Goal: Task Accomplishment & Management: Manage account settings

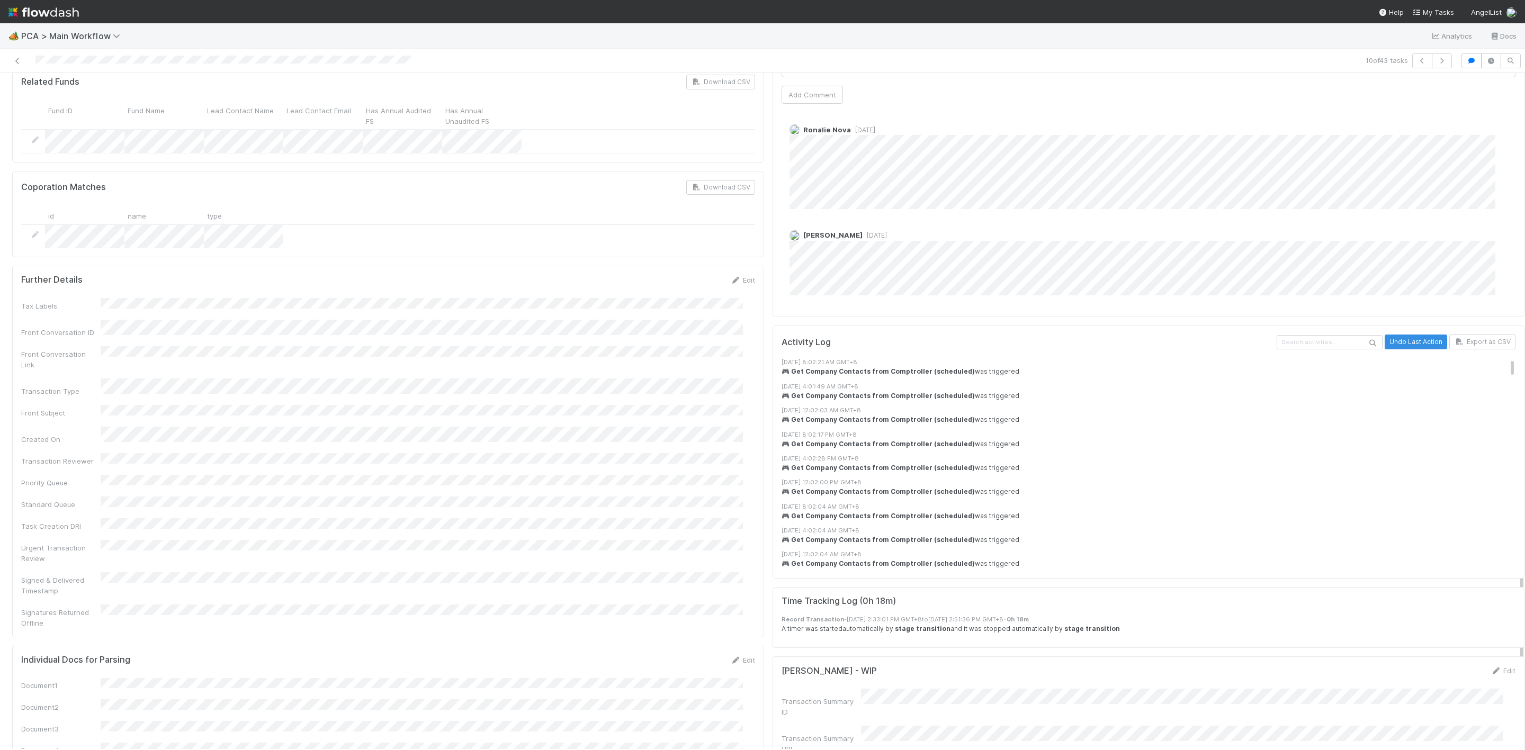
scroll to position [1747, 0]
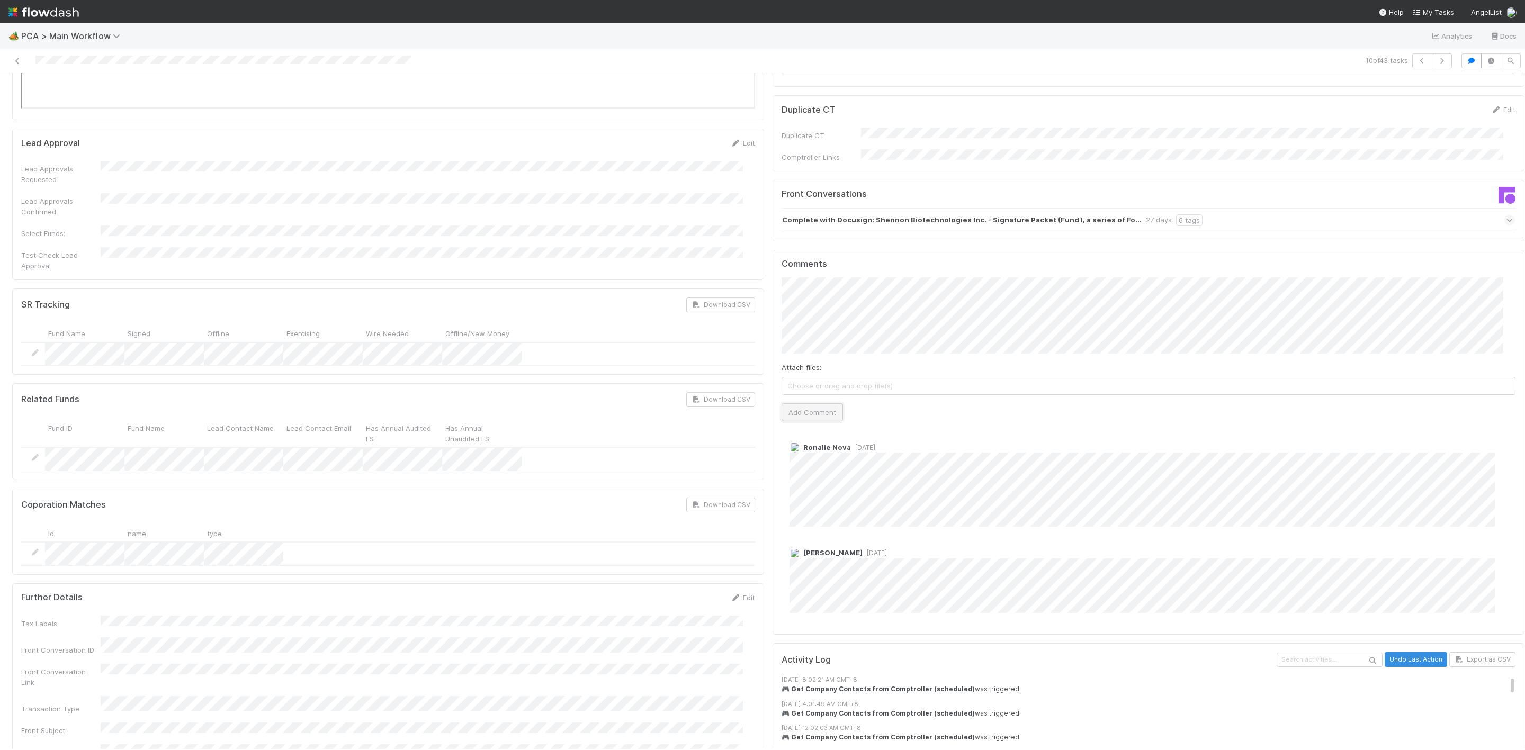
click at [808, 403] on button "Add Comment" at bounding box center [811, 412] width 61 height 18
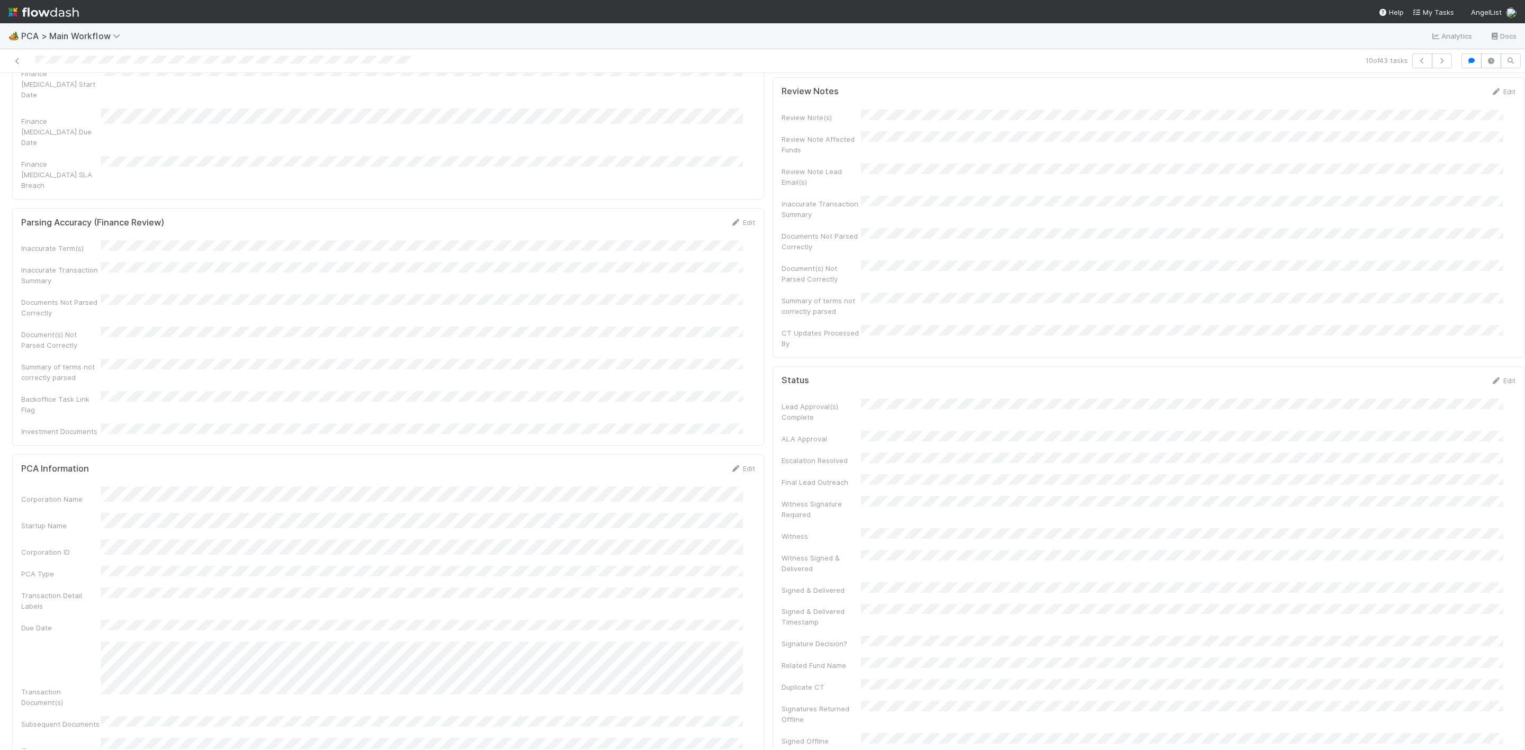
scroll to position [0, 0]
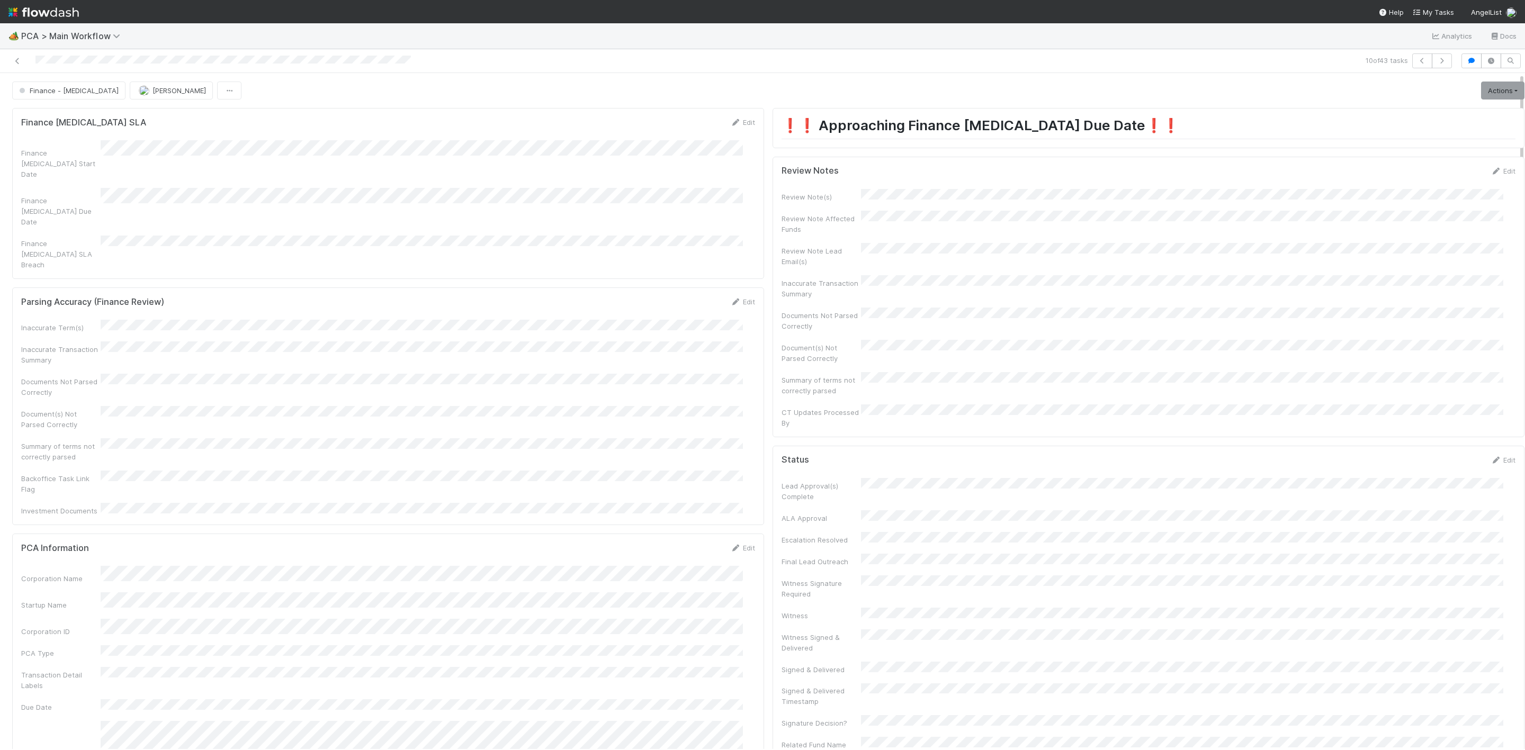
drag, startPoint x: 1479, startPoint y: 172, endPoint x: 1272, endPoint y: 256, distance: 223.0
click at [1490, 172] on link "Edit" at bounding box center [1502, 171] width 25 height 8
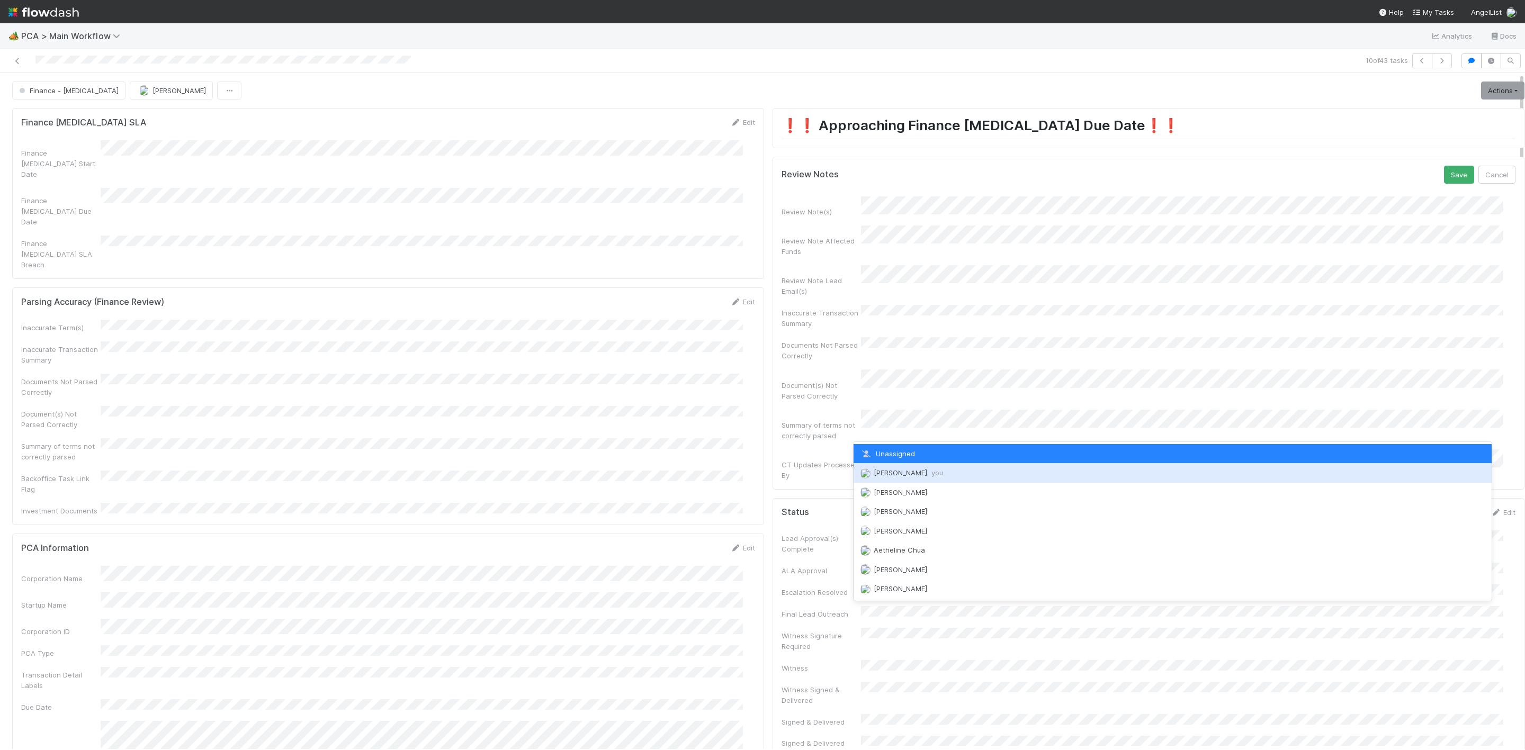
click at [924, 465] on div "Janice Garcia you" at bounding box center [1172, 472] width 638 height 19
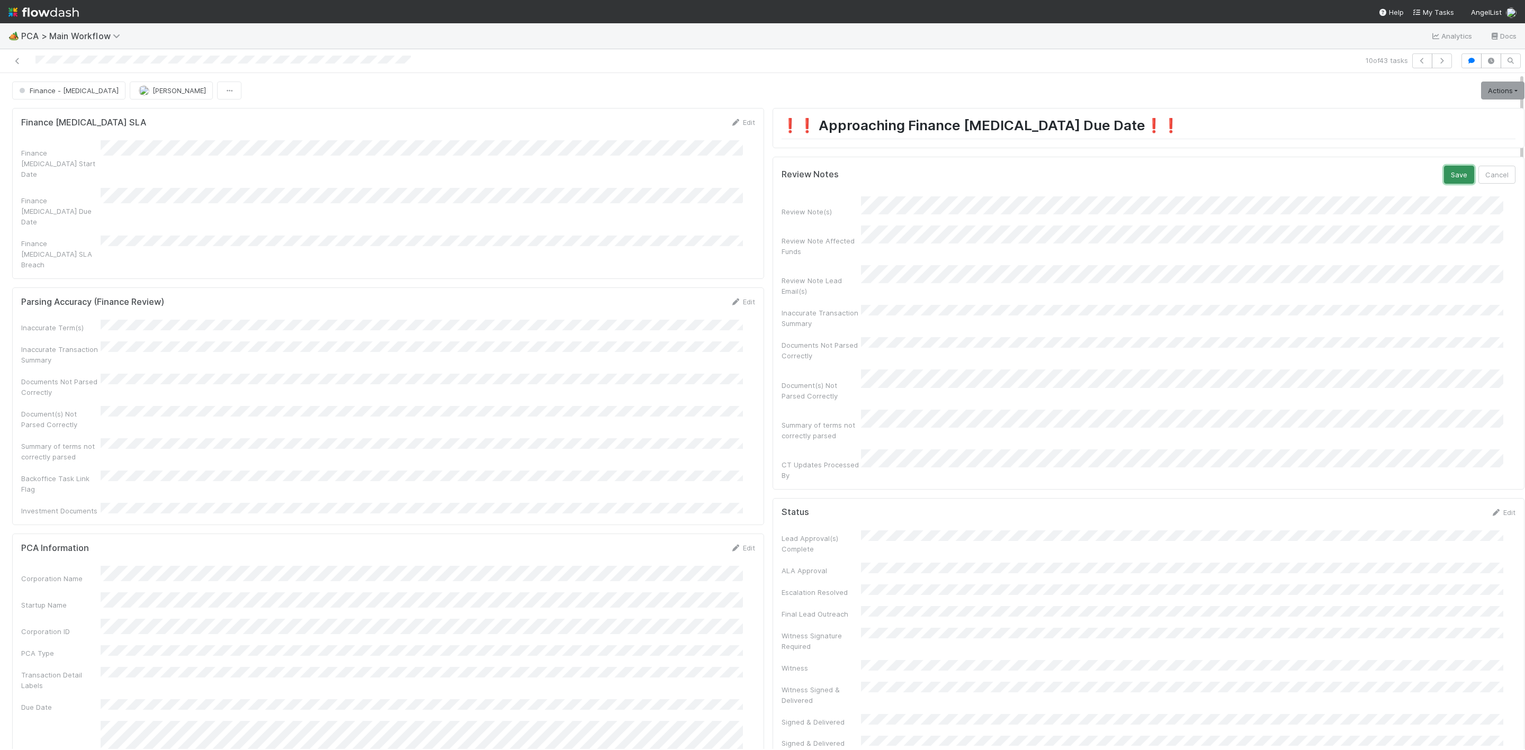
click at [1444, 181] on button "Save" at bounding box center [1459, 175] width 30 height 18
click at [1481, 95] on link "Actions" at bounding box center [1502, 91] width 43 height 18
click at [1389, 183] on button "Move to DCR Review" at bounding box center [1442, 187] width 172 height 15
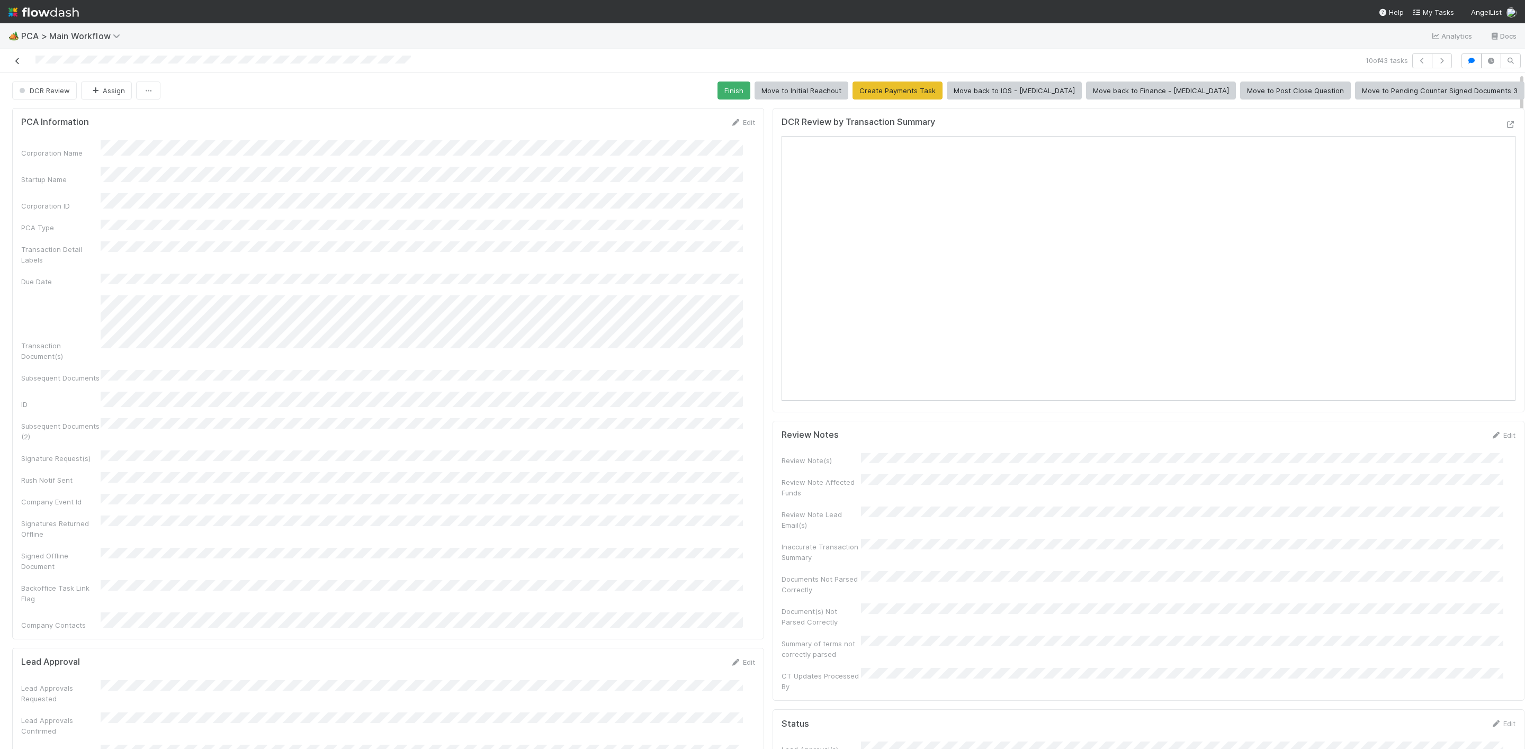
click at [13, 64] on icon at bounding box center [17, 61] width 11 height 7
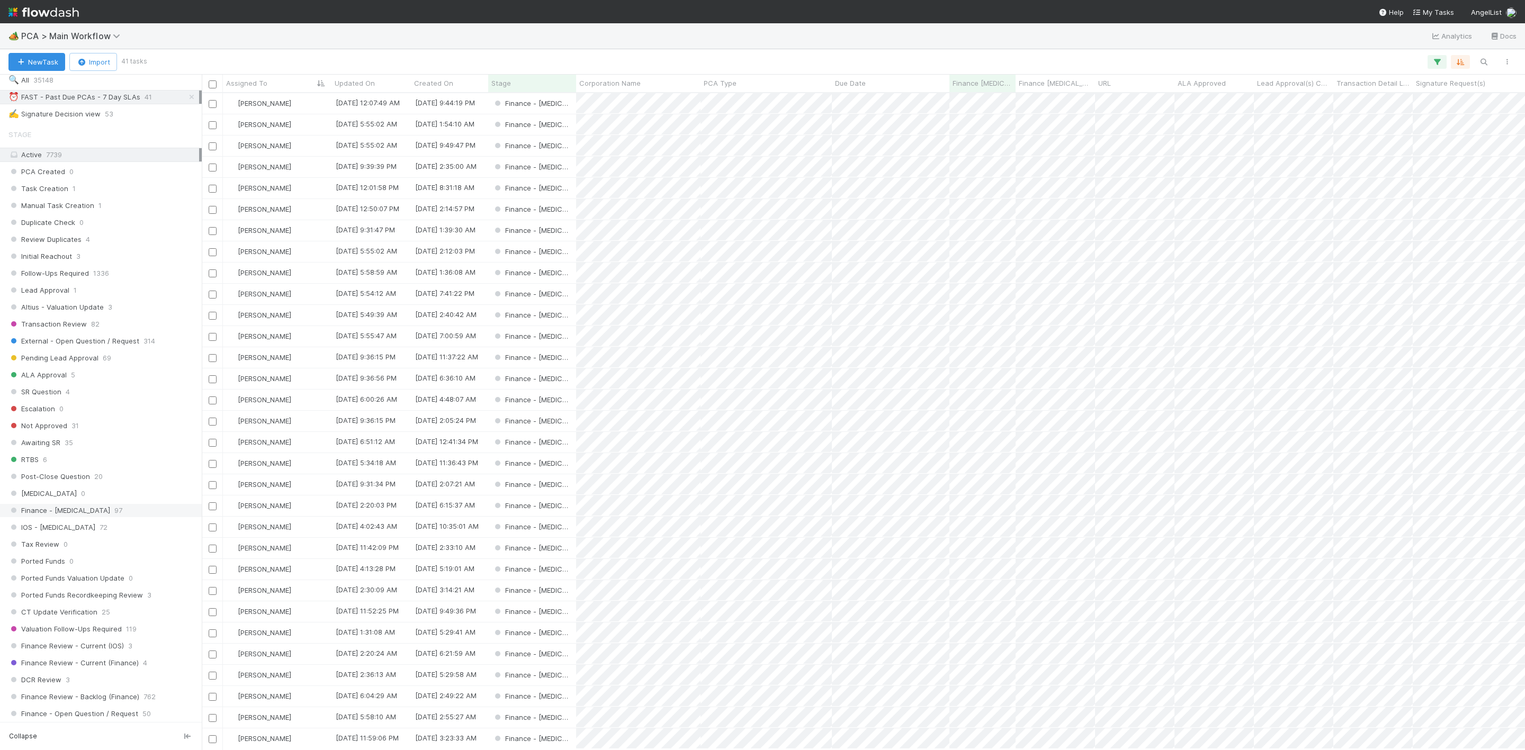
scroll to position [318, 0]
drag, startPoint x: 72, startPoint y: 685, endPoint x: 191, endPoint y: 445, distance: 267.8
click at [71, 668] on div "DCR Review 3" at bounding box center [103, 661] width 191 height 13
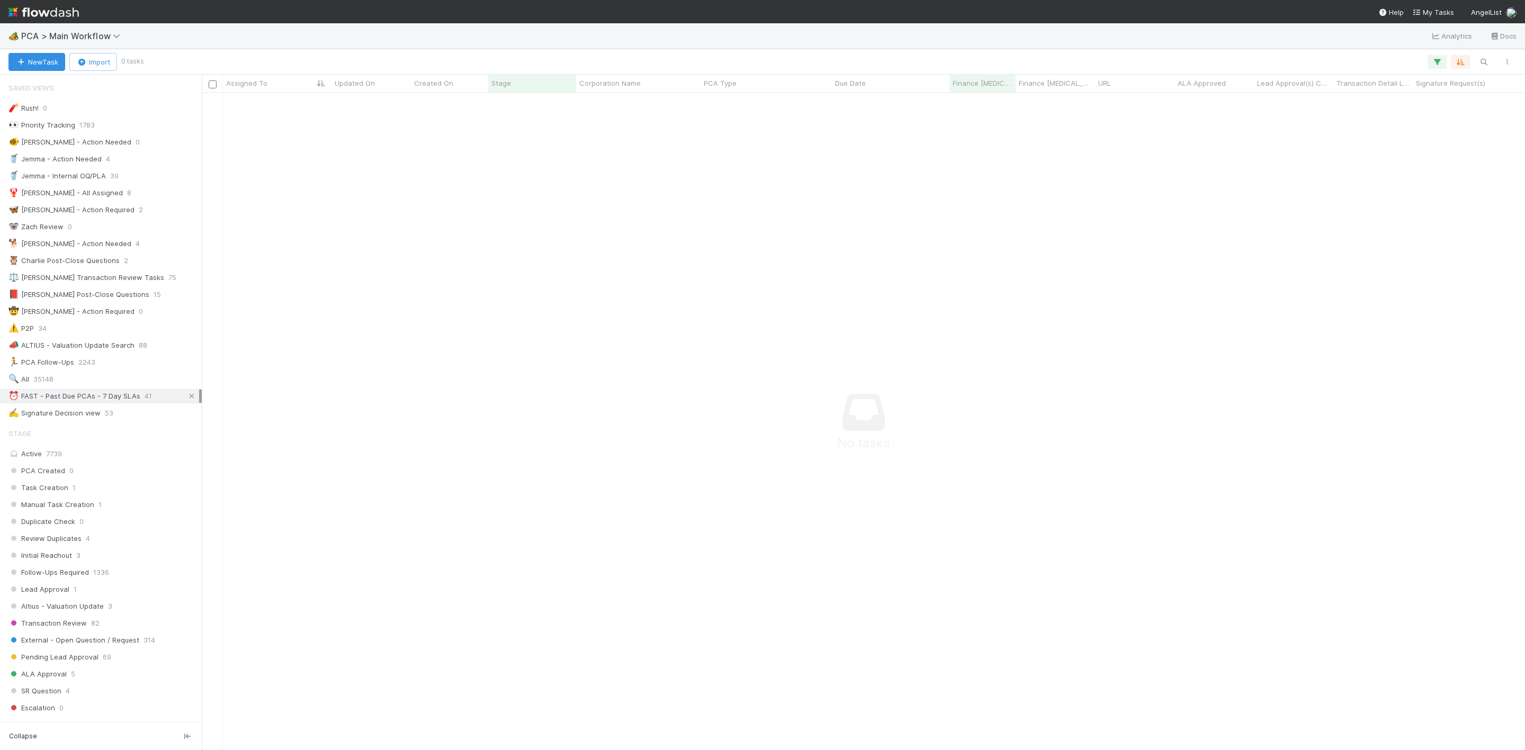
click at [186, 400] on icon at bounding box center [191, 396] width 11 height 7
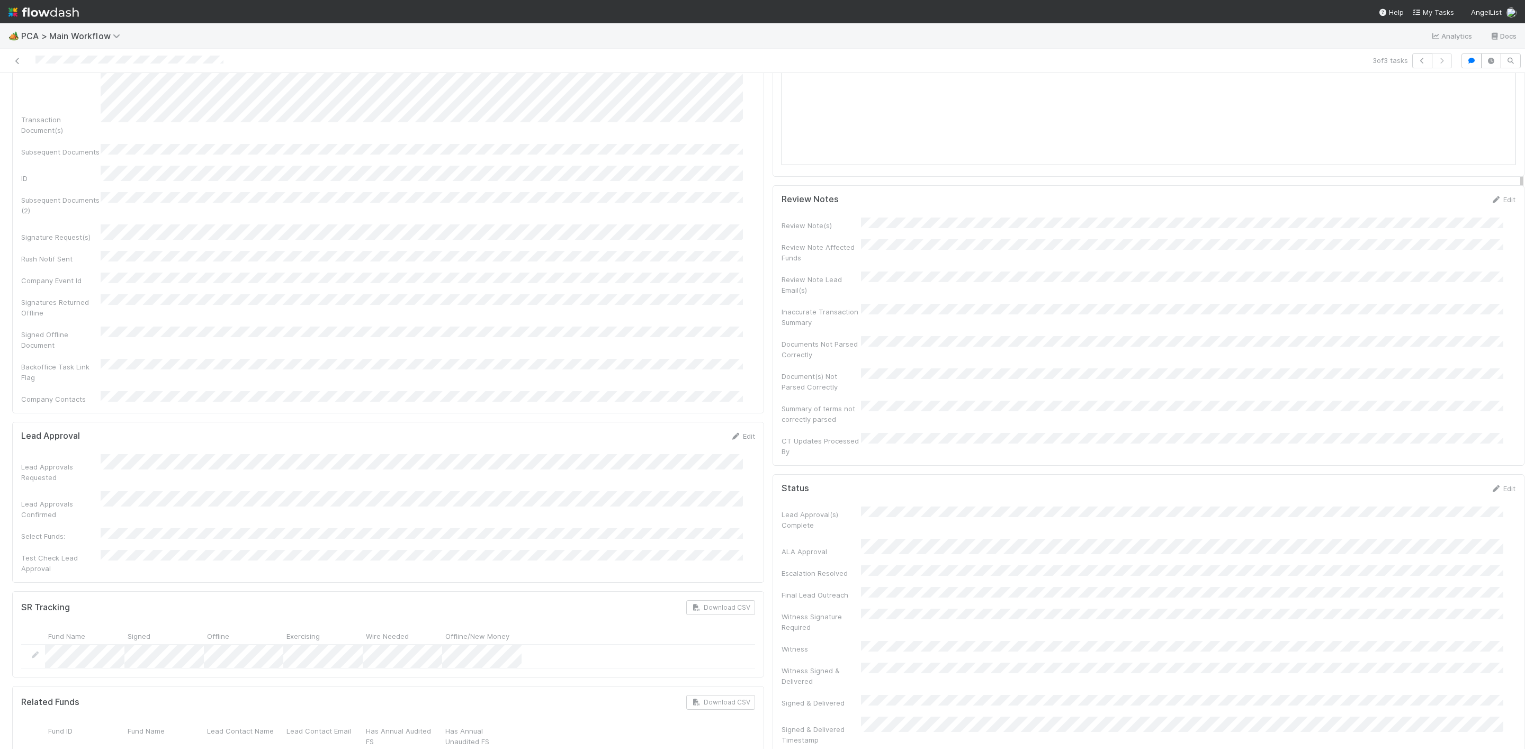
scroll to position [238, 0]
click at [16, 59] on icon at bounding box center [17, 61] width 11 height 7
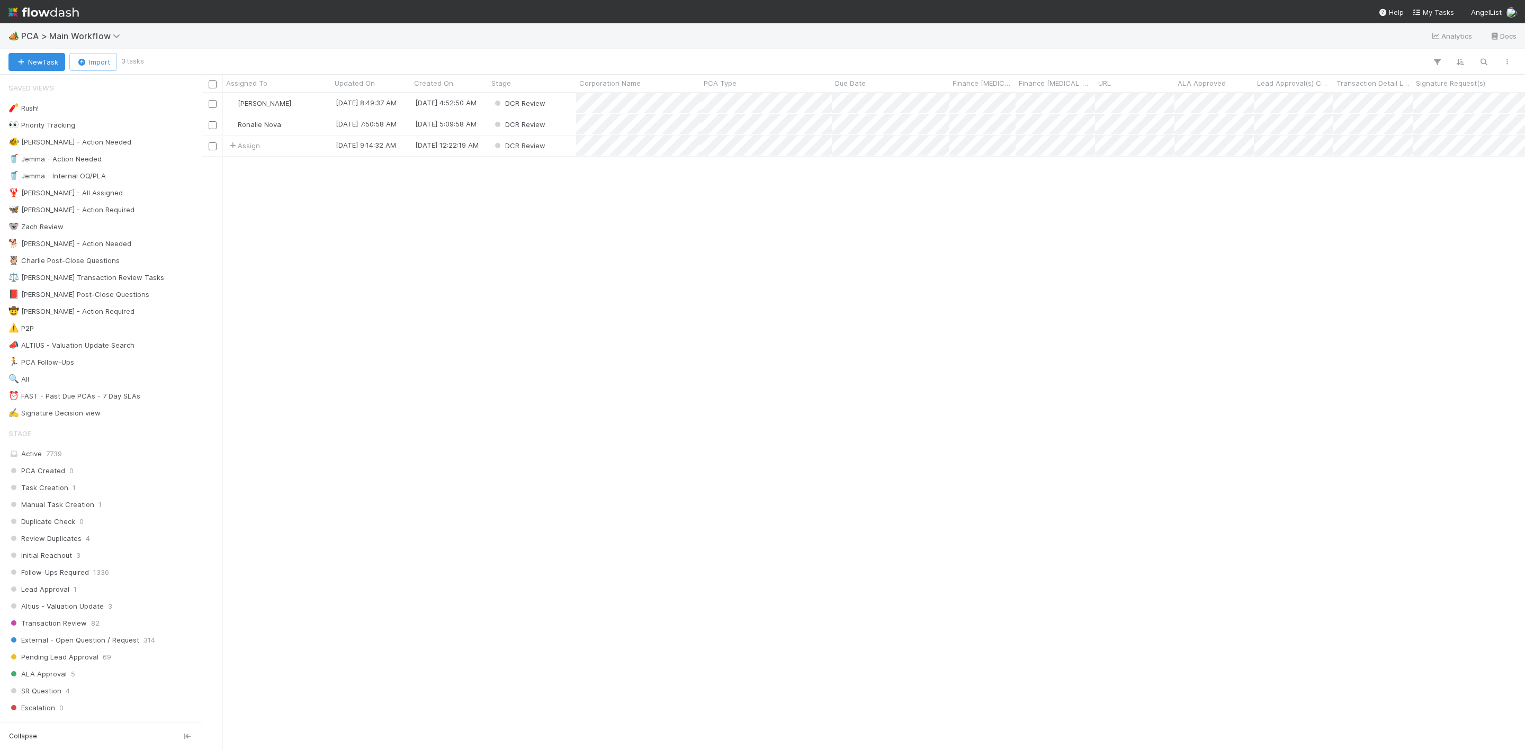
scroll to position [644, 1311]
click at [308, 145] on div "Assign" at bounding box center [277, 146] width 109 height 21
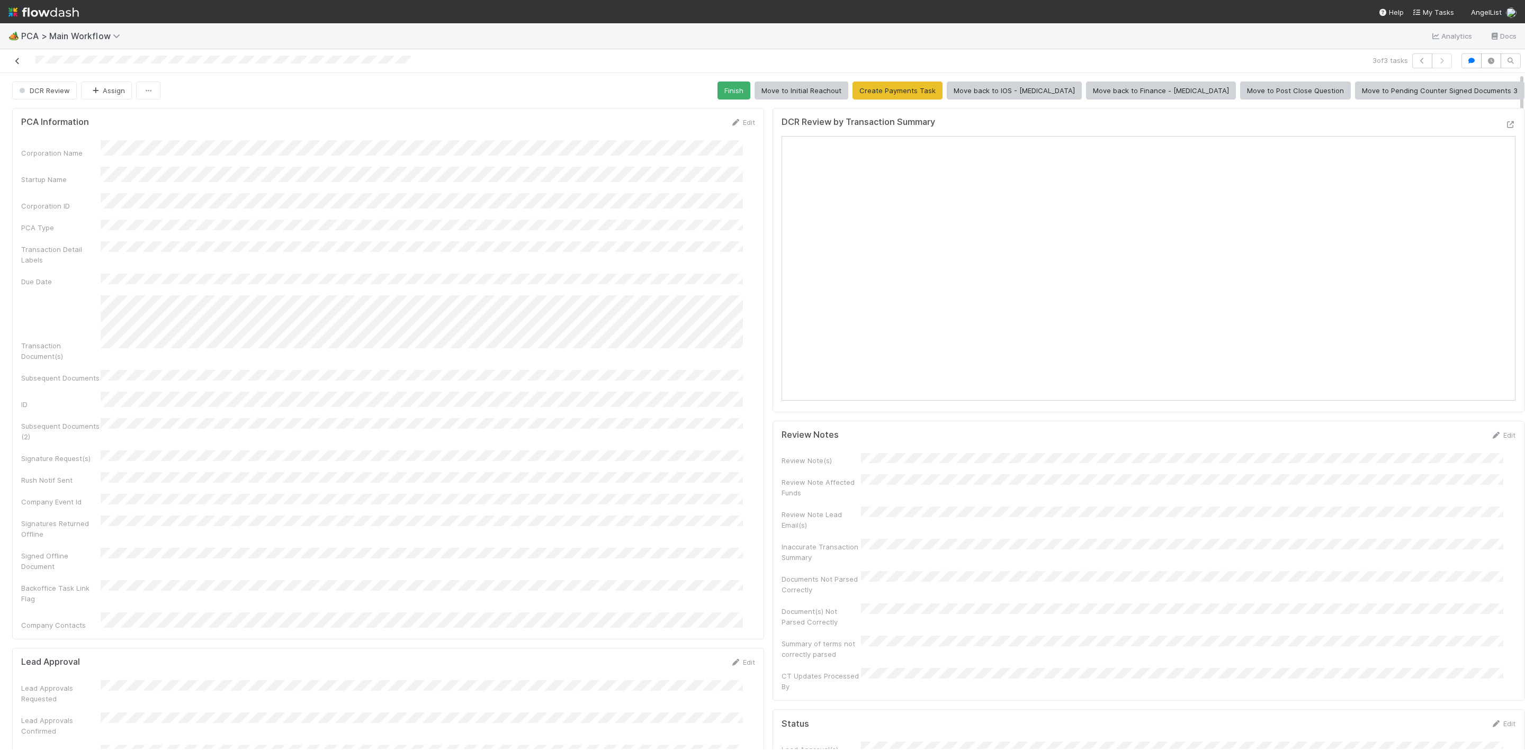
click at [16, 58] on icon at bounding box center [17, 61] width 11 height 7
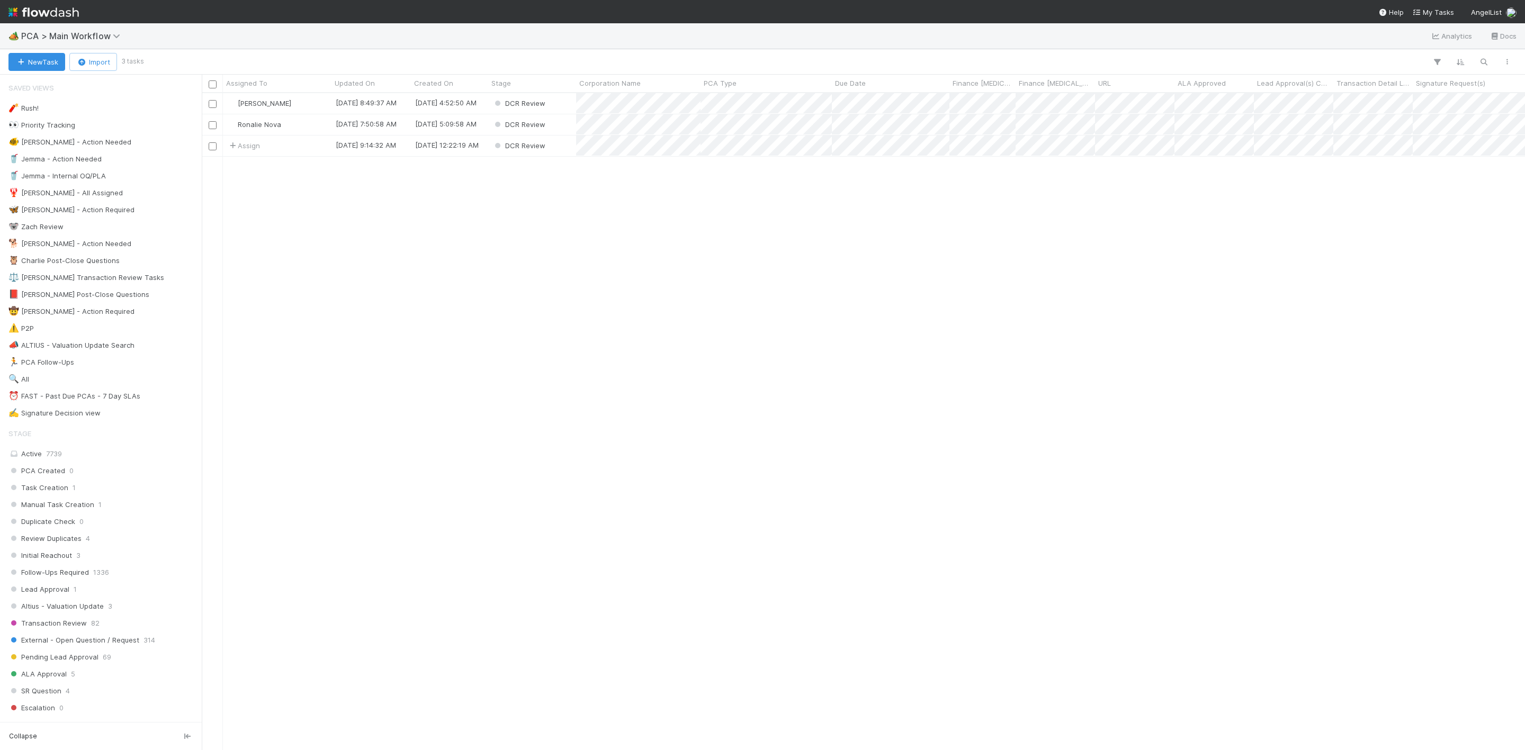
scroll to position [644, 1311]
click at [97, 403] on div "⏰ FAST - Past Due PCAs - 7 Day SLAs" at bounding box center [74, 396] width 132 height 13
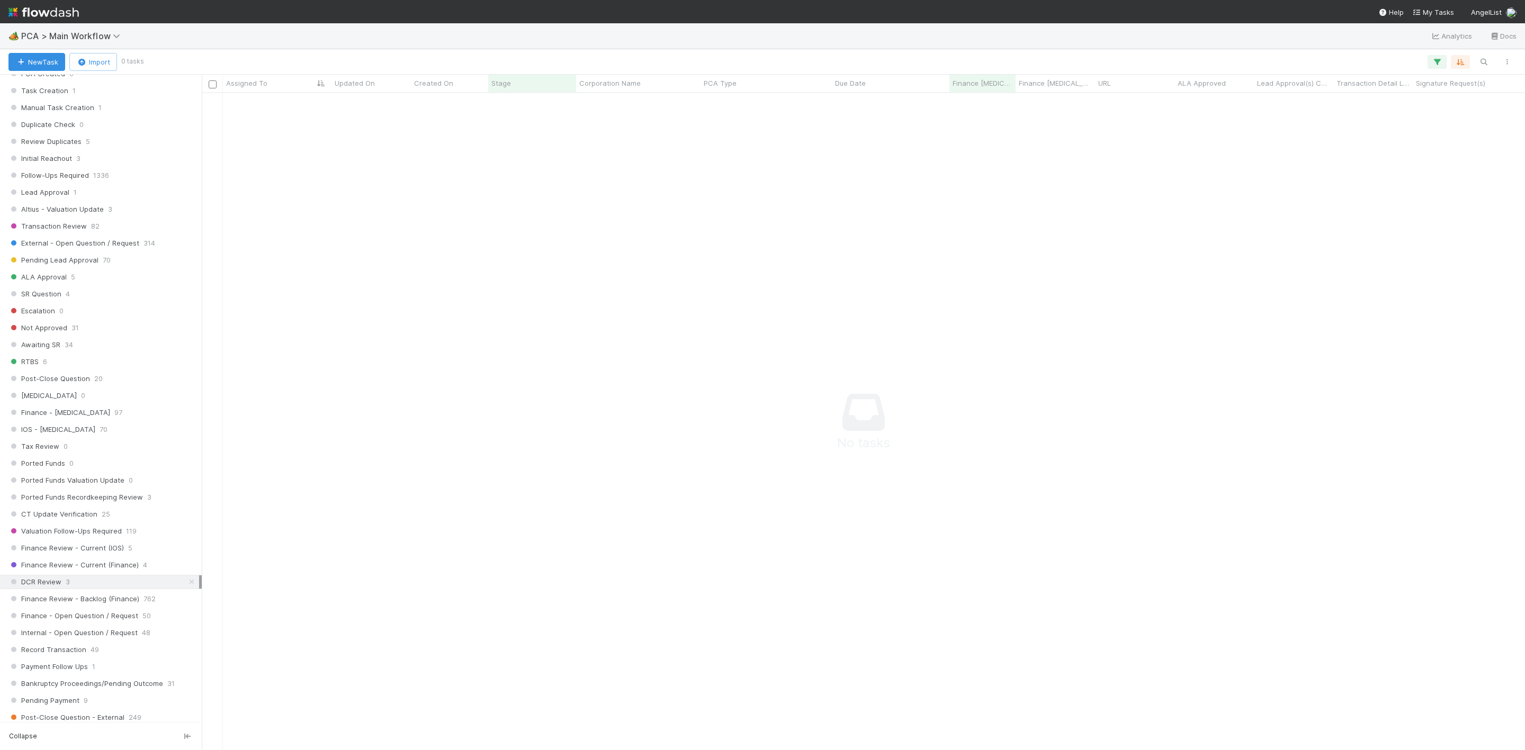
click at [62, 589] on div "DCR Review 3" at bounding box center [103, 582] width 191 height 13
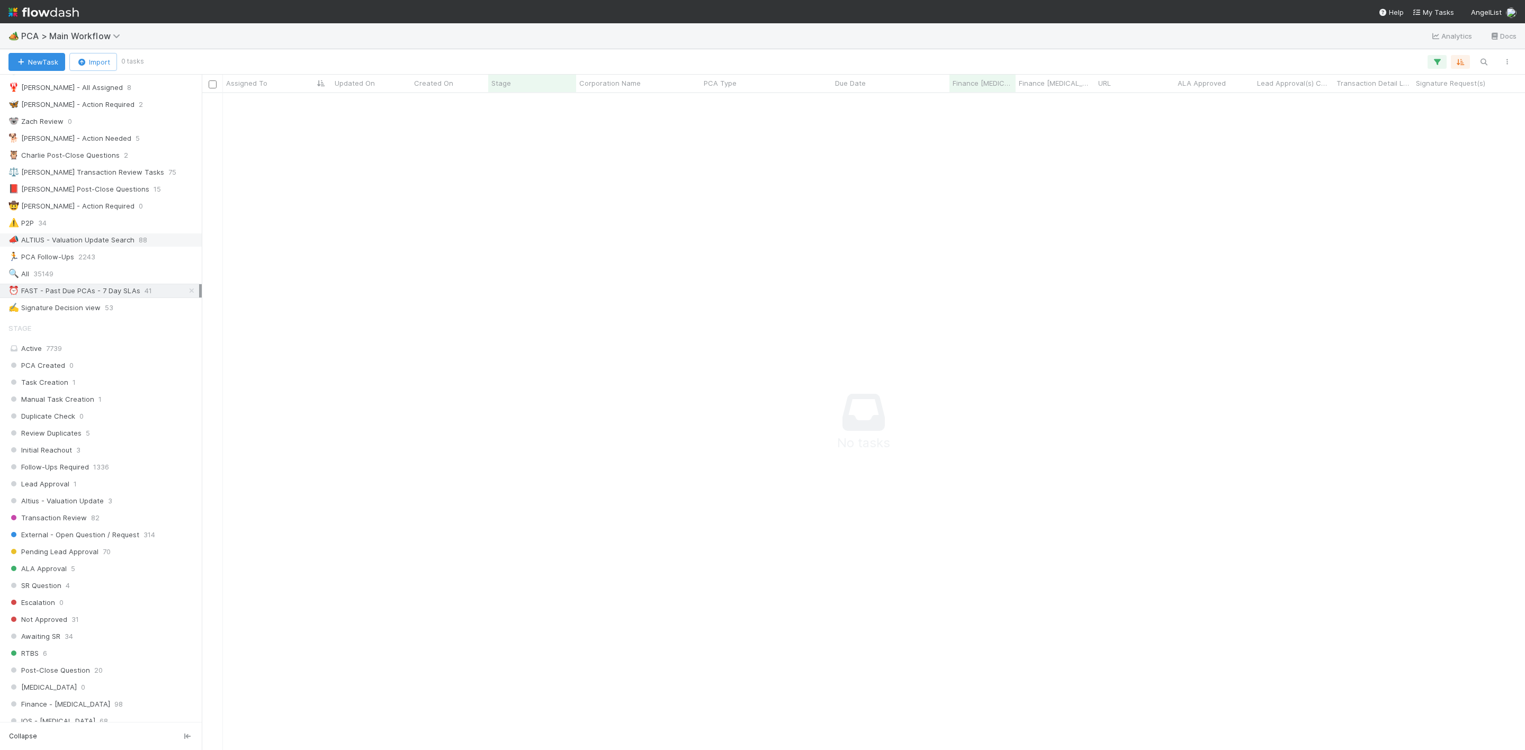
scroll to position [79, 0]
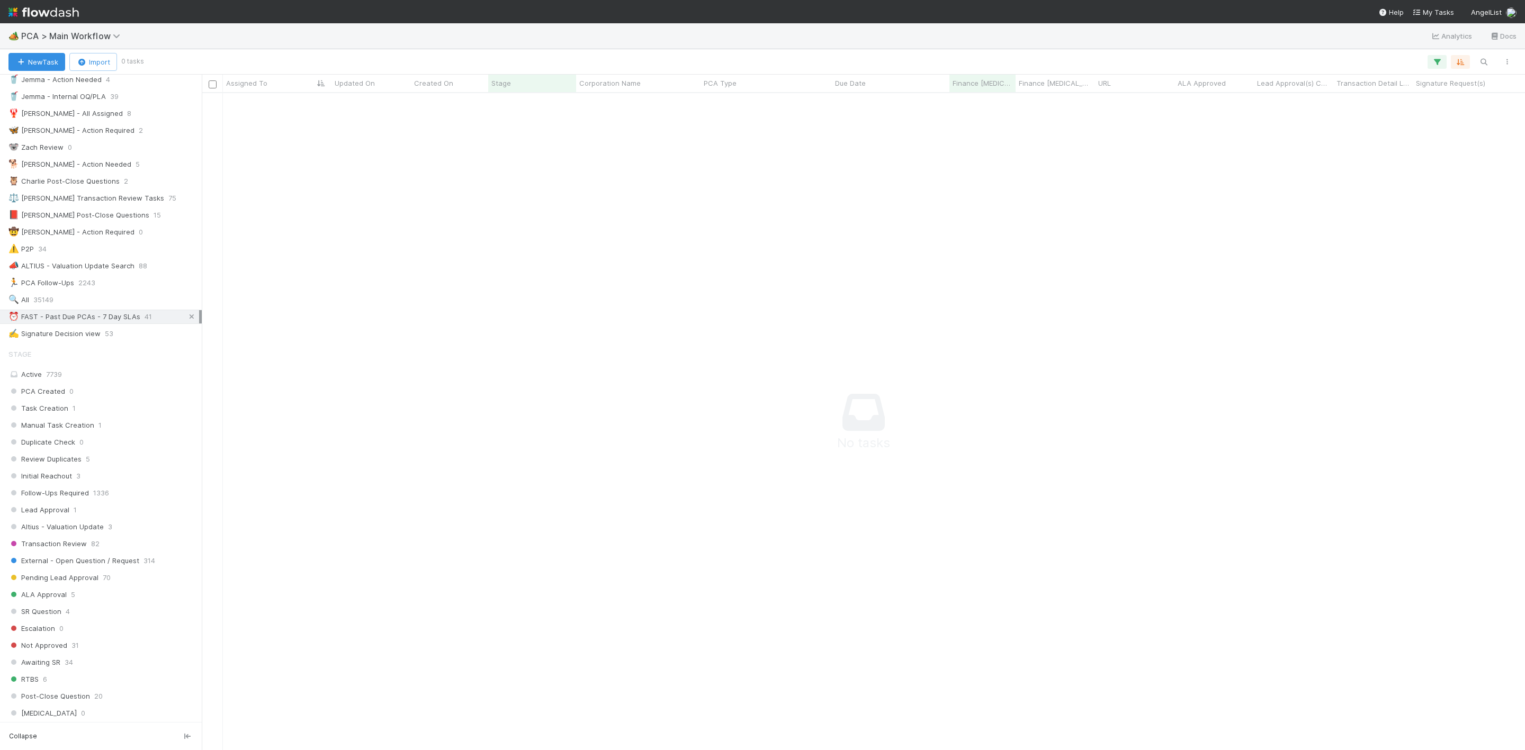
click at [186, 320] on icon at bounding box center [191, 316] width 11 height 7
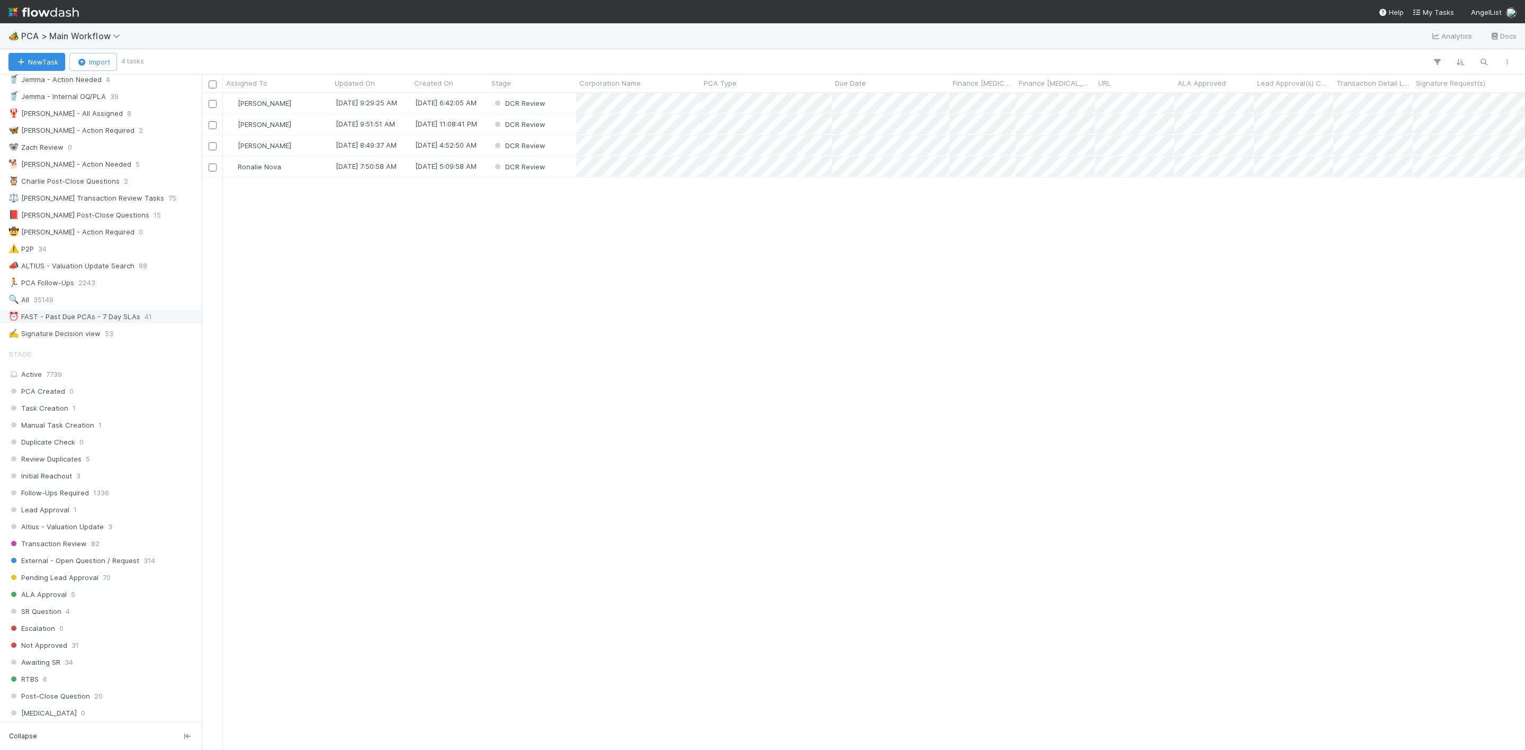
scroll to position [644, 1311]
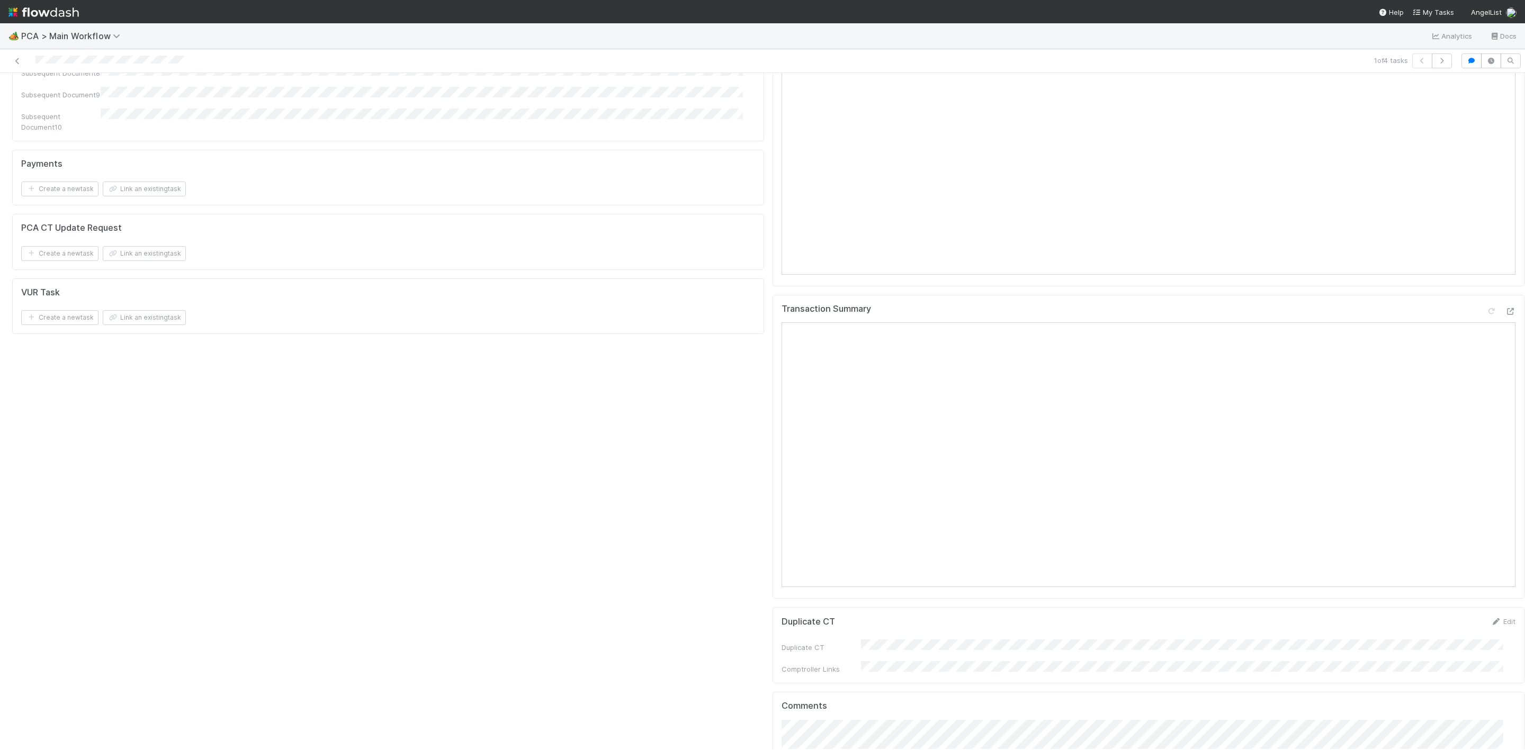
scroll to position [1509, 0]
click at [1493, 304] on div "Transaction Summary Open in New Tab" at bounding box center [1148, 456] width 752 height 304
click at [1505, 318] on icon at bounding box center [1510, 321] width 11 height 7
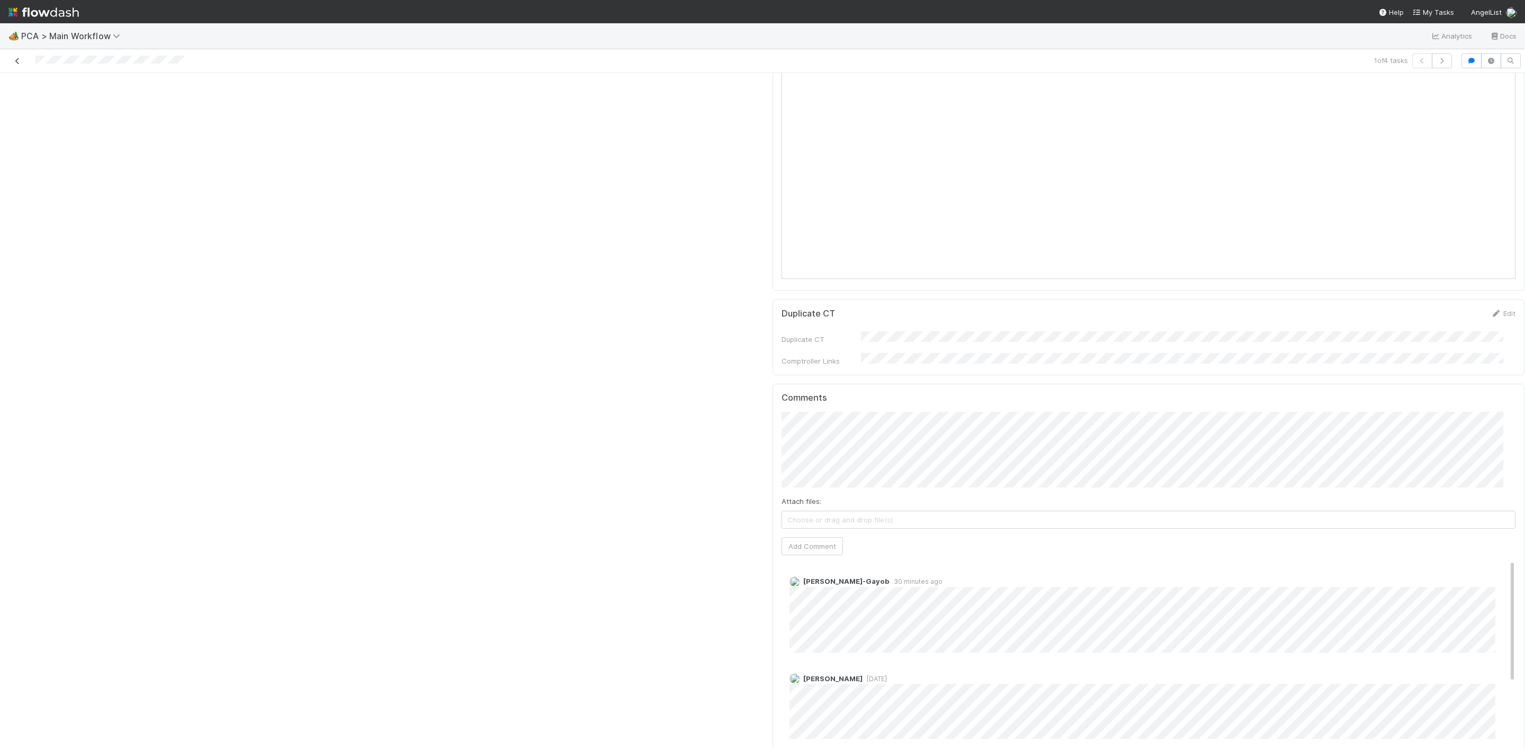
click at [17, 58] on icon at bounding box center [17, 61] width 11 height 7
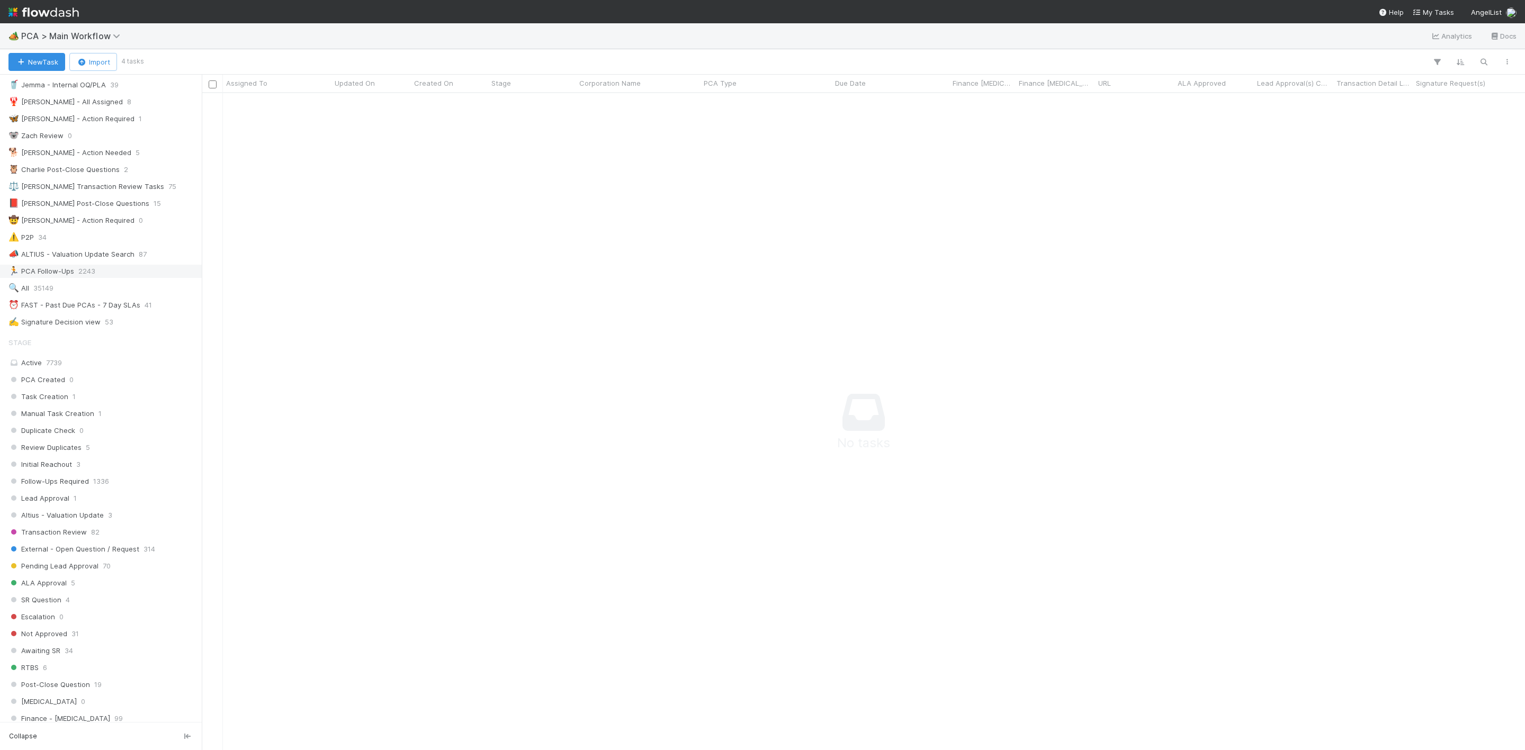
scroll to position [79, 0]
click at [92, 324] on div "⏰ FAST - Past Due PCAs - 7 Day SLAs" at bounding box center [74, 316] width 132 height 13
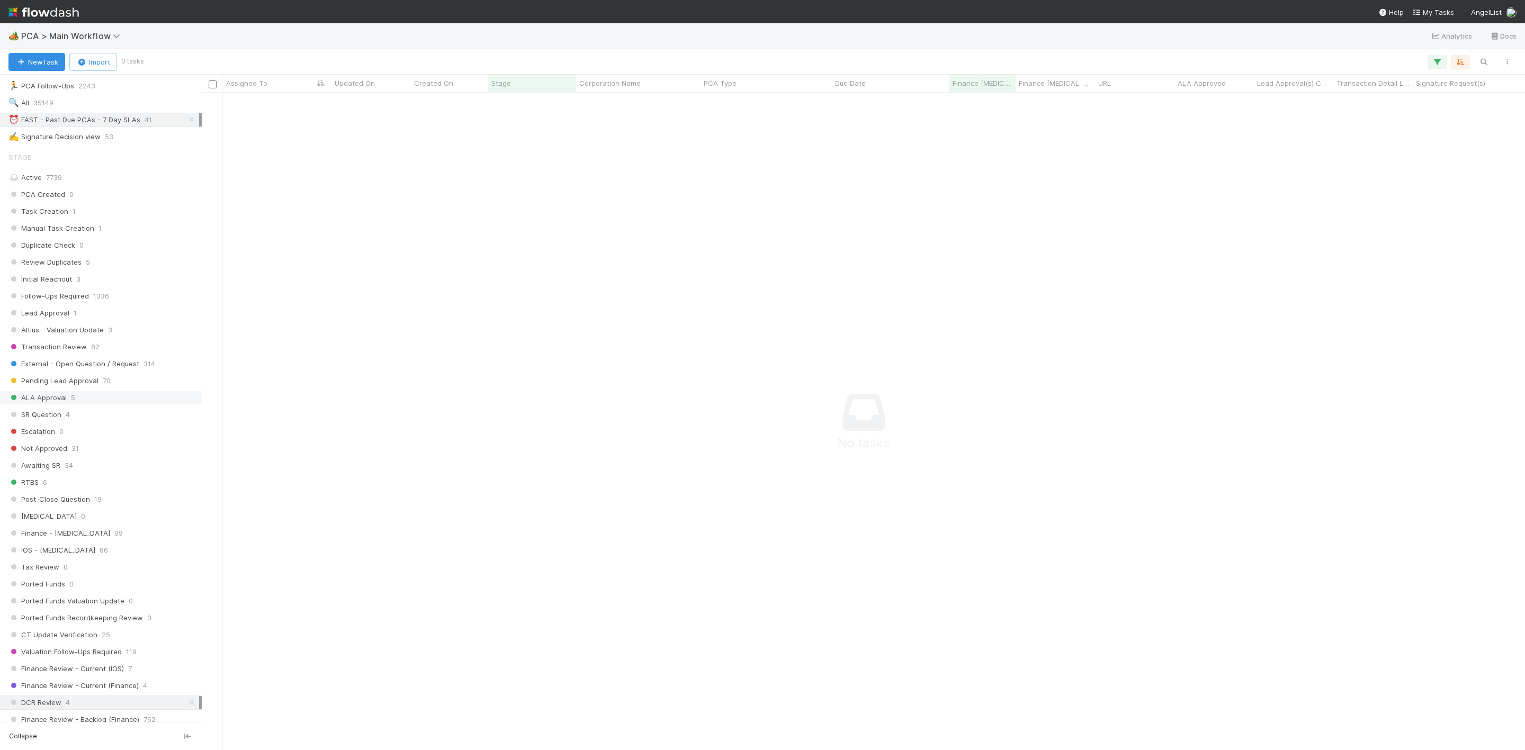
scroll to position [397, 0]
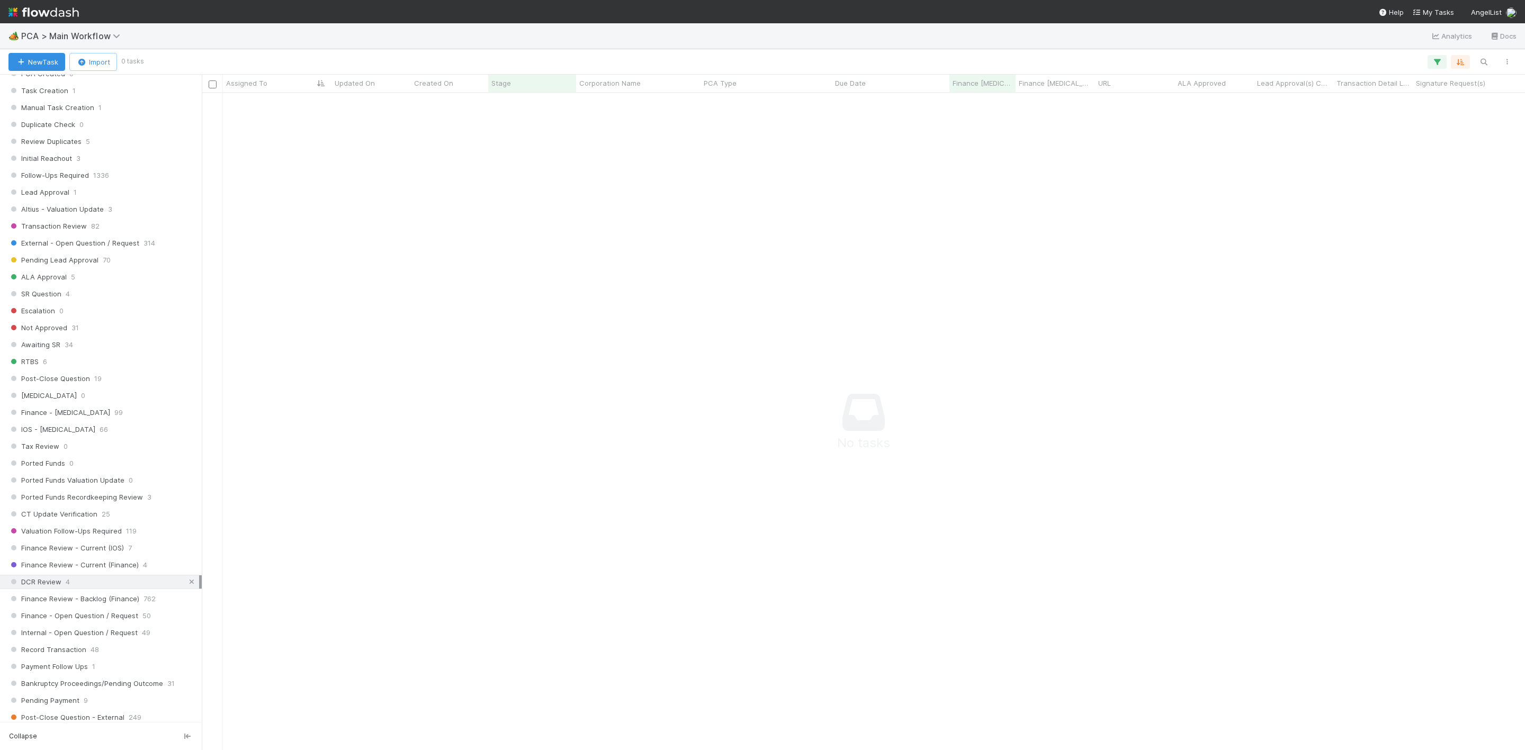
click at [186, 586] on icon at bounding box center [191, 582] width 11 height 7
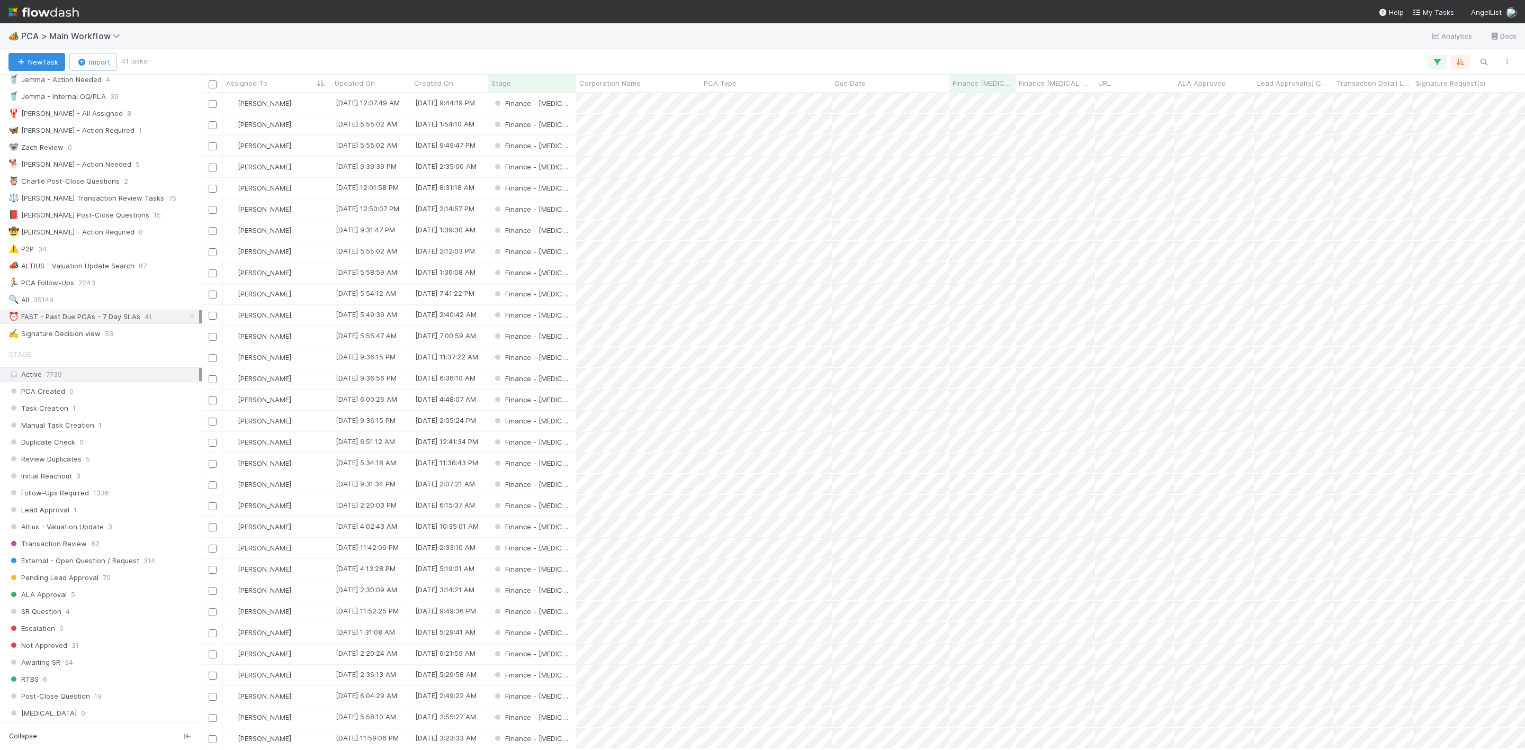
scroll to position [644, 1311]
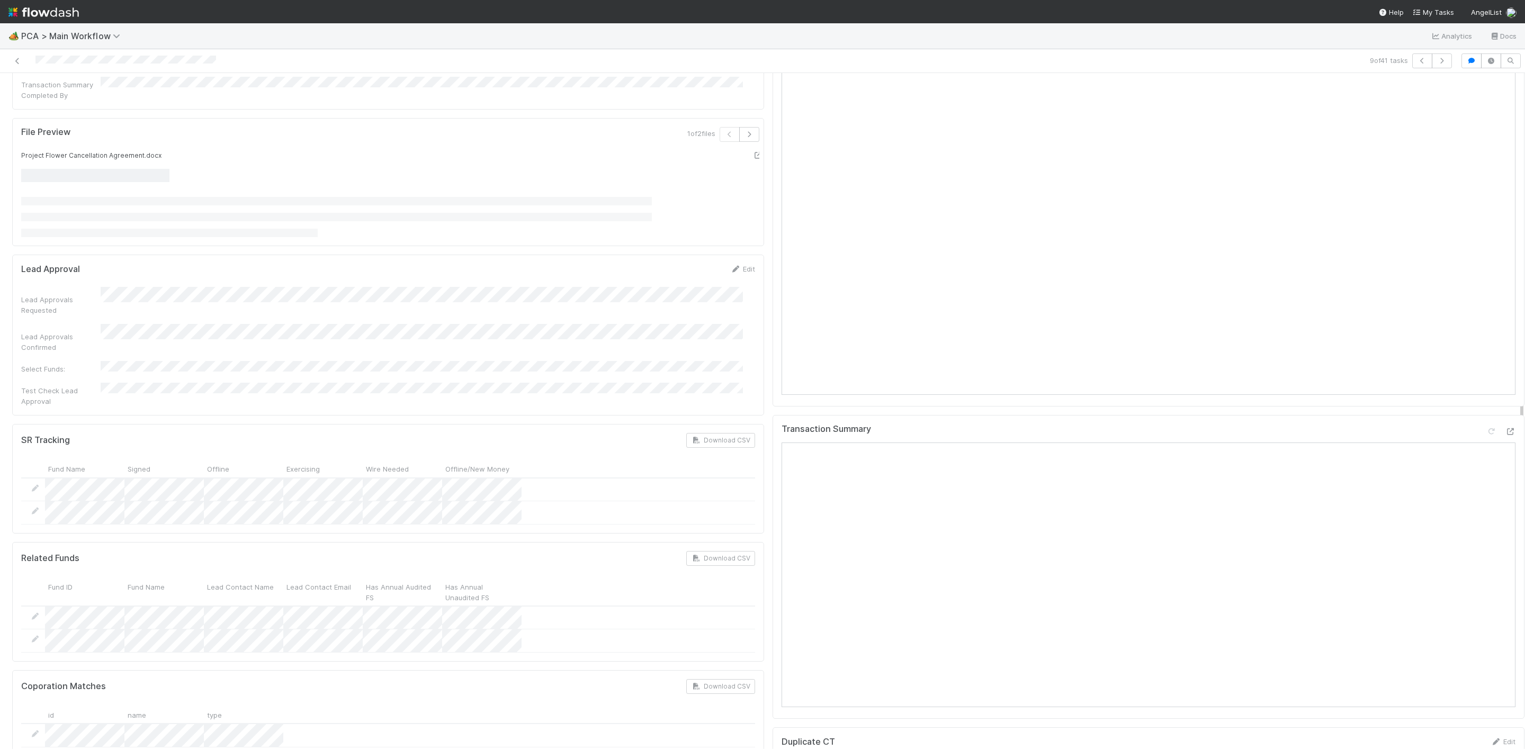
scroll to position [1112, 0]
click at [1505, 436] on icon at bounding box center [1510, 439] width 11 height 7
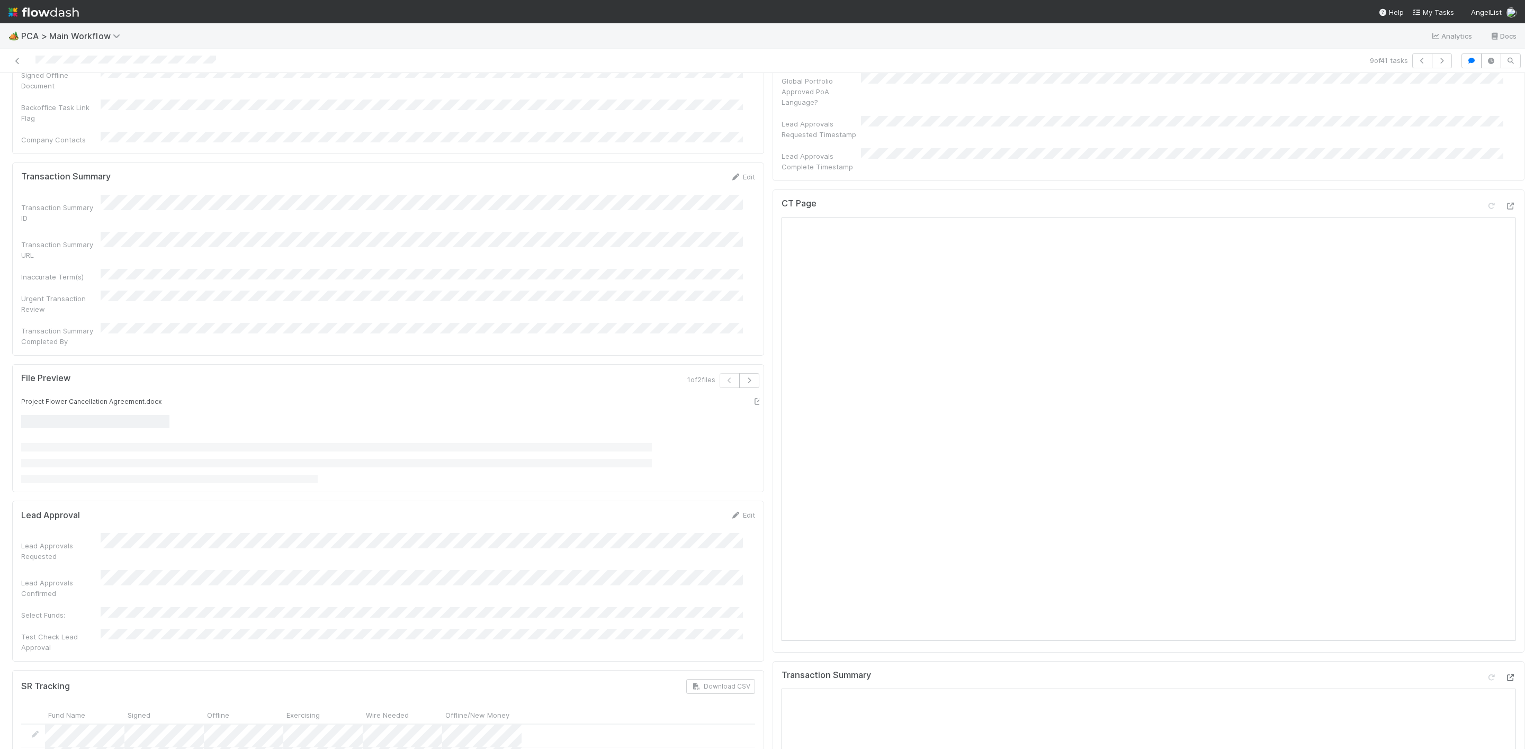
scroll to position [794, 0]
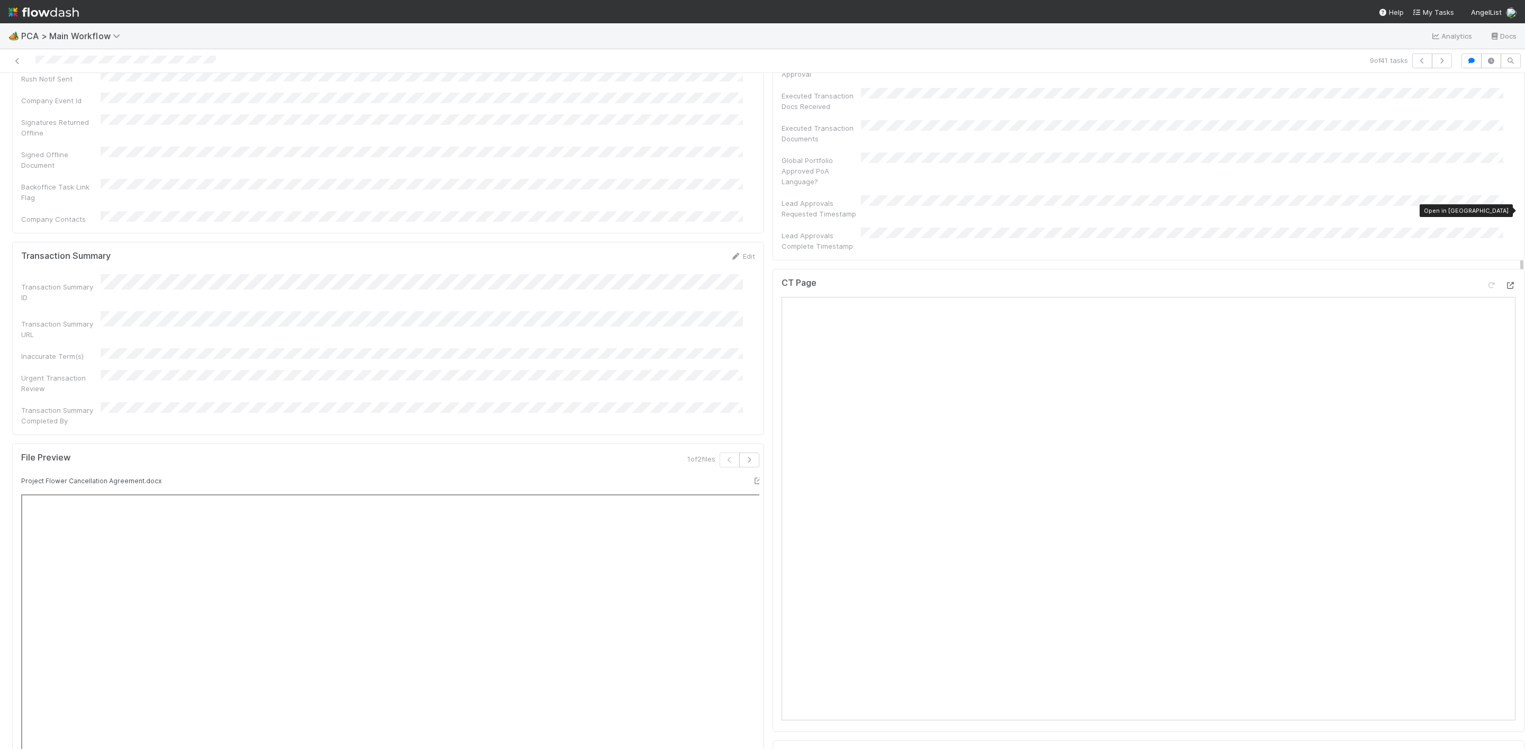
click at [1505, 282] on icon at bounding box center [1510, 285] width 11 height 7
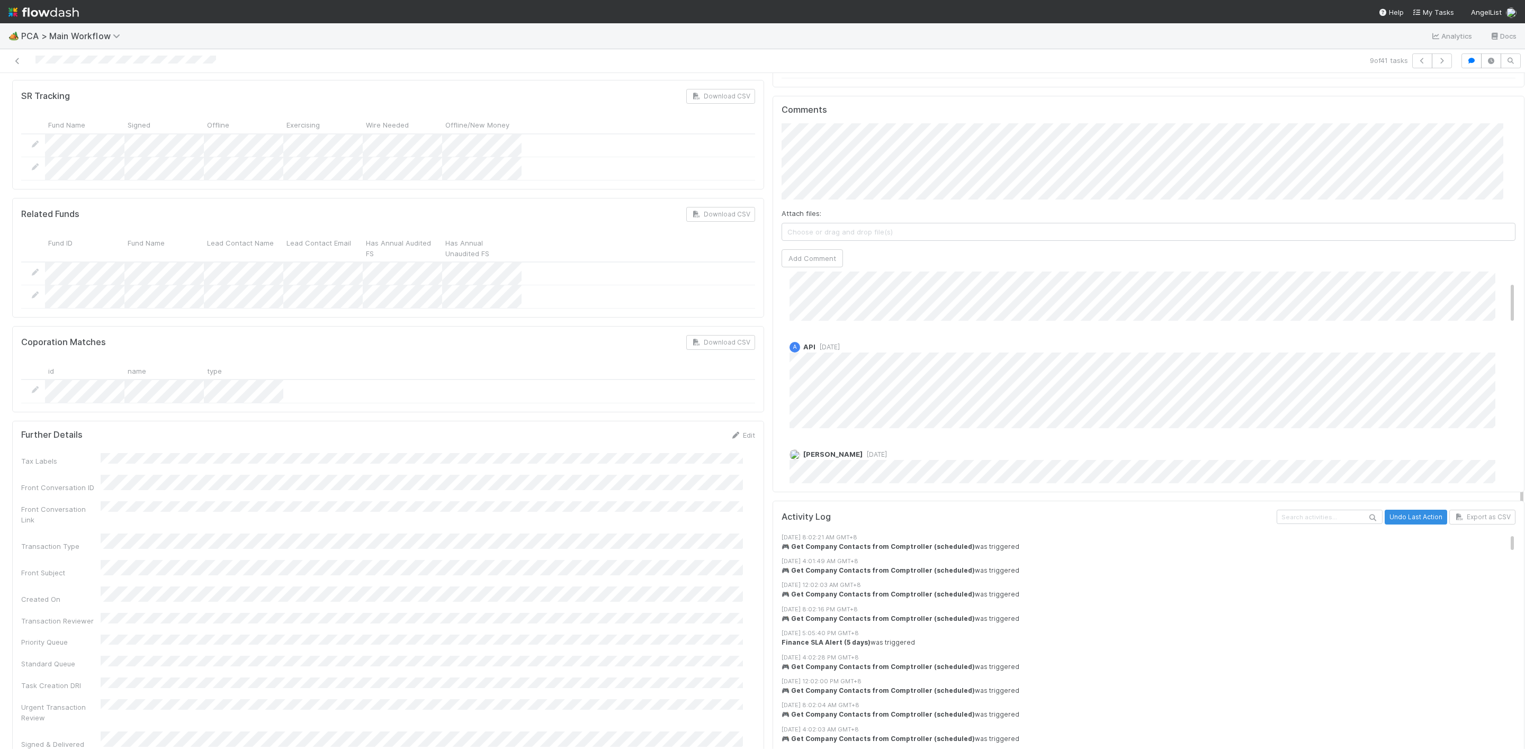
scroll to position [0, 0]
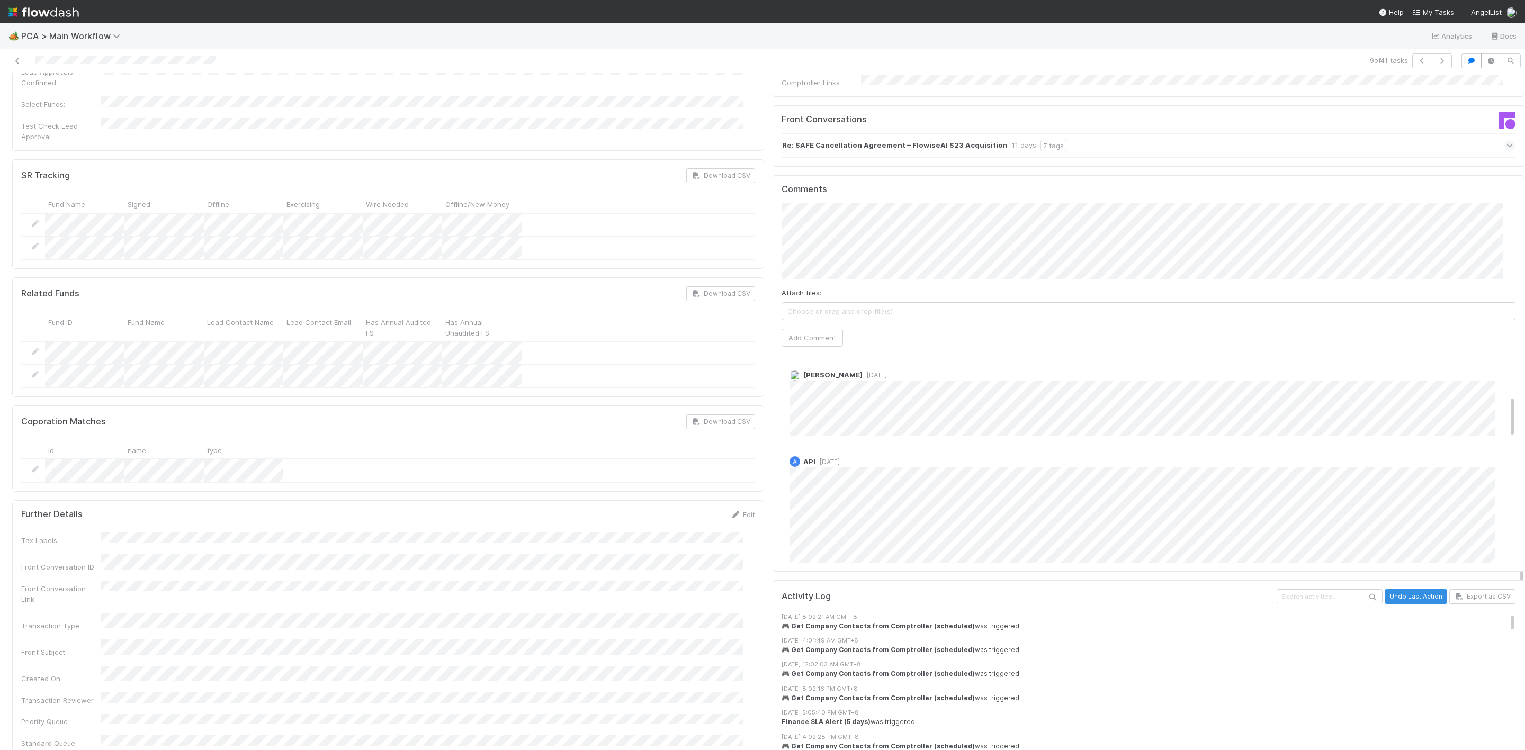
scroll to position [238, 0]
click at [820, 433] on span "2 weeks ago" at bounding box center [827, 437] width 24 height 8
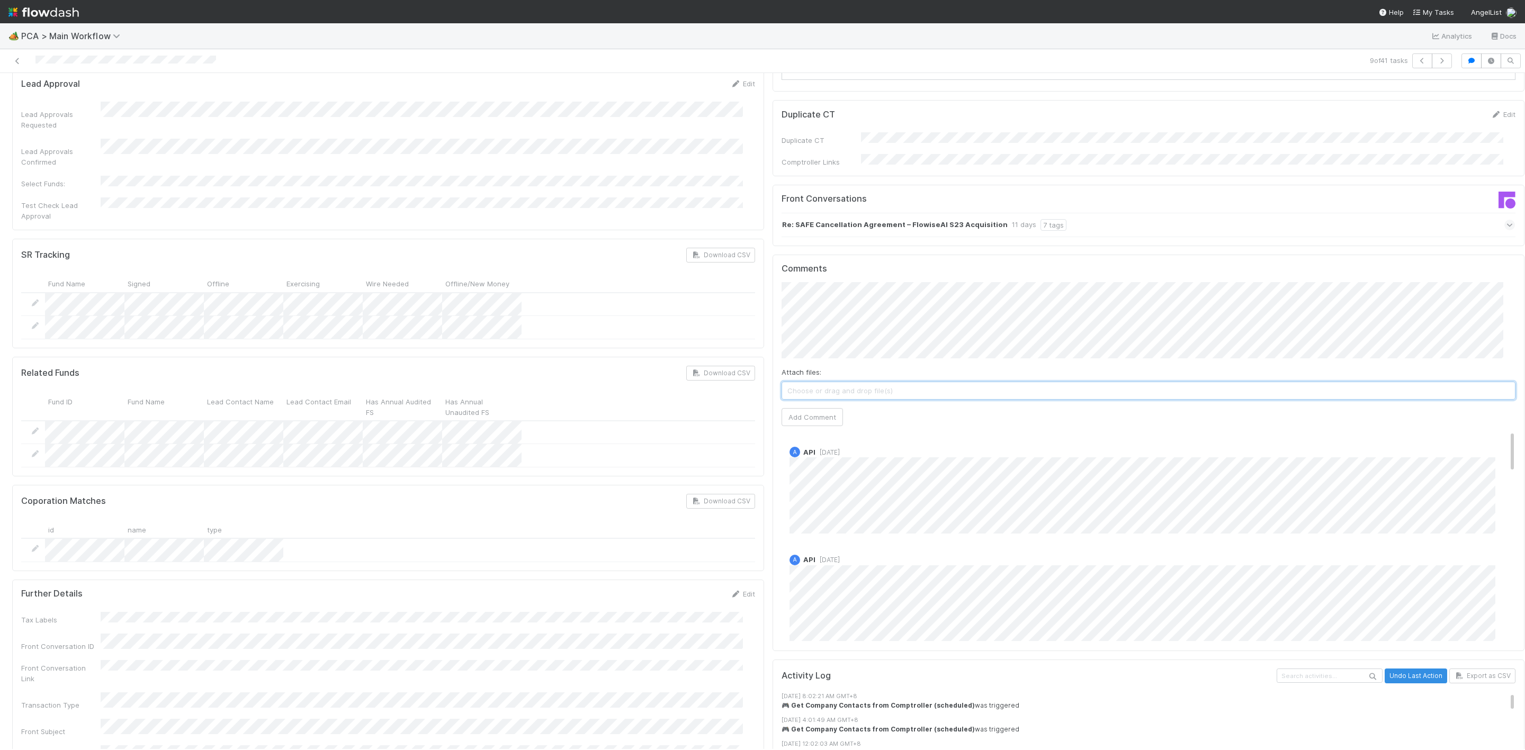
click at [860, 382] on span "Choose or drag and drop file(s)" at bounding box center [1148, 390] width 733 height 17
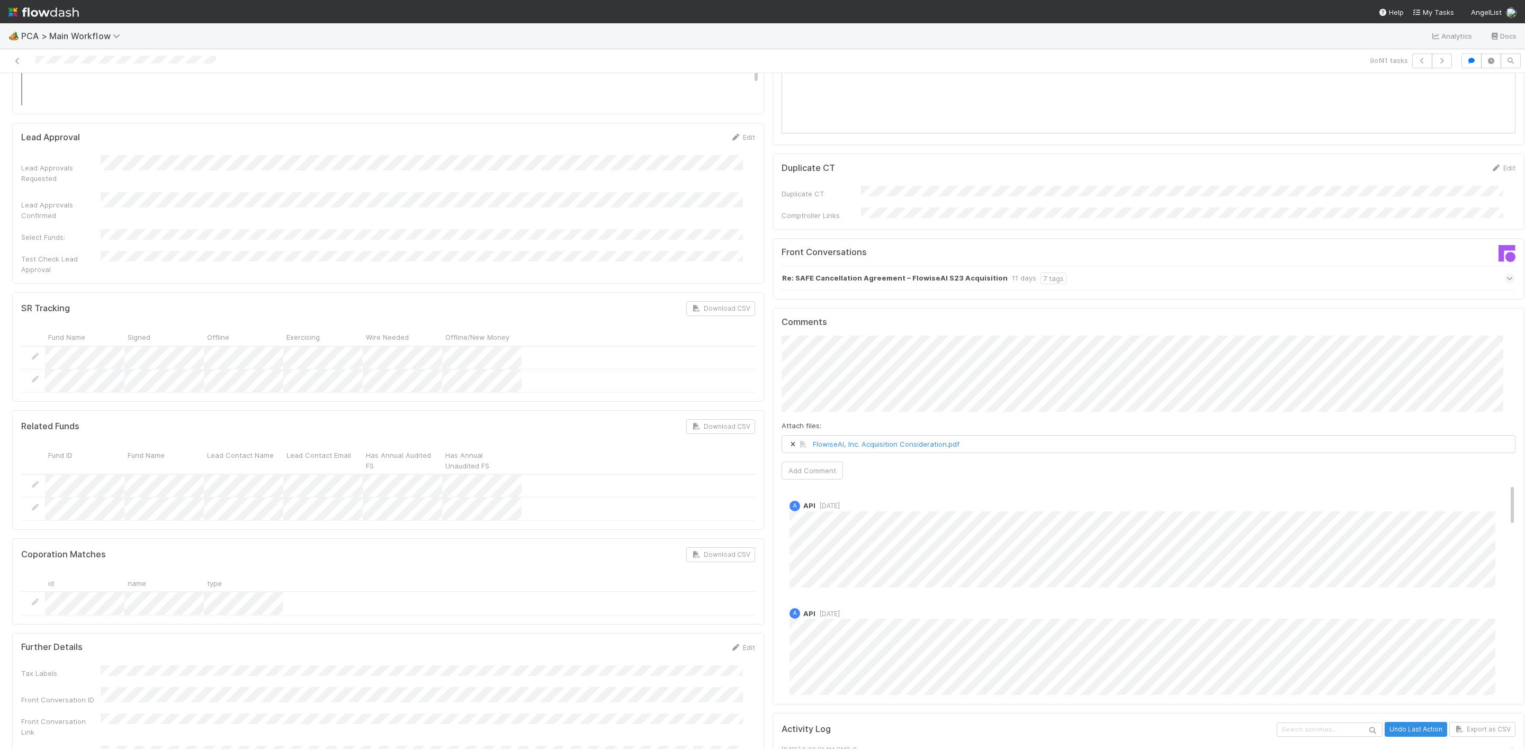
scroll to position [1668, 0]
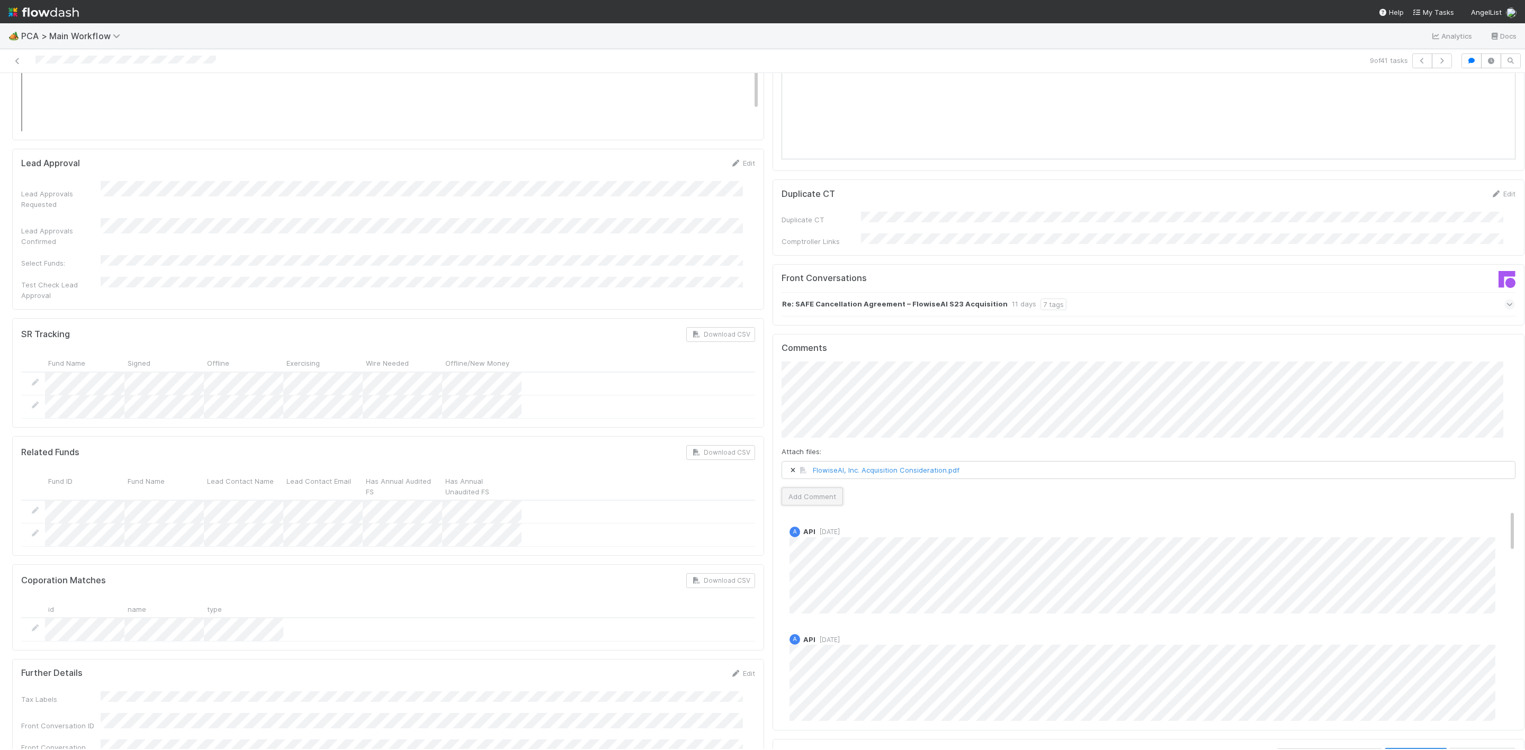
click at [804, 488] on button "Add Comment" at bounding box center [811, 497] width 61 height 18
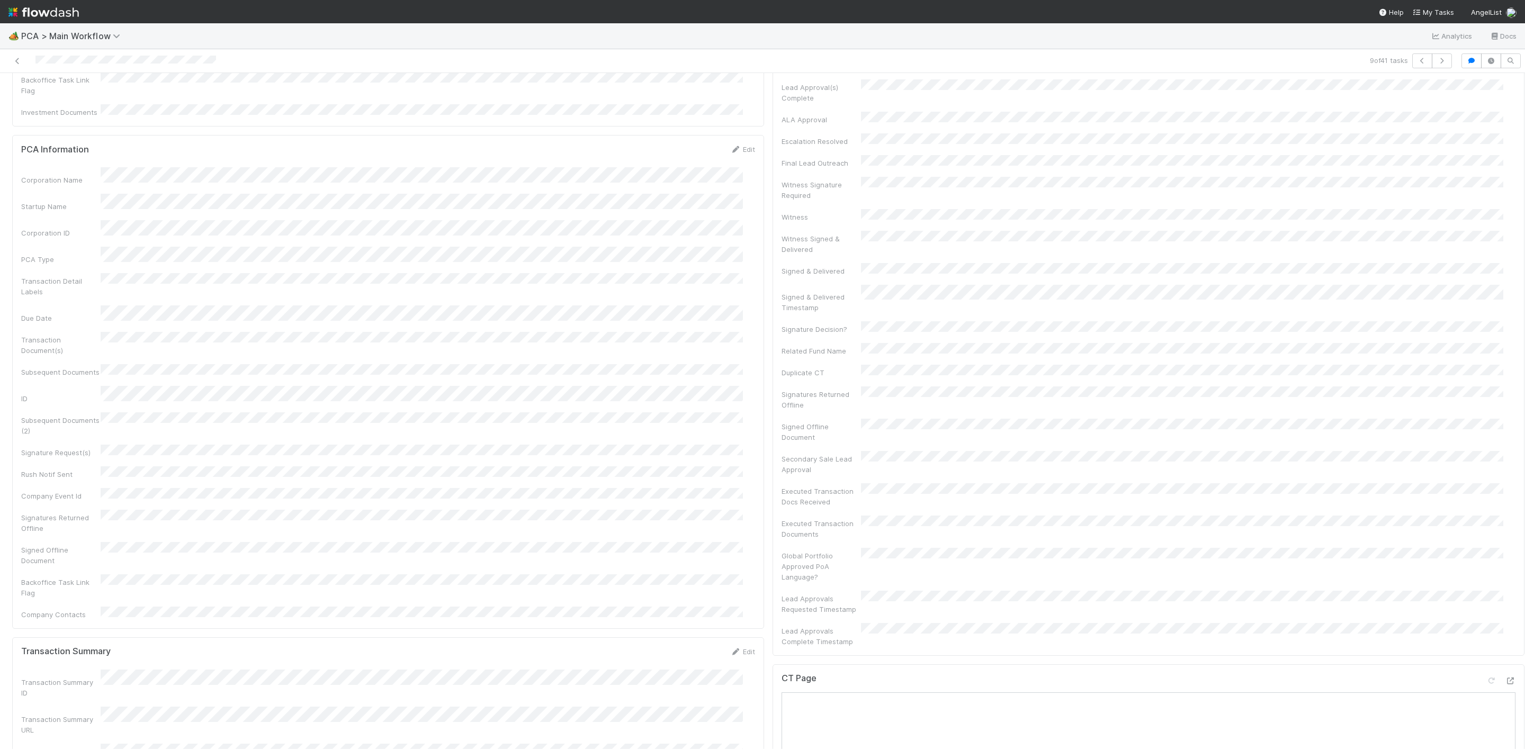
scroll to position [318, 0]
click at [1490, 139] on icon at bounding box center [1495, 142] width 11 height 7
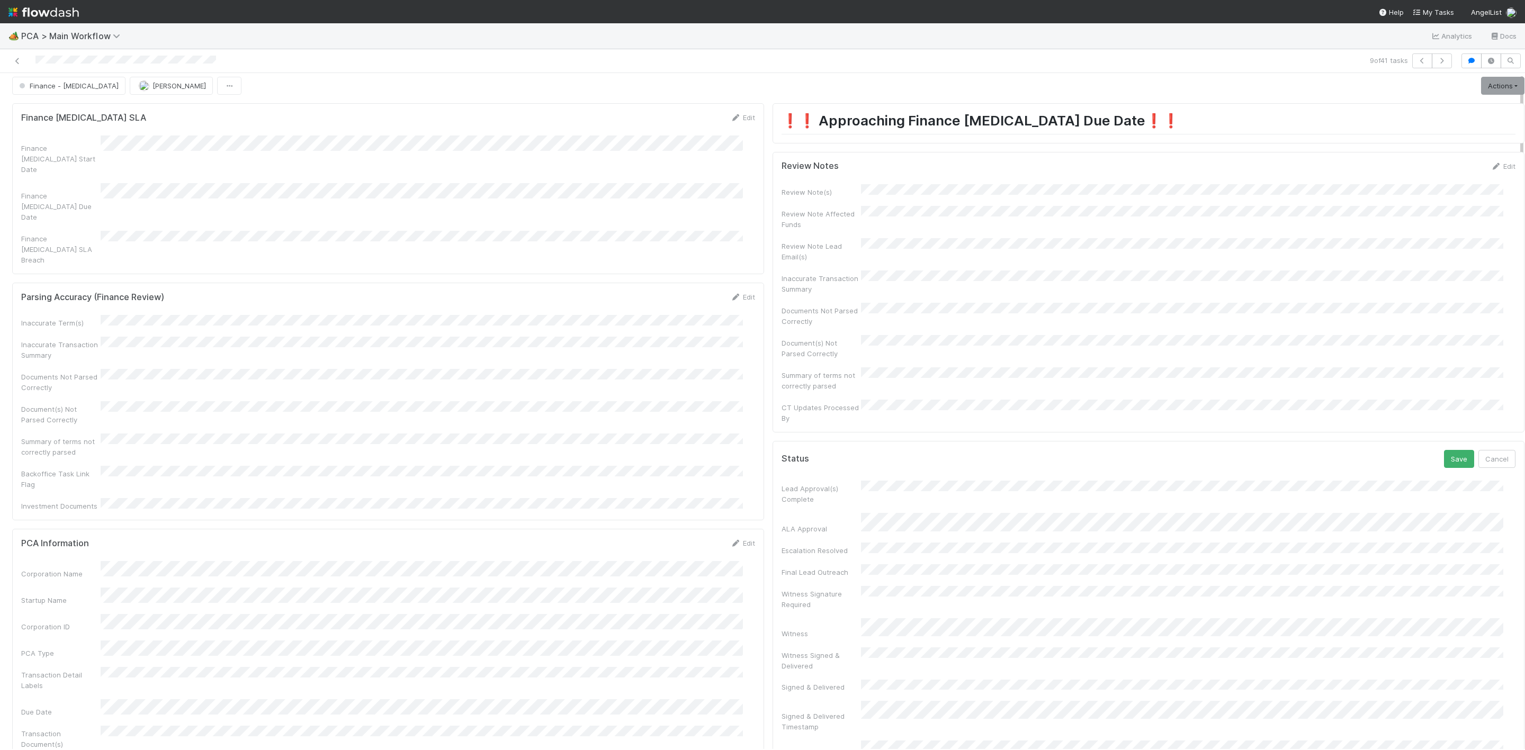
scroll to position [0, 0]
click at [1478, 455] on button "Cancel" at bounding box center [1496, 464] width 37 height 18
click at [1490, 169] on link "Edit" at bounding box center [1502, 171] width 25 height 8
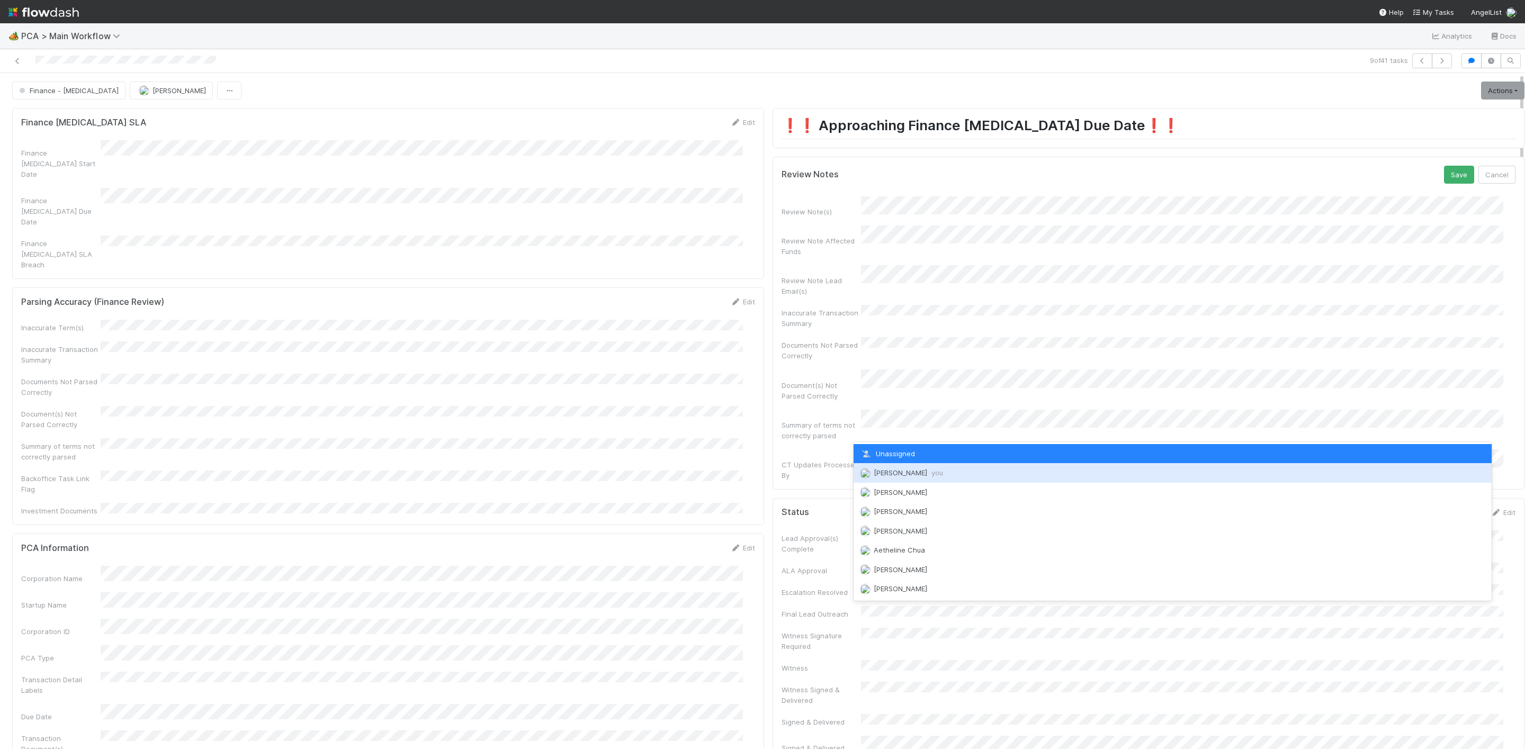
click at [885, 472] on span "Janice Garcia you" at bounding box center [908, 473] width 69 height 8
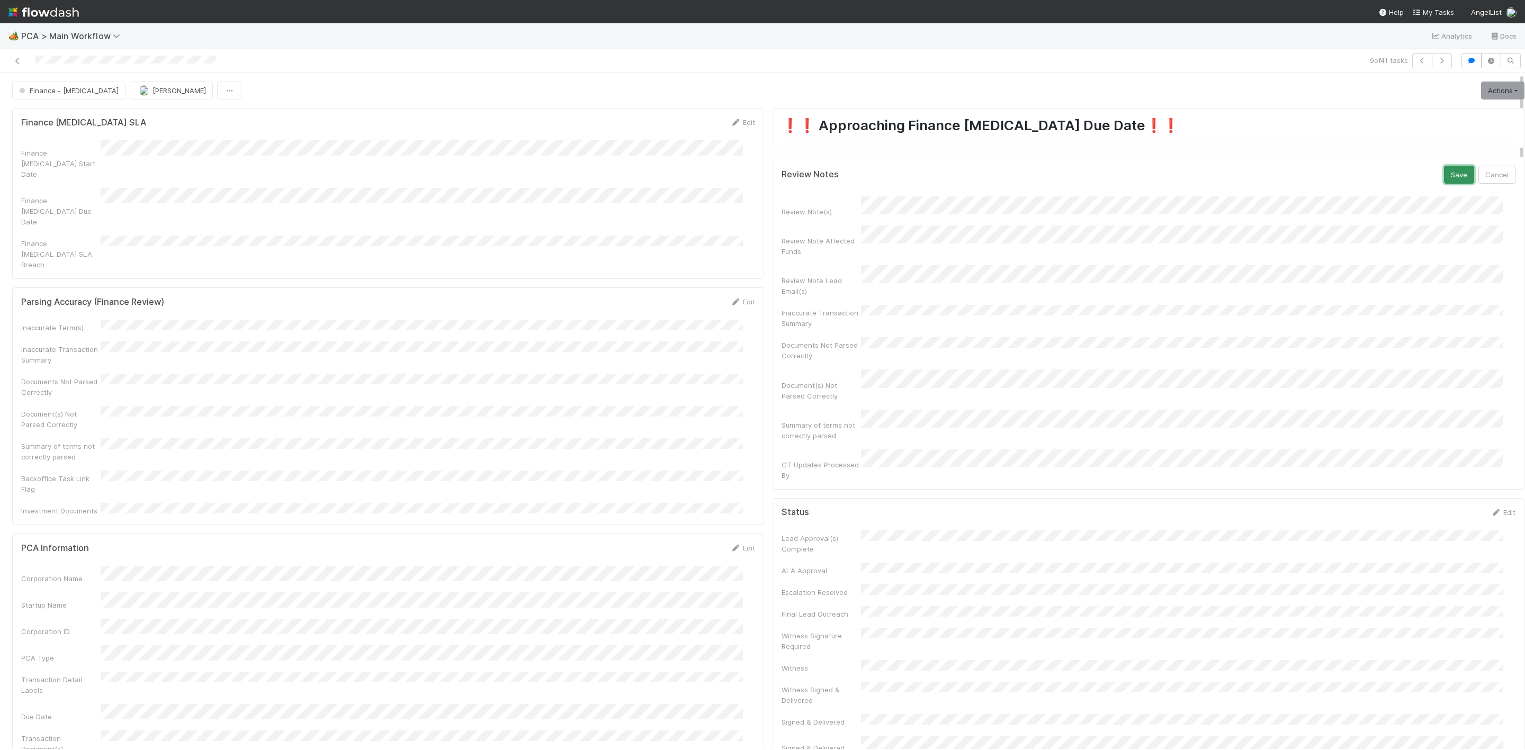
click at [1444, 177] on button "Save" at bounding box center [1459, 175] width 30 height 18
click at [1487, 89] on link "Actions" at bounding box center [1502, 91] width 43 height 18
click at [1400, 147] on button "Move to Finance Review" at bounding box center [1442, 143] width 172 height 15
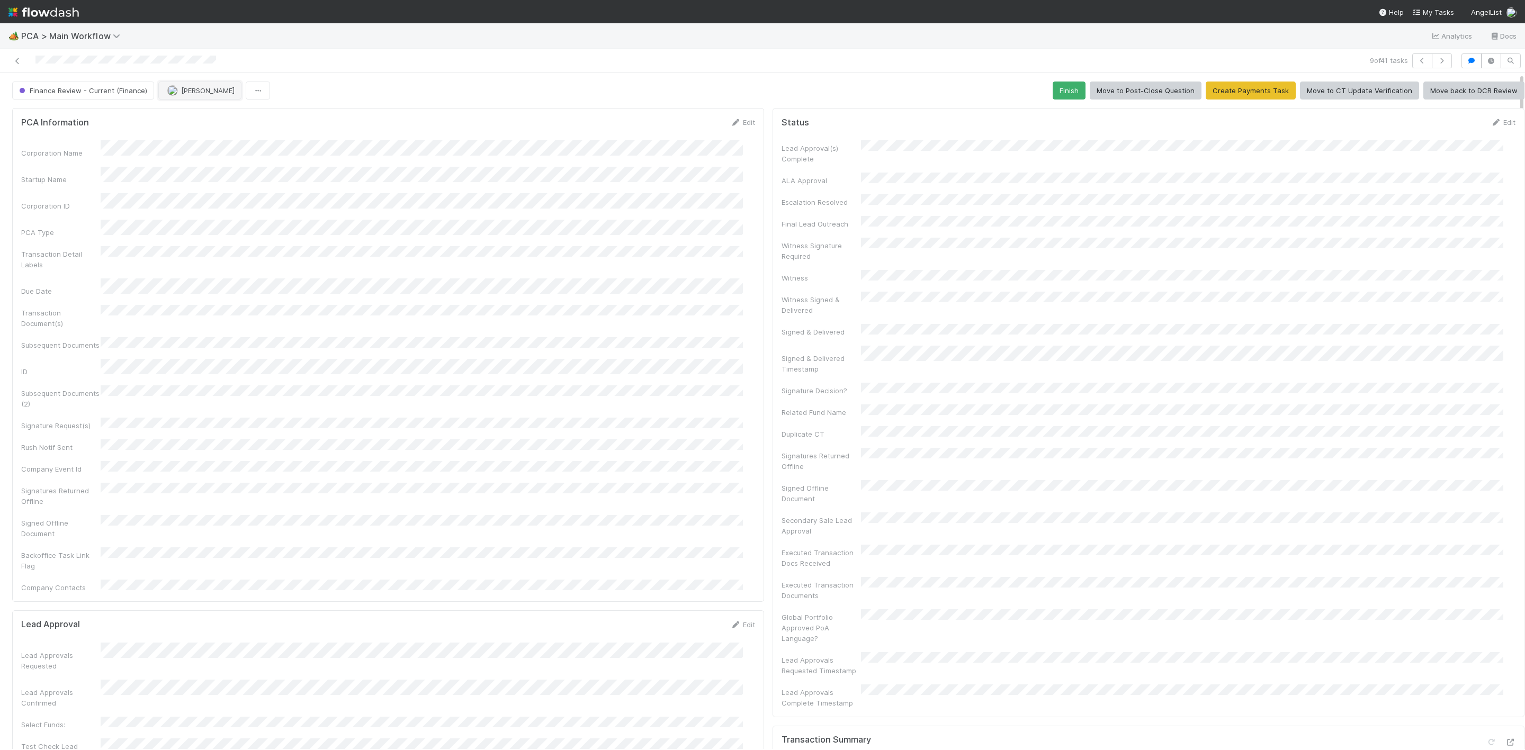
click at [164, 91] on button "[PERSON_NAME]" at bounding box center [199, 91] width 83 height 18
click at [226, 124] on div "Kevin Fawcett" at bounding box center [226, 118] width 149 height 19
click at [20, 61] on icon at bounding box center [17, 61] width 11 height 7
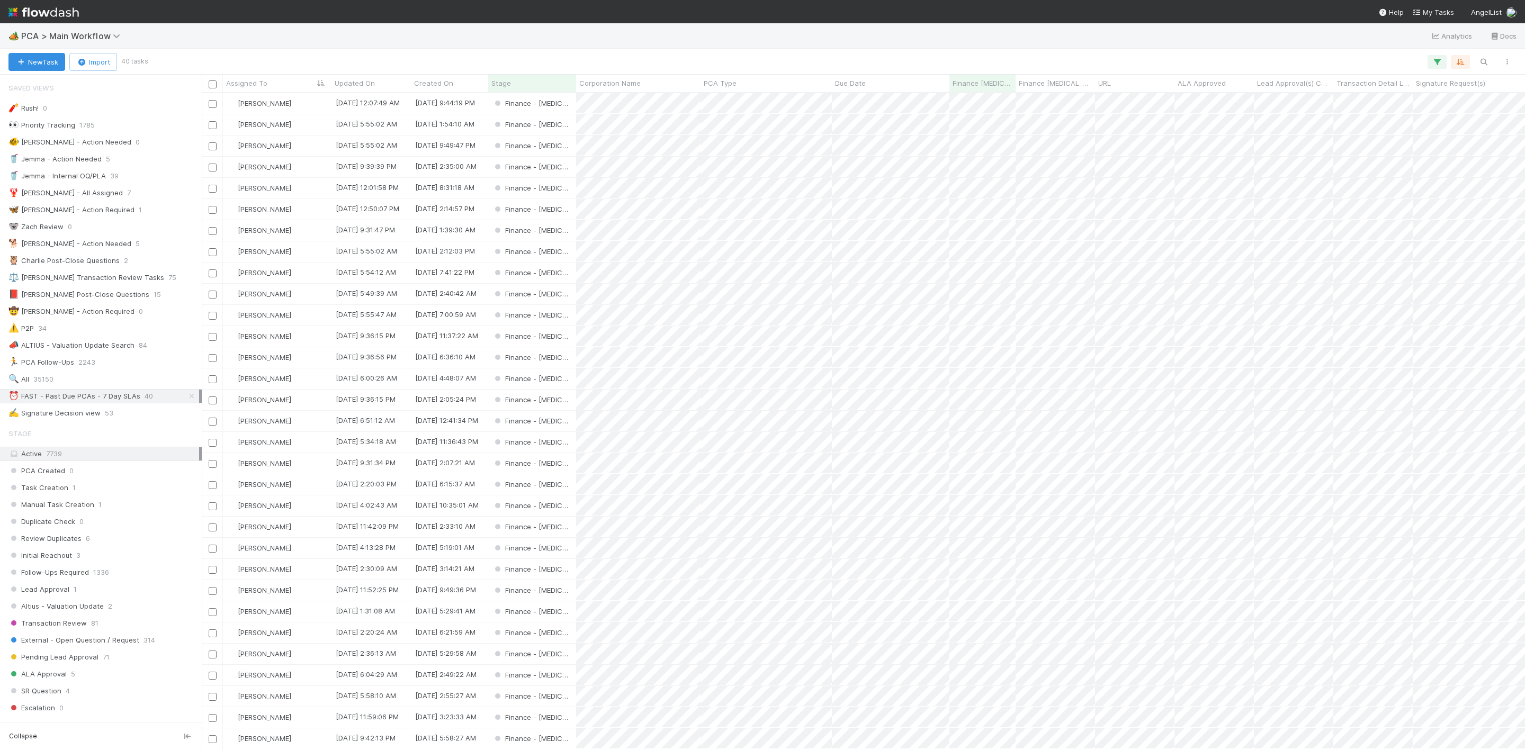
scroll to position [644, 1311]
click at [311, 253] on div "[PERSON_NAME]" at bounding box center [277, 251] width 109 height 21
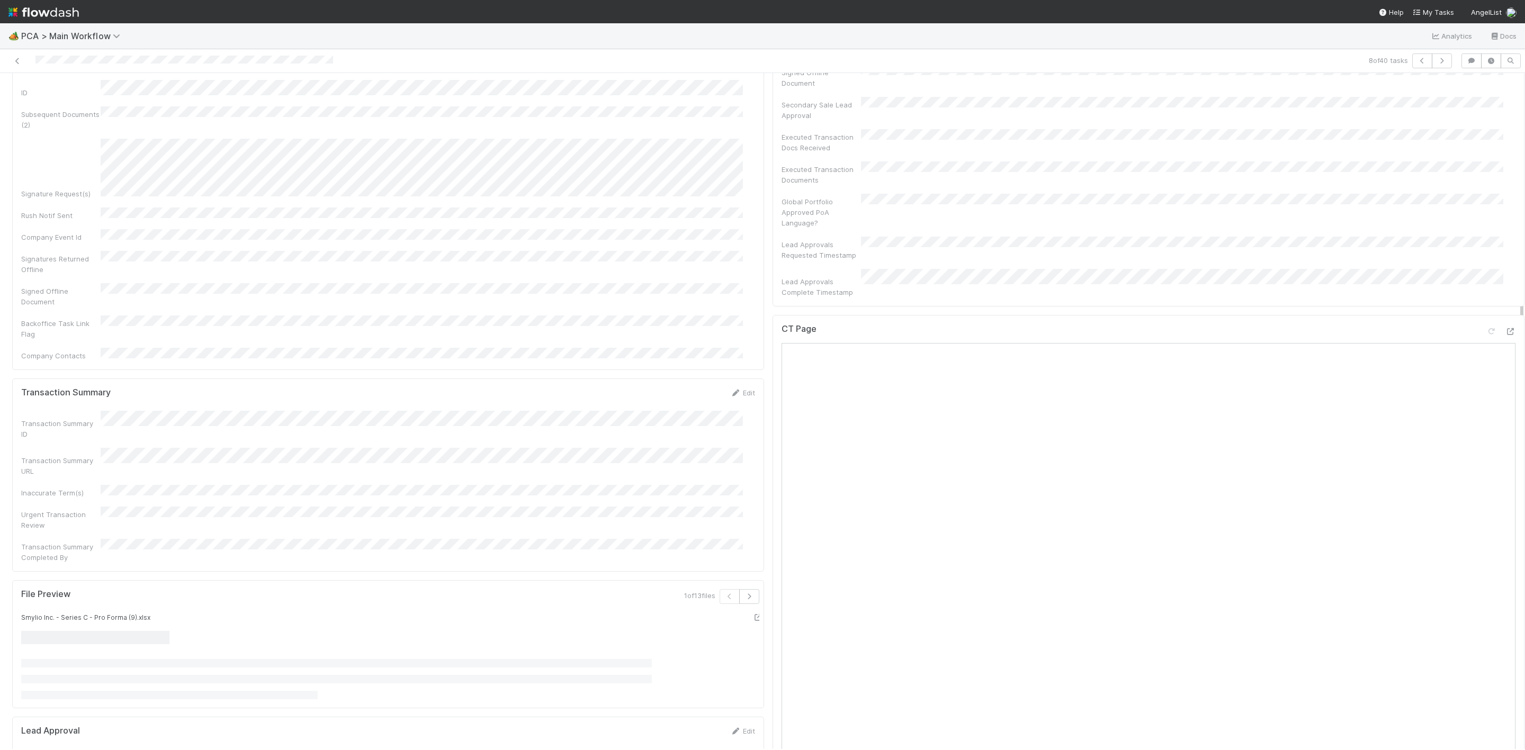
scroll to position [874, 0]
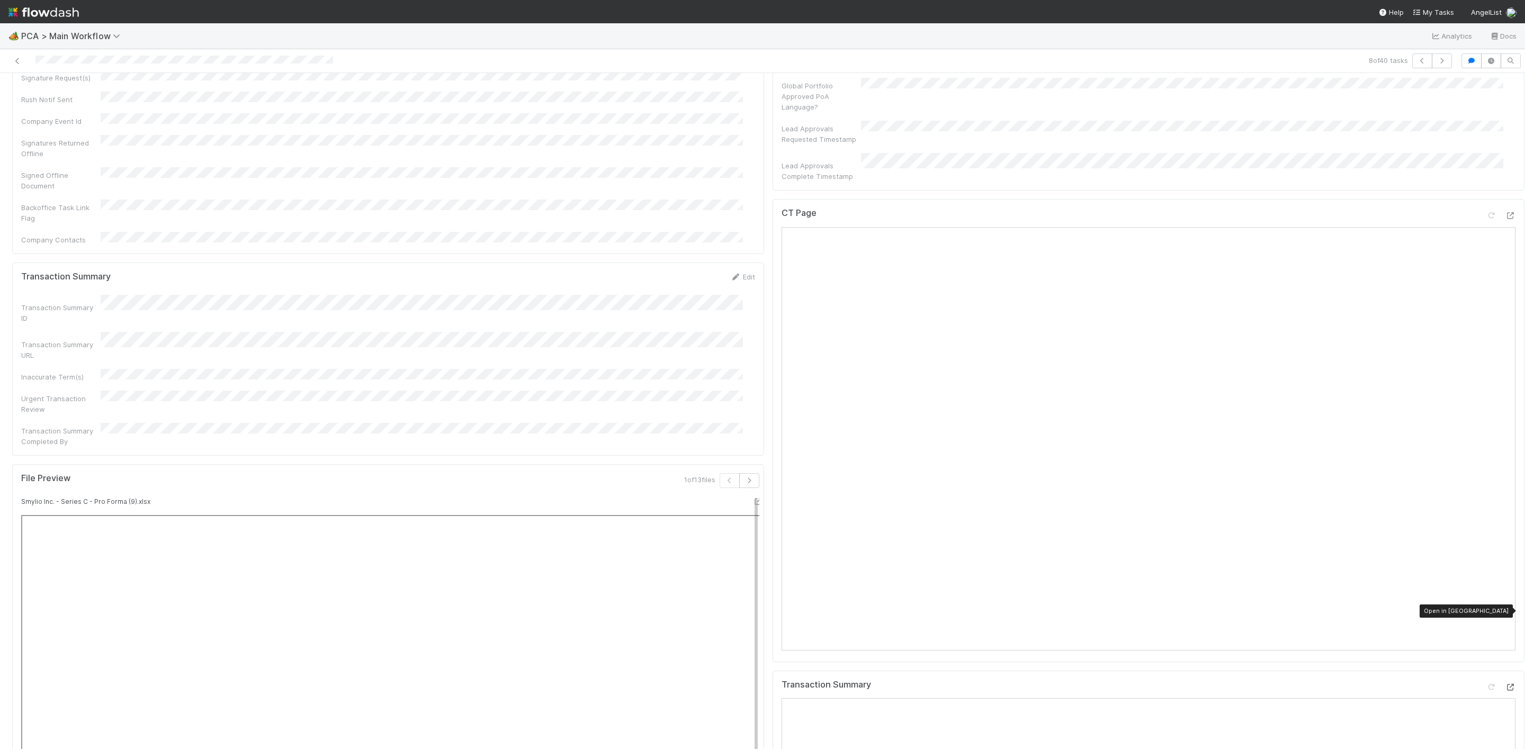
click at [1505, 684] on icon at bounding box center [1510, 687] width 11 height 7
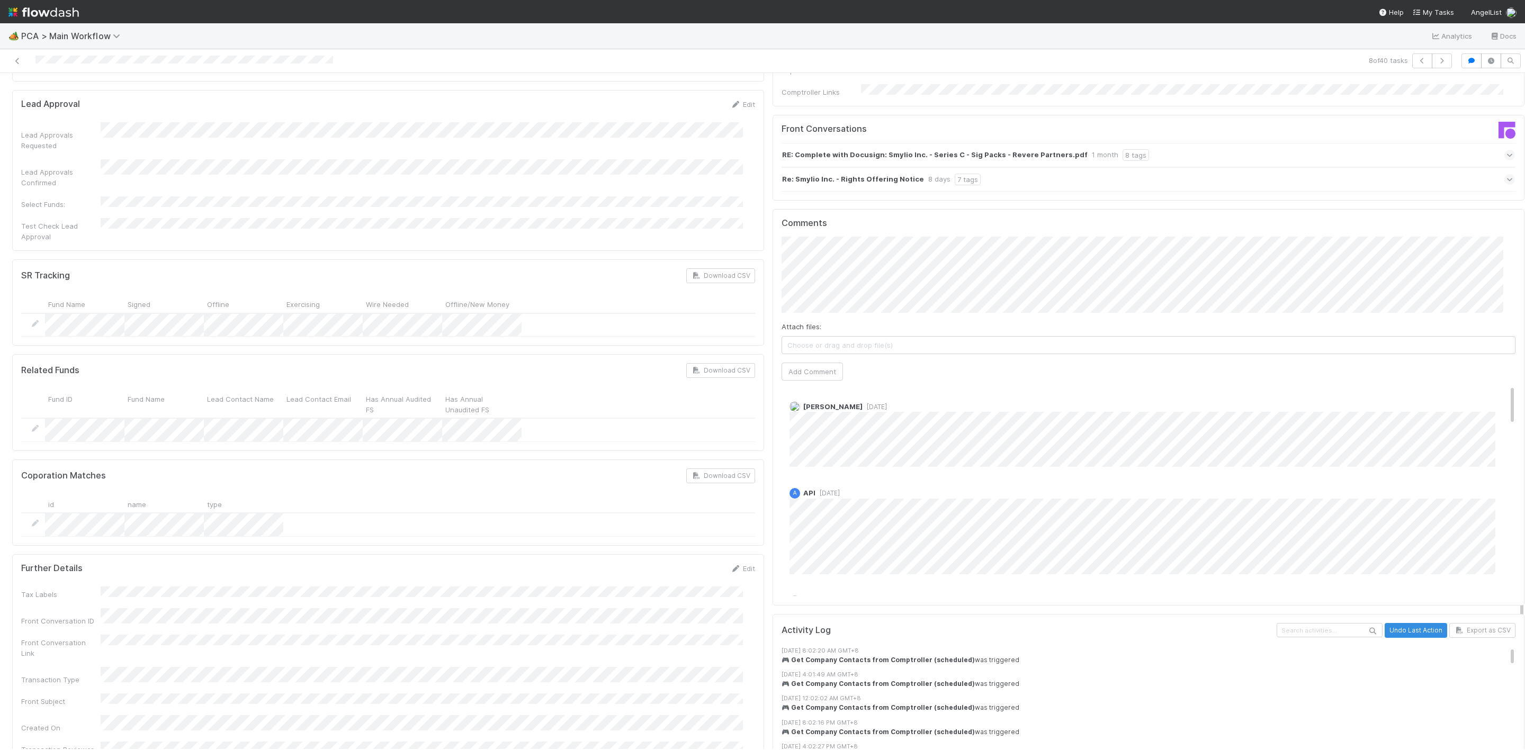
scroll to position [79, 0]
click at [820, 410] on span "[DATE]" at bounding box center [827, 414] width 24 height 8
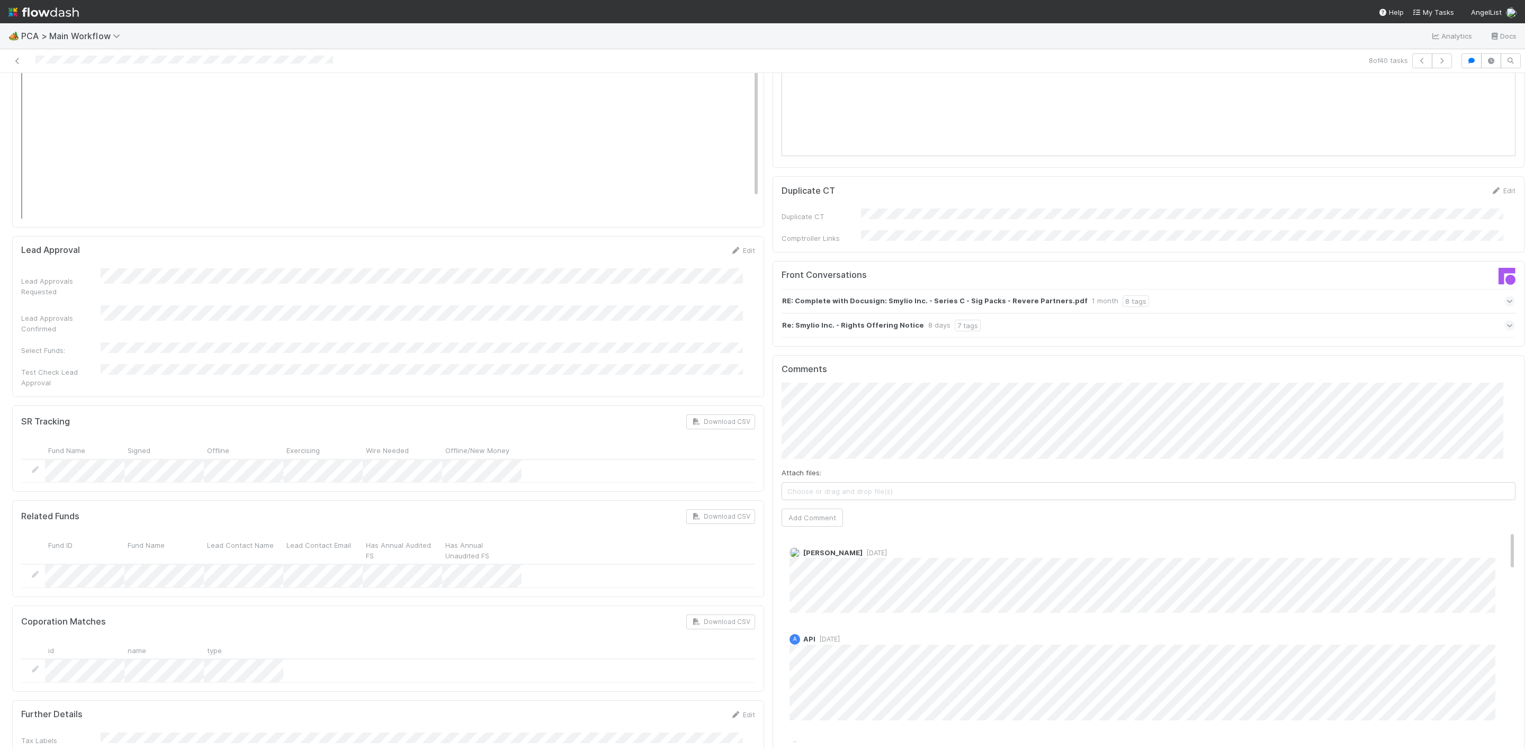
scroll to position [1800, 0]
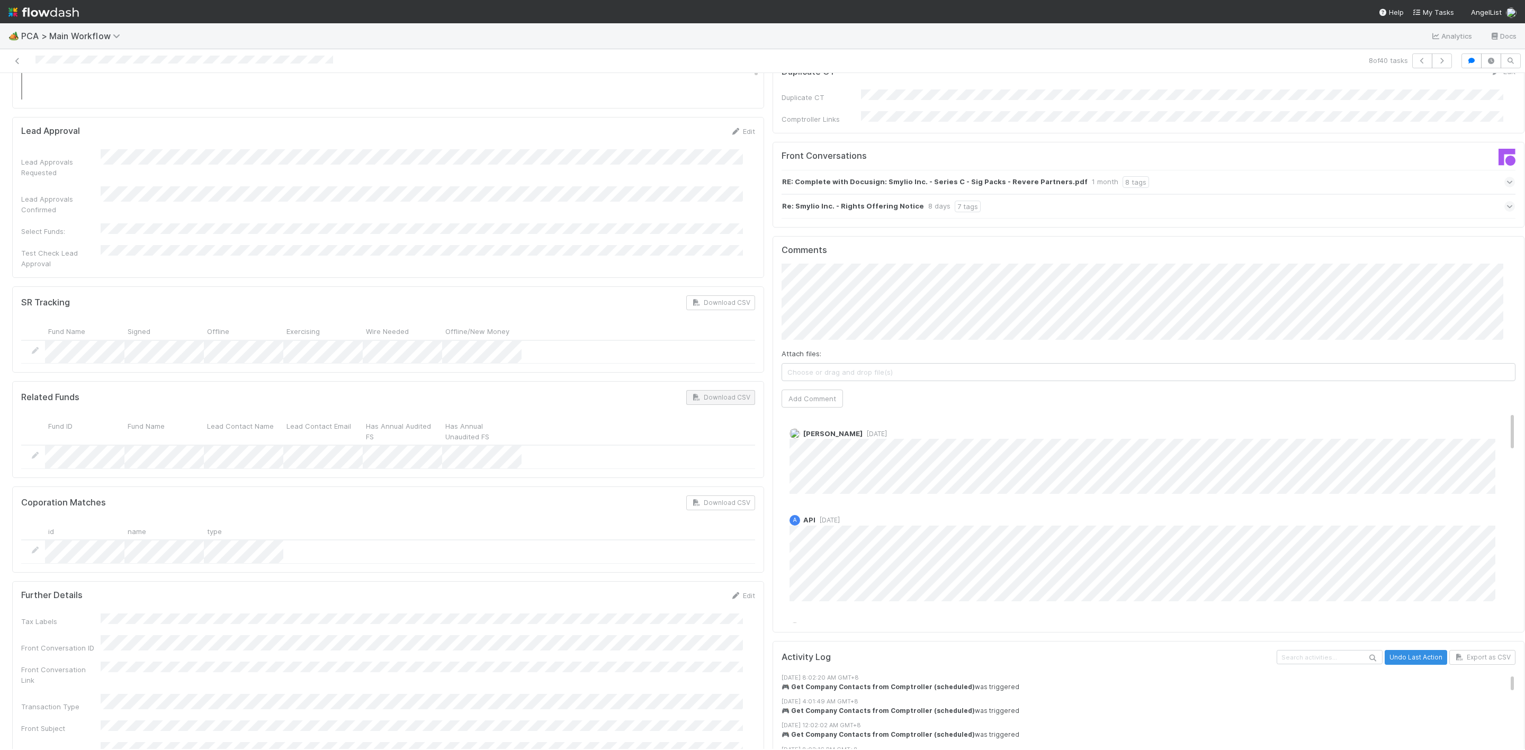
click at [824, 300] on button "Zachary Conley" at bounding box center [826, 297] width 80 height 15
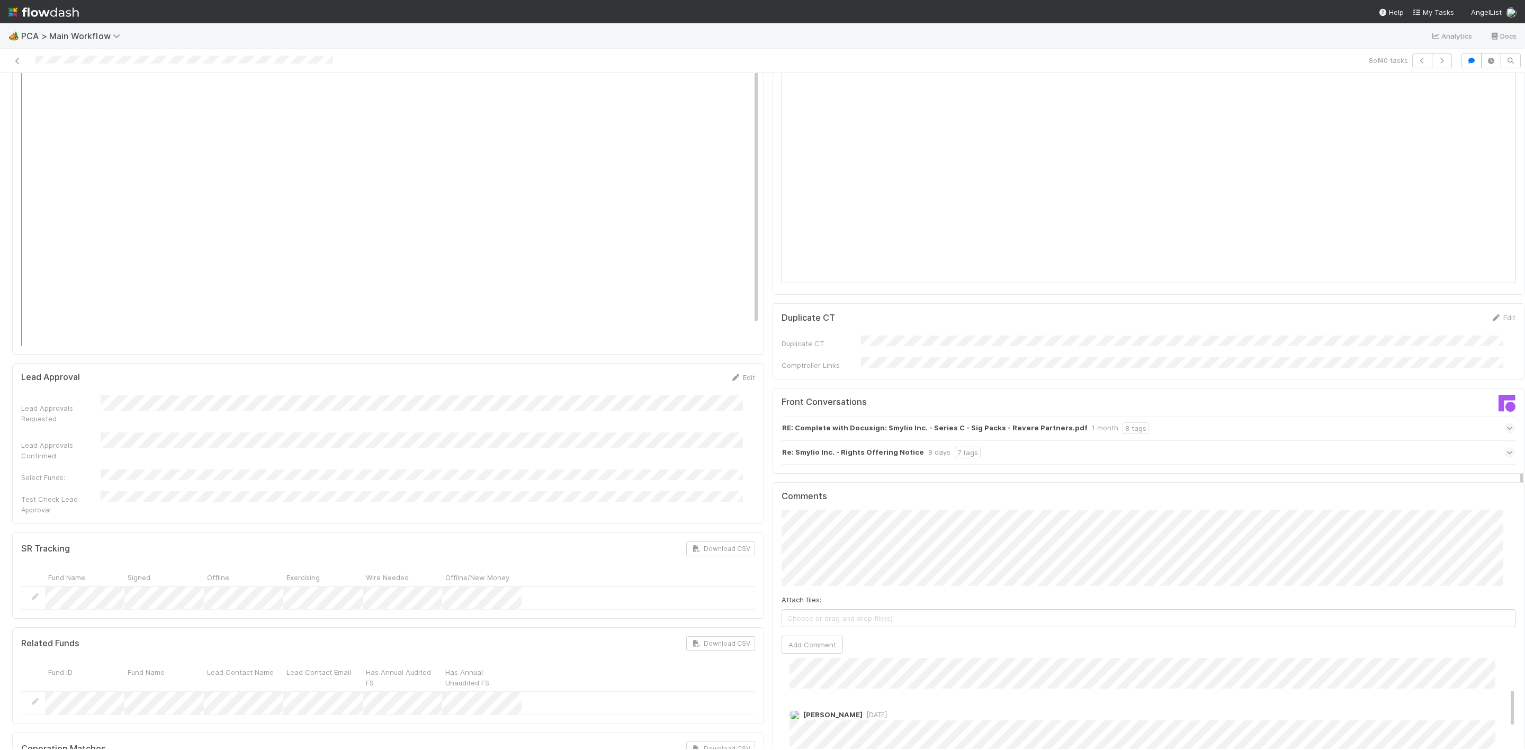
scroll to position [1641, 0]
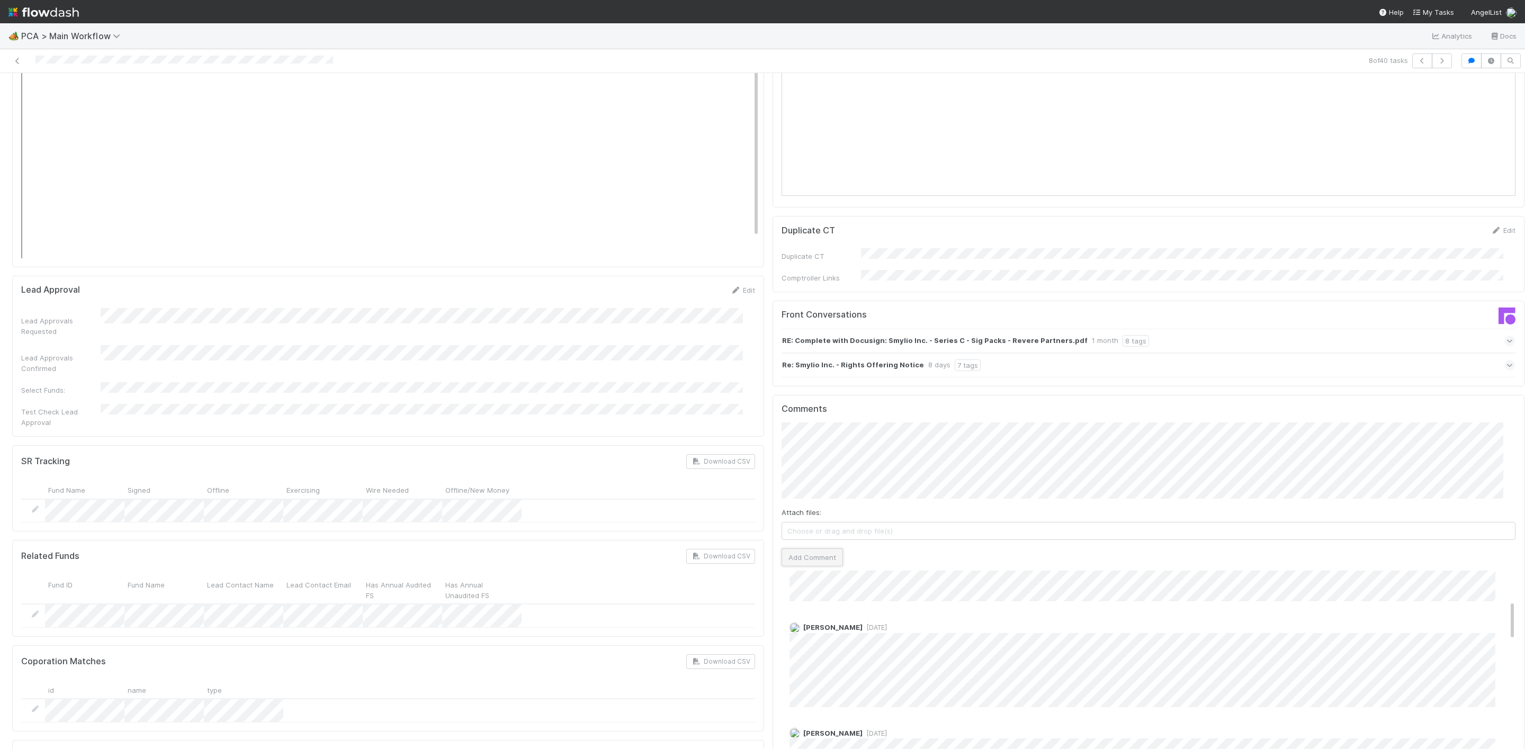
click at [809, 549] on button "Add Comment" at bounding box center [811, 558] width 61 height 18
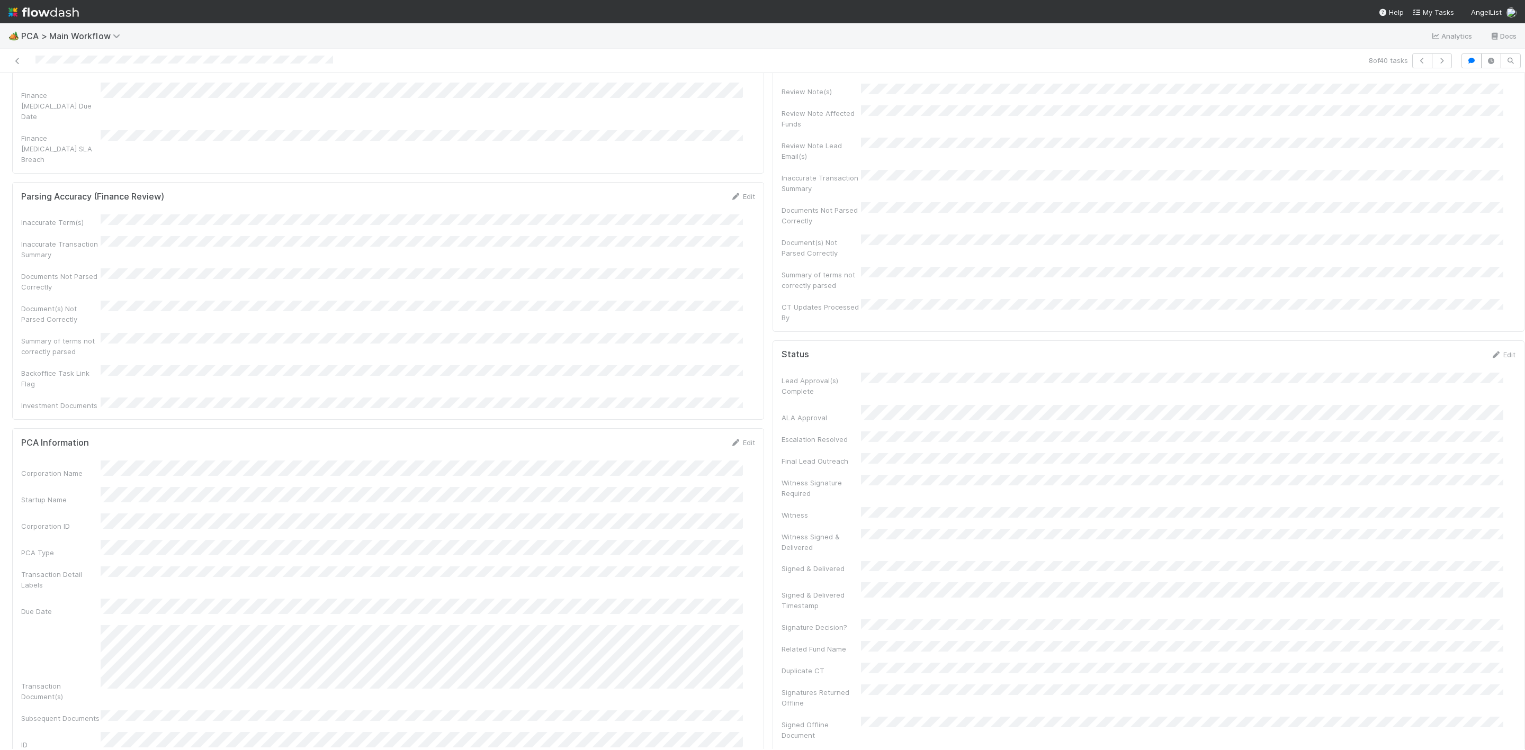
scroll to position [0, 0]
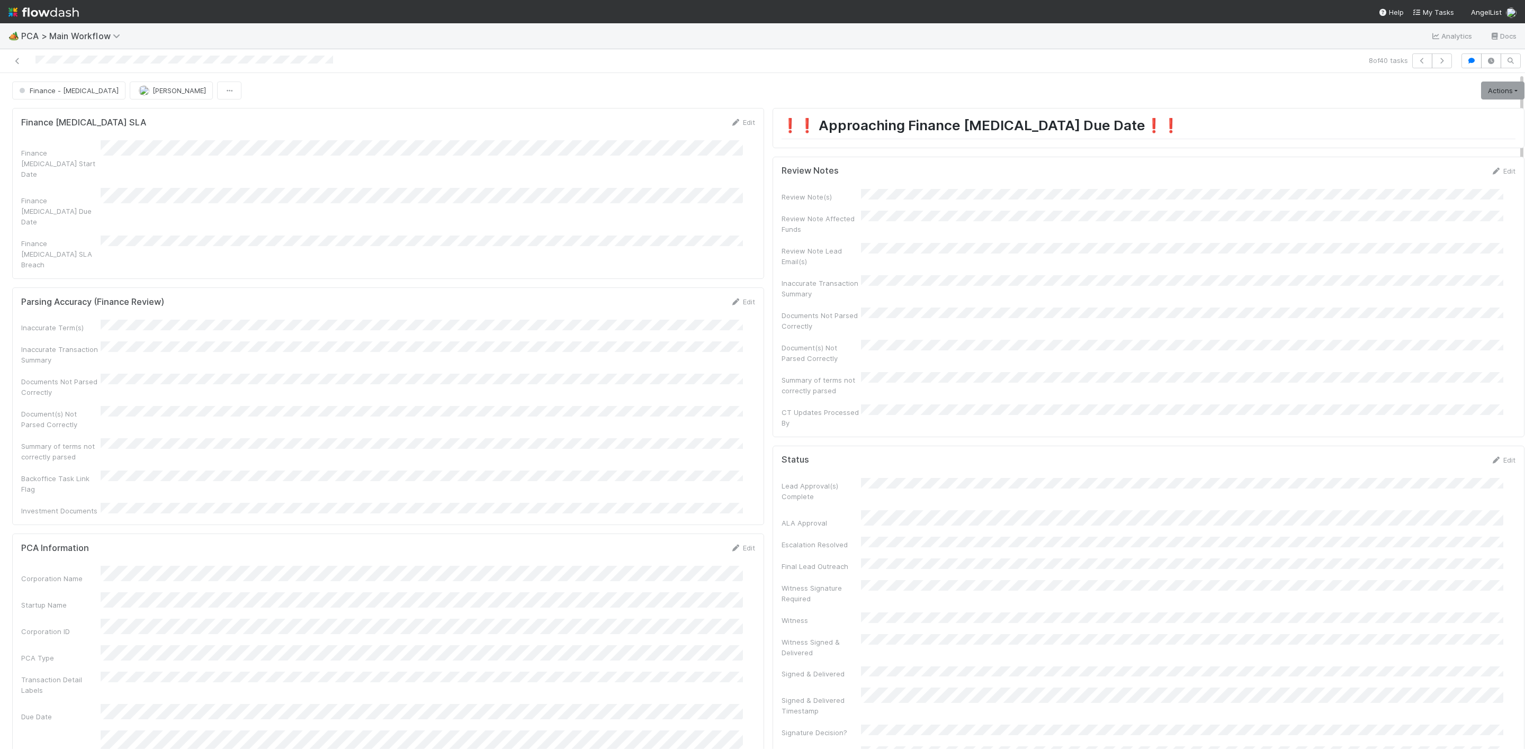
drag, startPoint x: 1478, startPoint y: 167, endPoint x: 1173, endPoint y: 267, distance: 321.0
click at [1478, 167] on div "Review Notes Edit Review Note(s) Review Note Affected Funds Review Note Lead Em…" at bounding box center [1148, 297] width 752 height 281
drag, startPoint x: 1482, startPoint y: 174, endPoint x: 1085, endPoint y: 285, distance: 411.9
click at [1490, 175] on link "Edit" at bounding box center [1502, 171] width 25 height 8
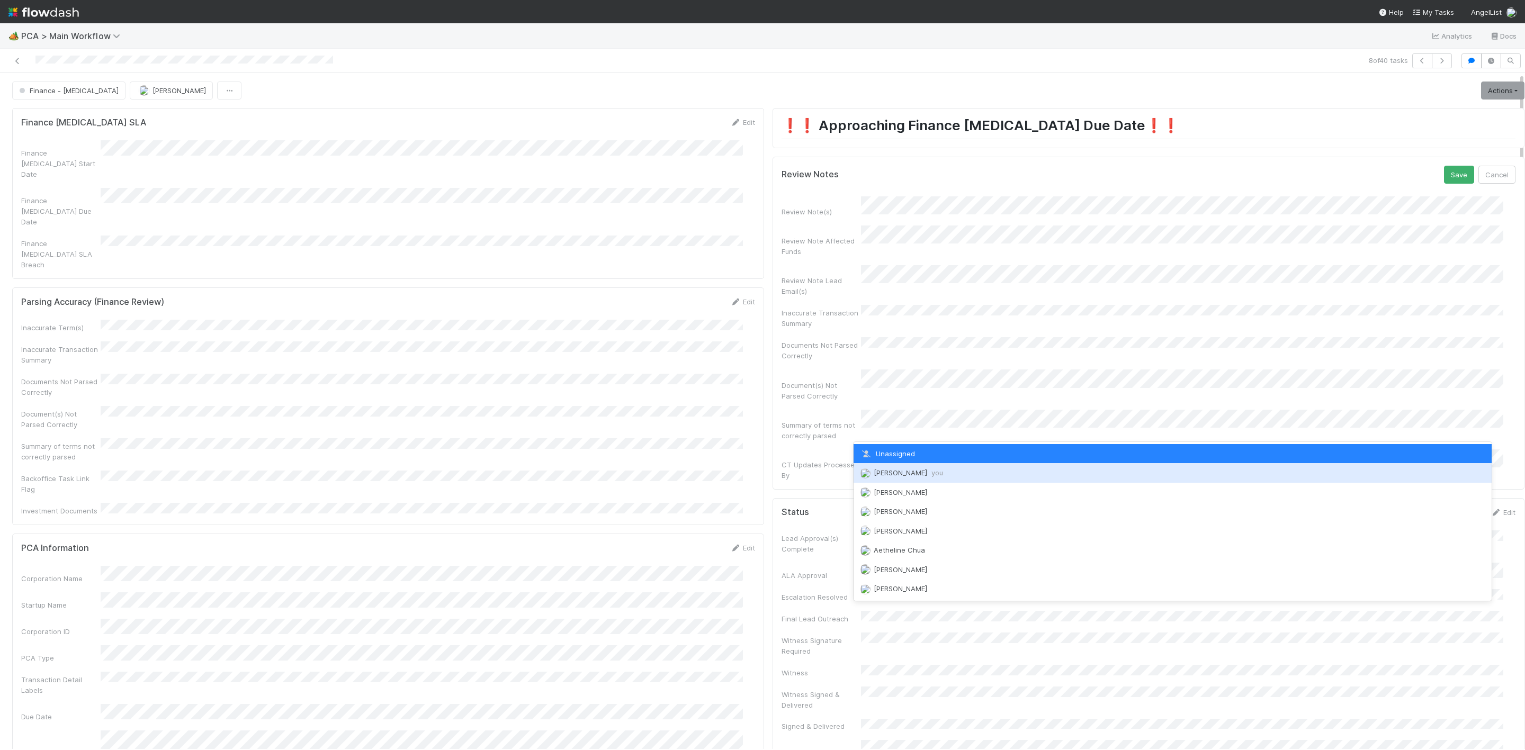
click at [905, 469] on span "Janice Garcia you" at bounding box center [908, 473] width 69 height 8
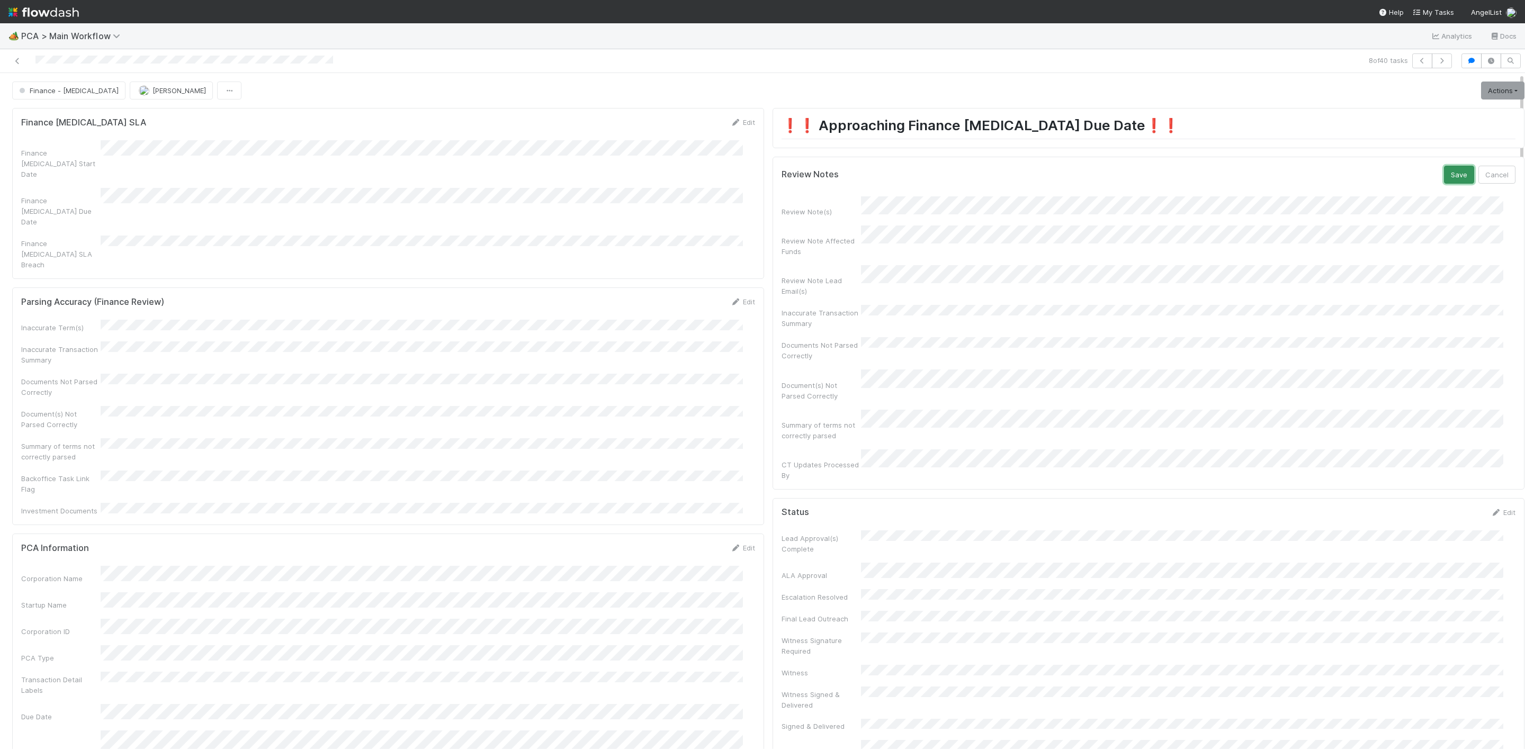
click at [1444, 172] on button "Save" at bounding box center [1459, 175] width 30 height 18
click at [1481, 91] on link "Actions" at bounding box center [1502, 91] width 43 height 18
click at [1399, 181] on button "Move to DCR Review" at bounding box center [1442, 187] width 172 height 15
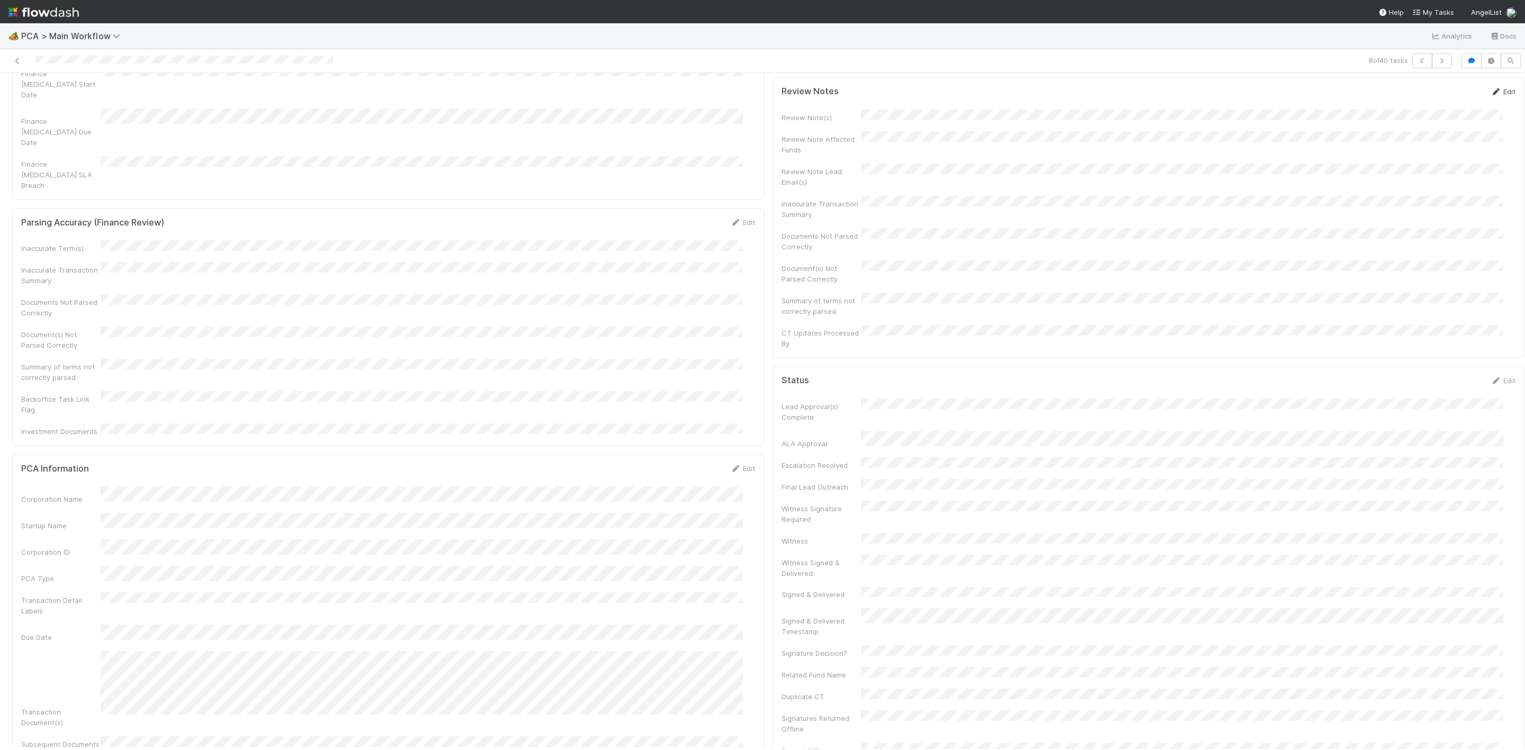
click at [1490, 93] on link "Edit" at bounding box center [1502, 91] width 25 height 8
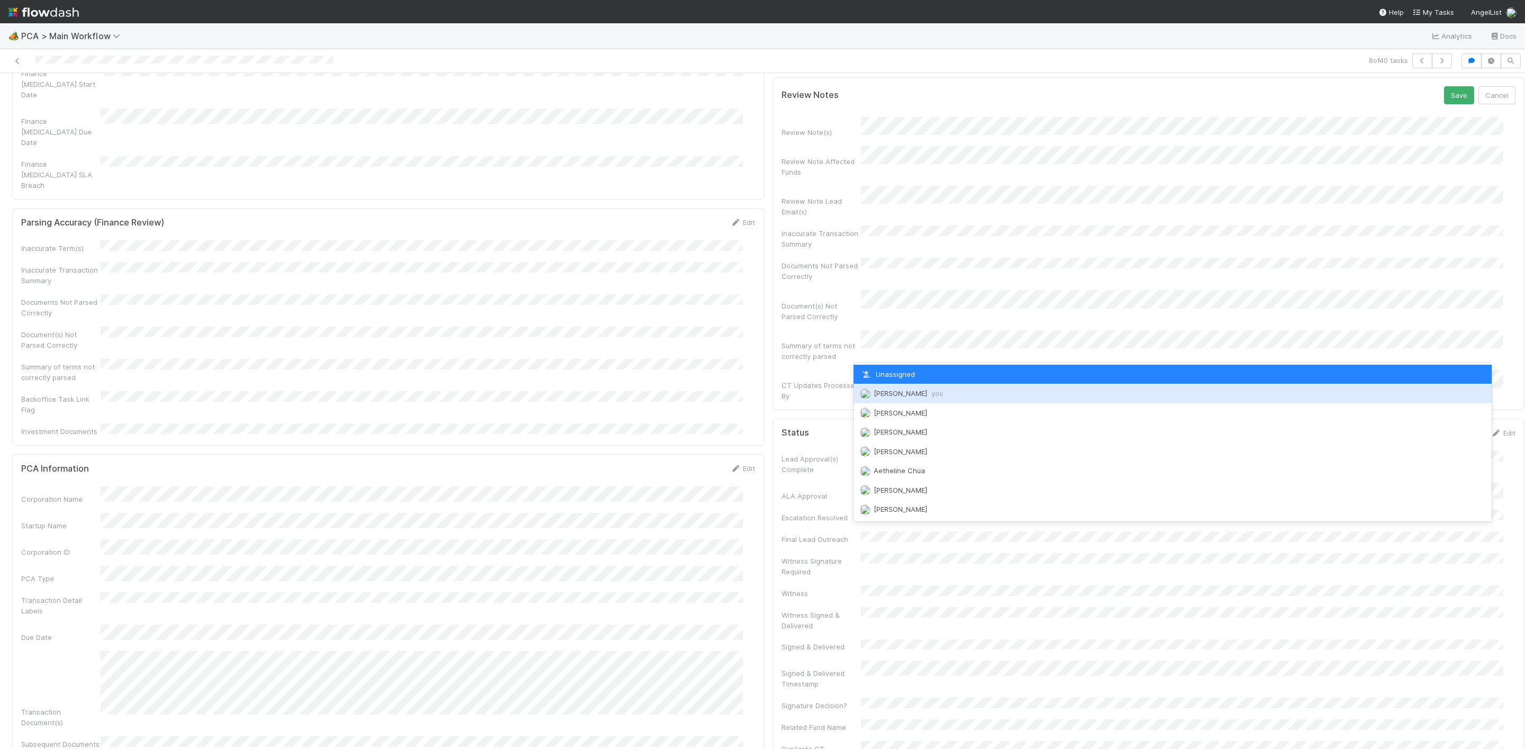
drag, startPoint x: 902, startPoint y: 391, endPoint x: 936, endPoint y: 372, distance: 38.7
click at [904, 391] on span "Janice Garcia you" at bounding box center [908, 393] width 69 height 8
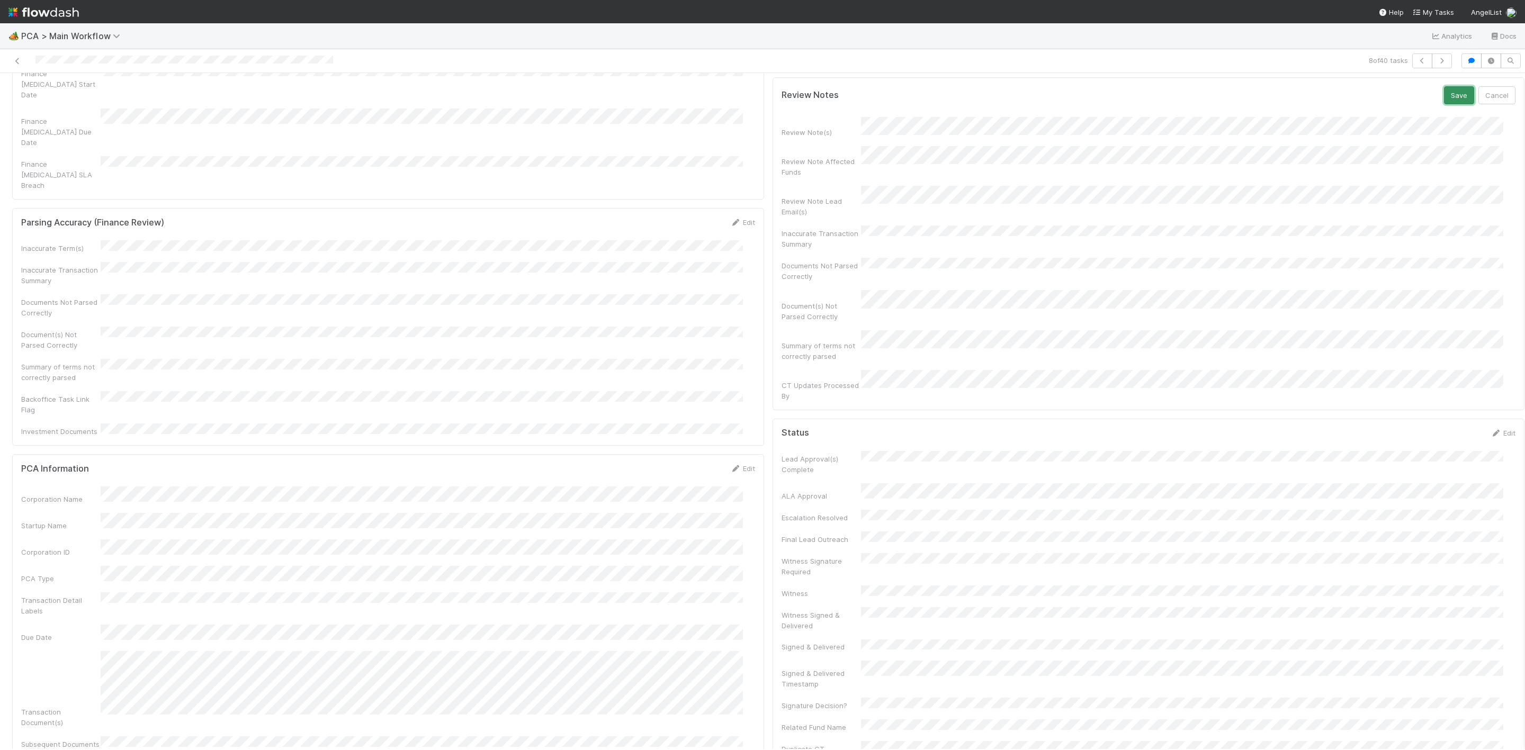
click at [1444, 104] on button "Save" at bounding box center [1459, 95] width 30 height 18
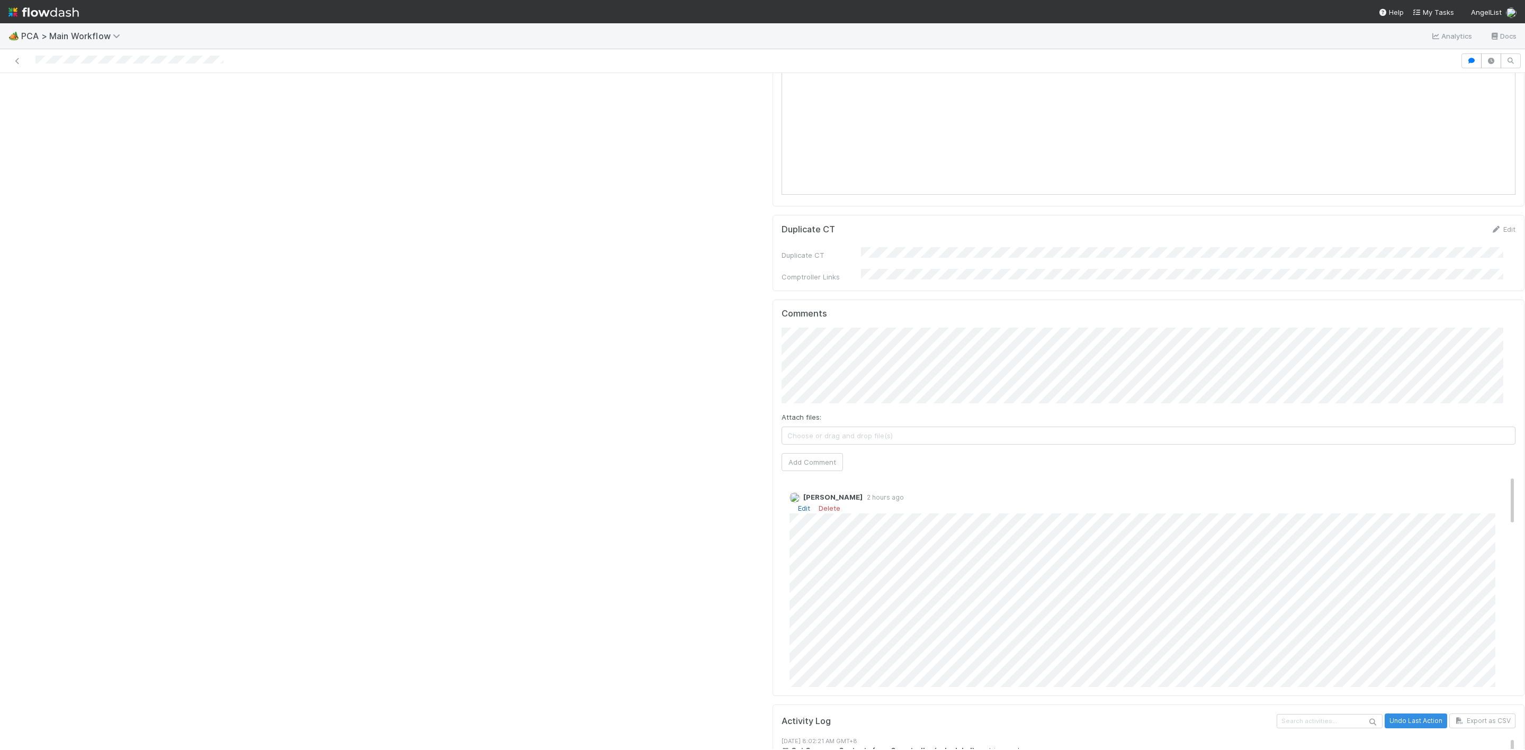
click at [798, 504] on link "Edit" at bounding box center [804, 508] width 12 height 8
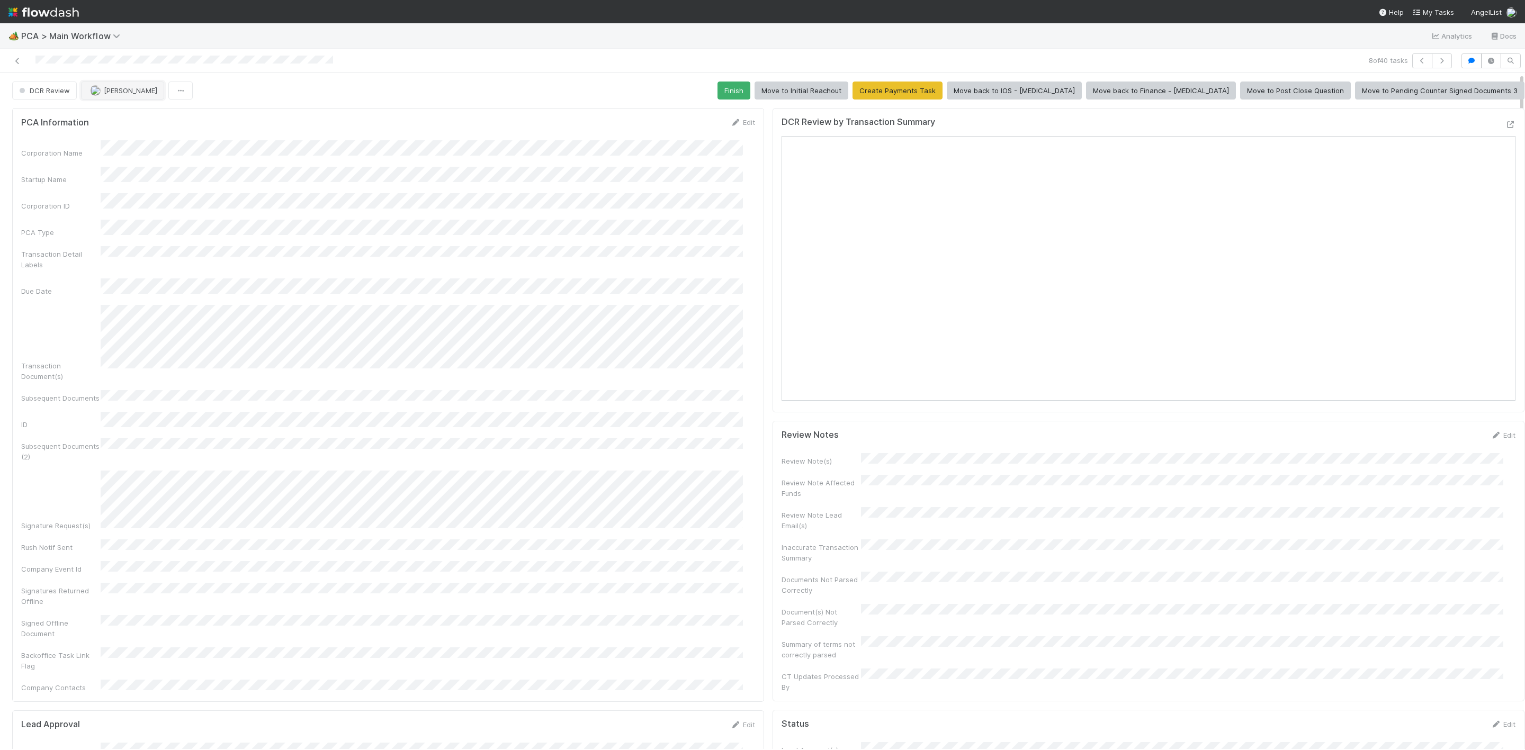
click at [129, 89] on span "[PERSON_NAME]" at bounding box center [130, 90] width 53 height 8
click at [132, 116] on span "Unassigned" at bounding box center [111, 118] width 55 height 8
click at [21, 62] on icon at bounding box center [17, 61] width 11 height 7
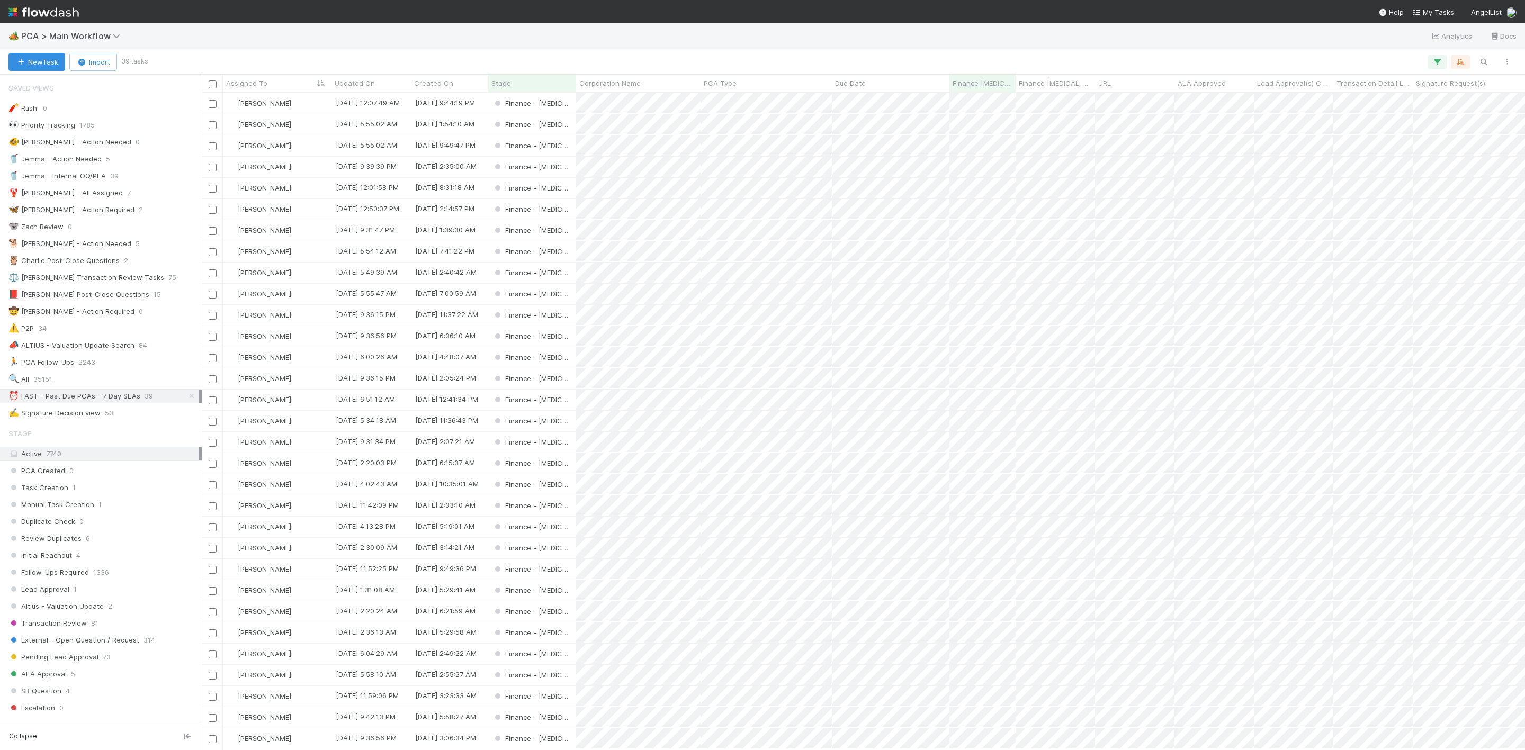
scroll to position [644, 1311]
click at [316, 229] on div "[PERSON_NAME]" at bounding box center [277, 230] width 109 height 21
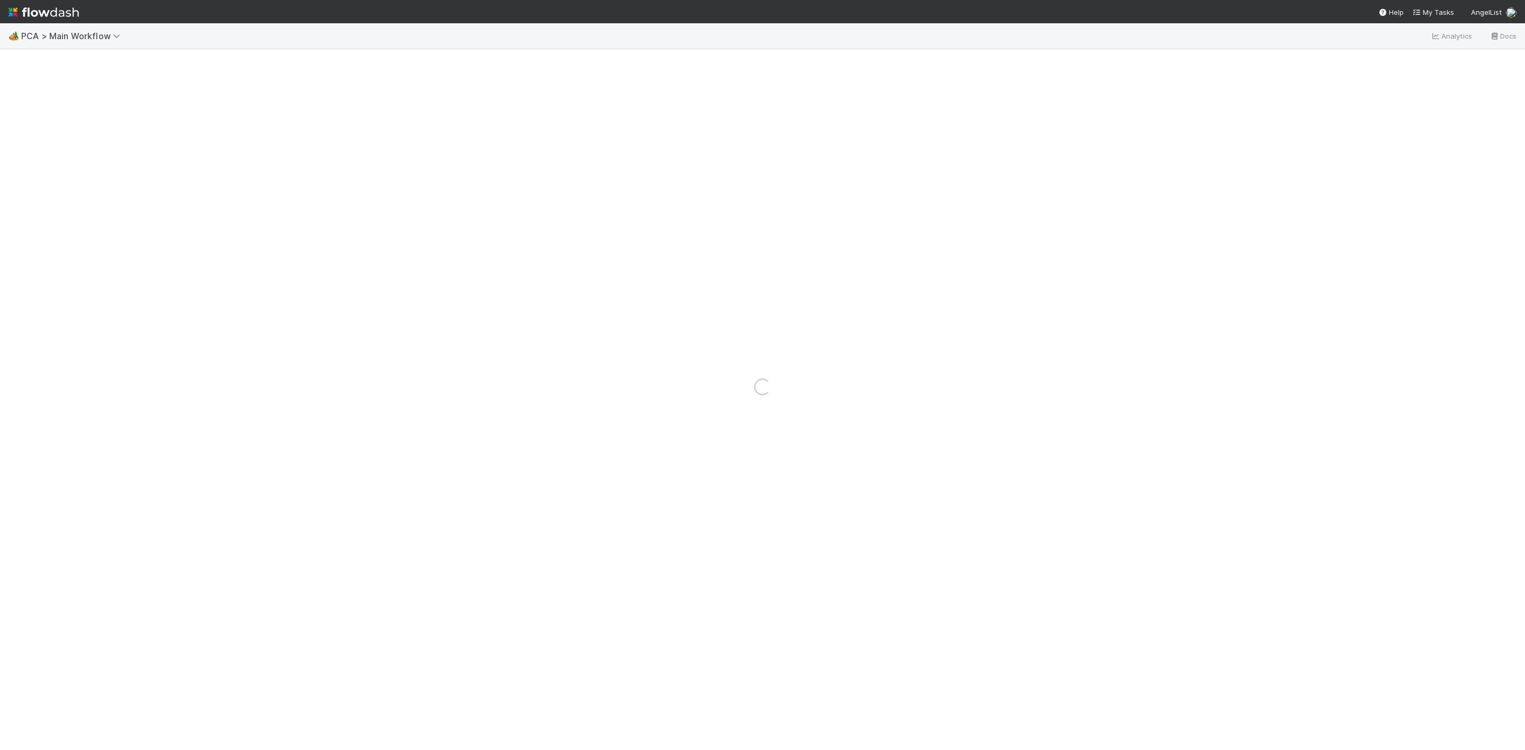
click at [488, 1] on nav "Help My Tasks AngelList" at bounding box center [762, 11] width 1525 height 23
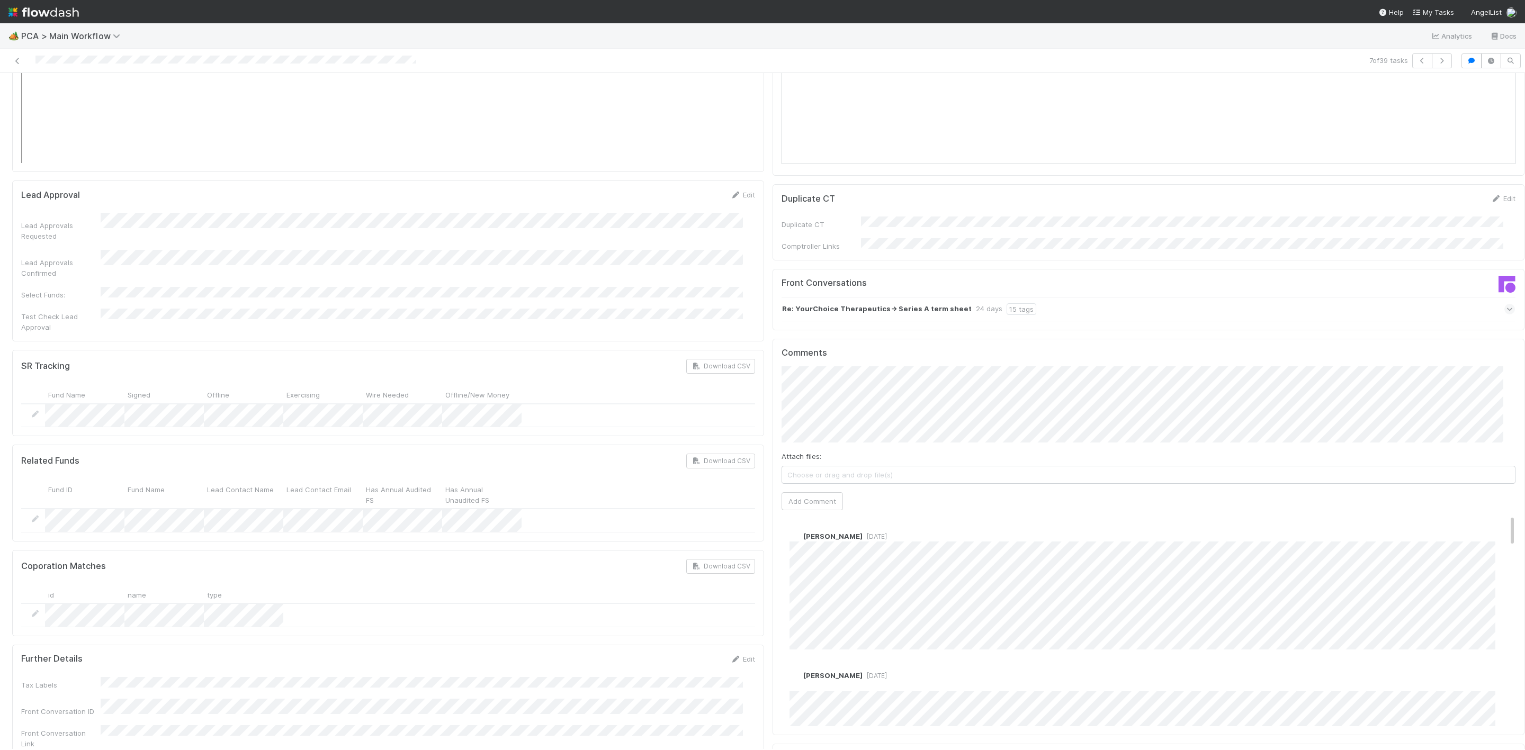
scroll to position [2110, 0]
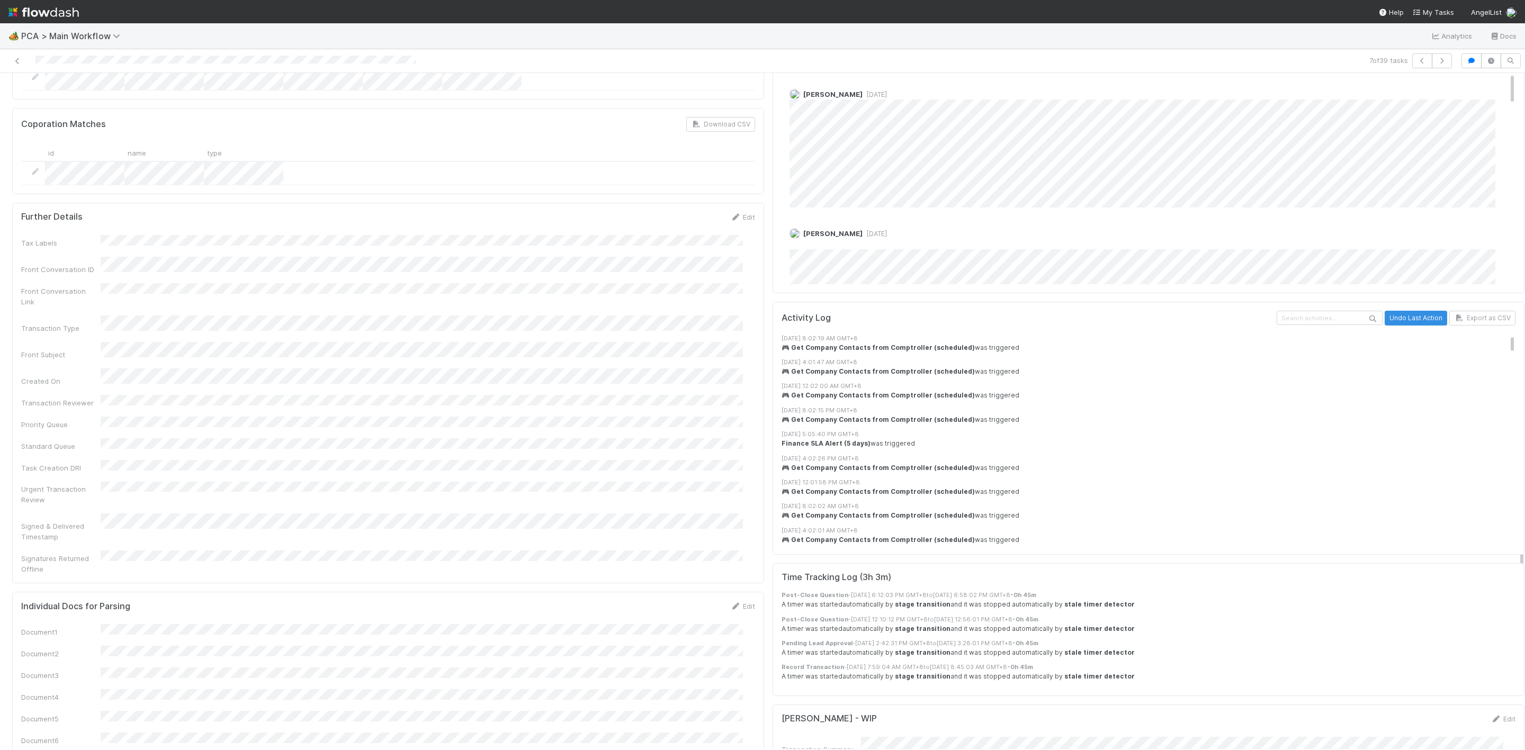
drag, startPoint x: 877, startPoint y: 582, endPoint x: 885, endPoint y: 633, distance: 51.4
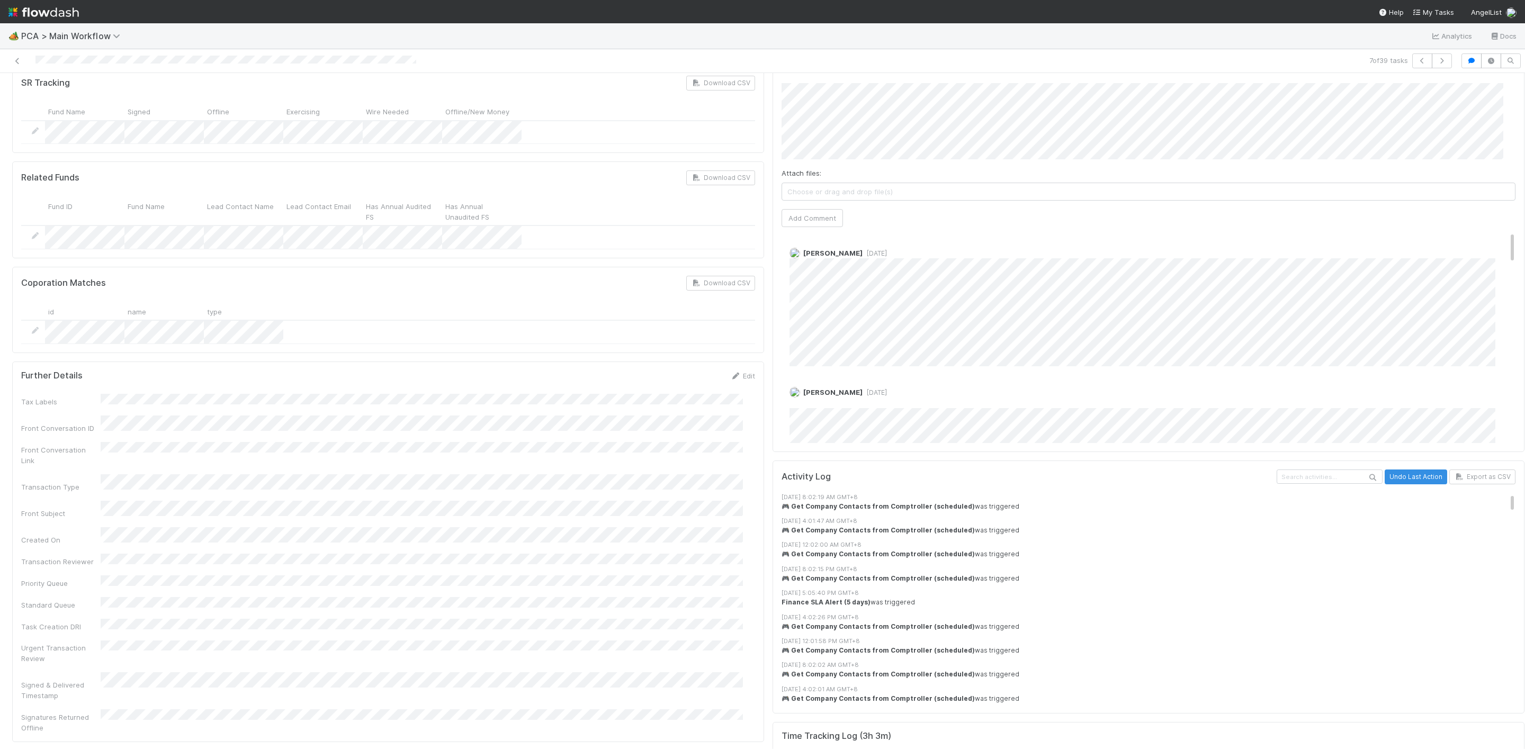
scroll to position [1872, 0]
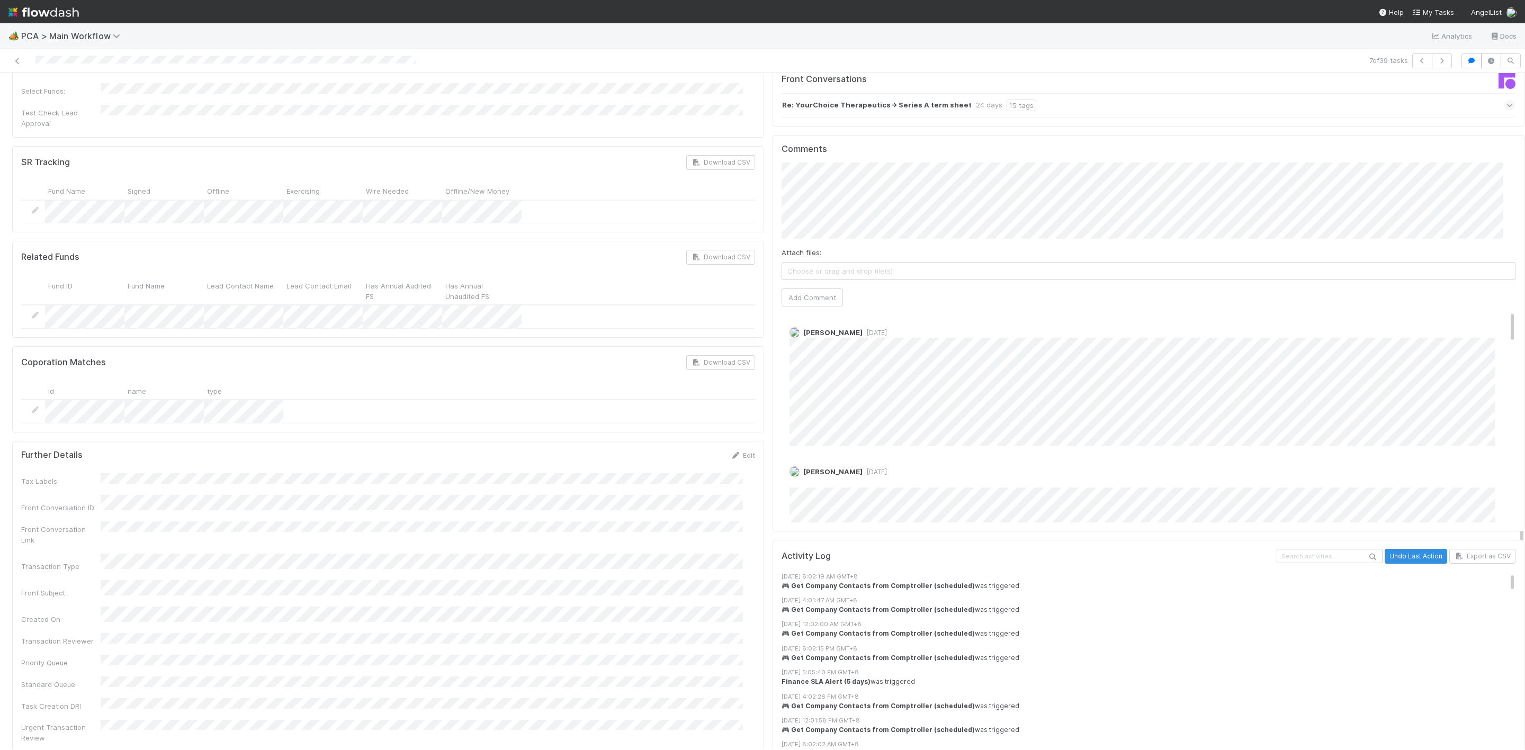
click at [862, 329] on span "[DATE]" at bounding box center [874, 333] width 24 height 8
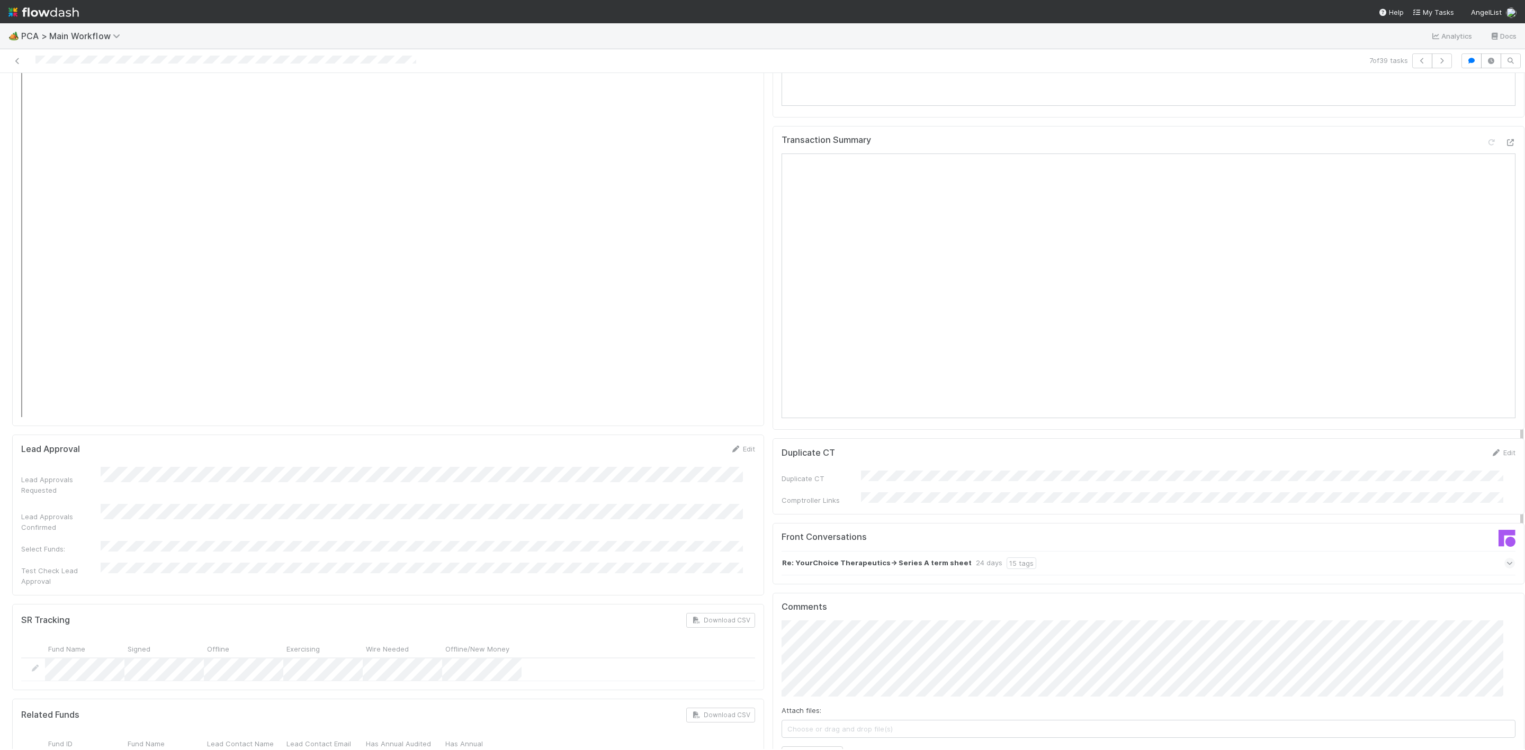
scroll to position [1395, 0]
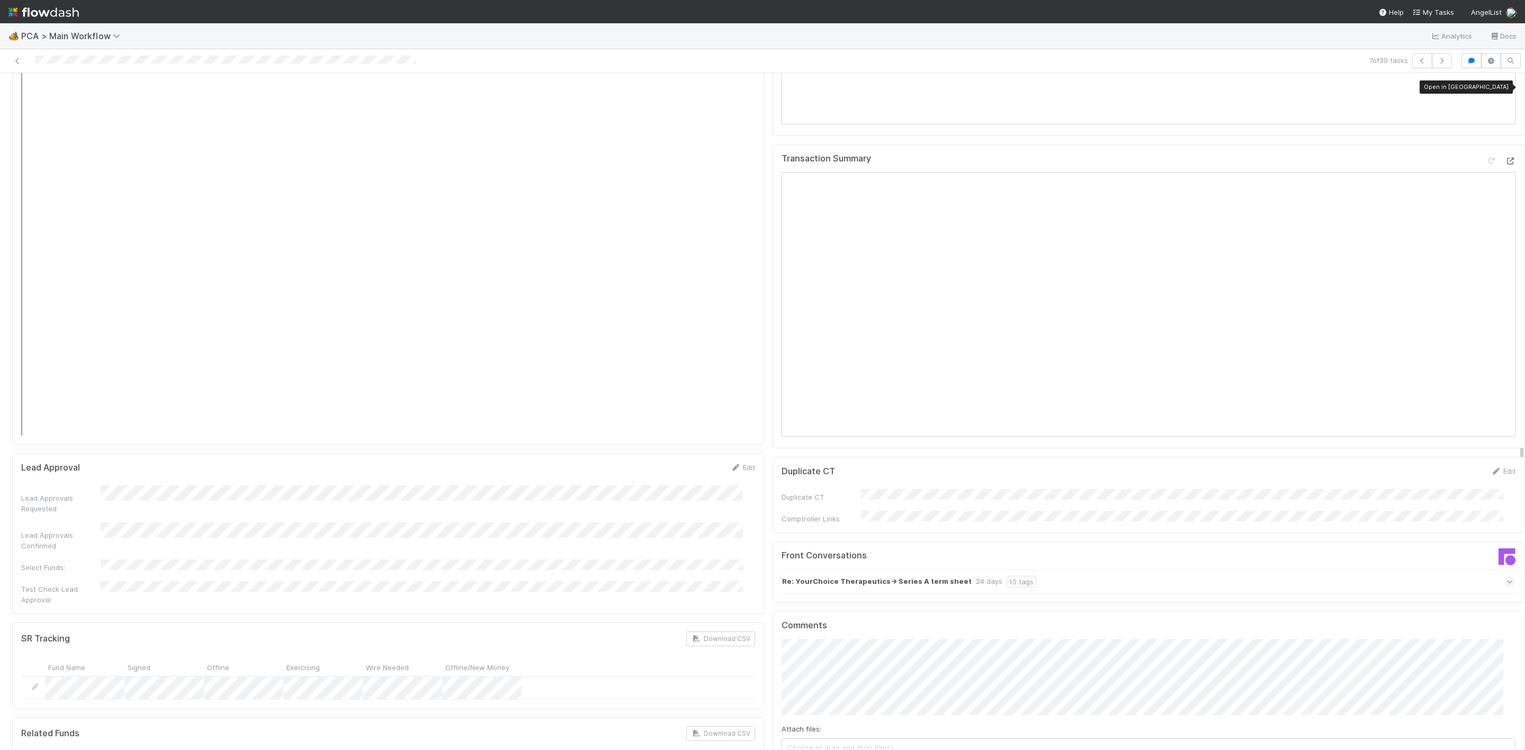
click at [1505, 158] on icon at bounding box center [1510, 161] width 11 height 7
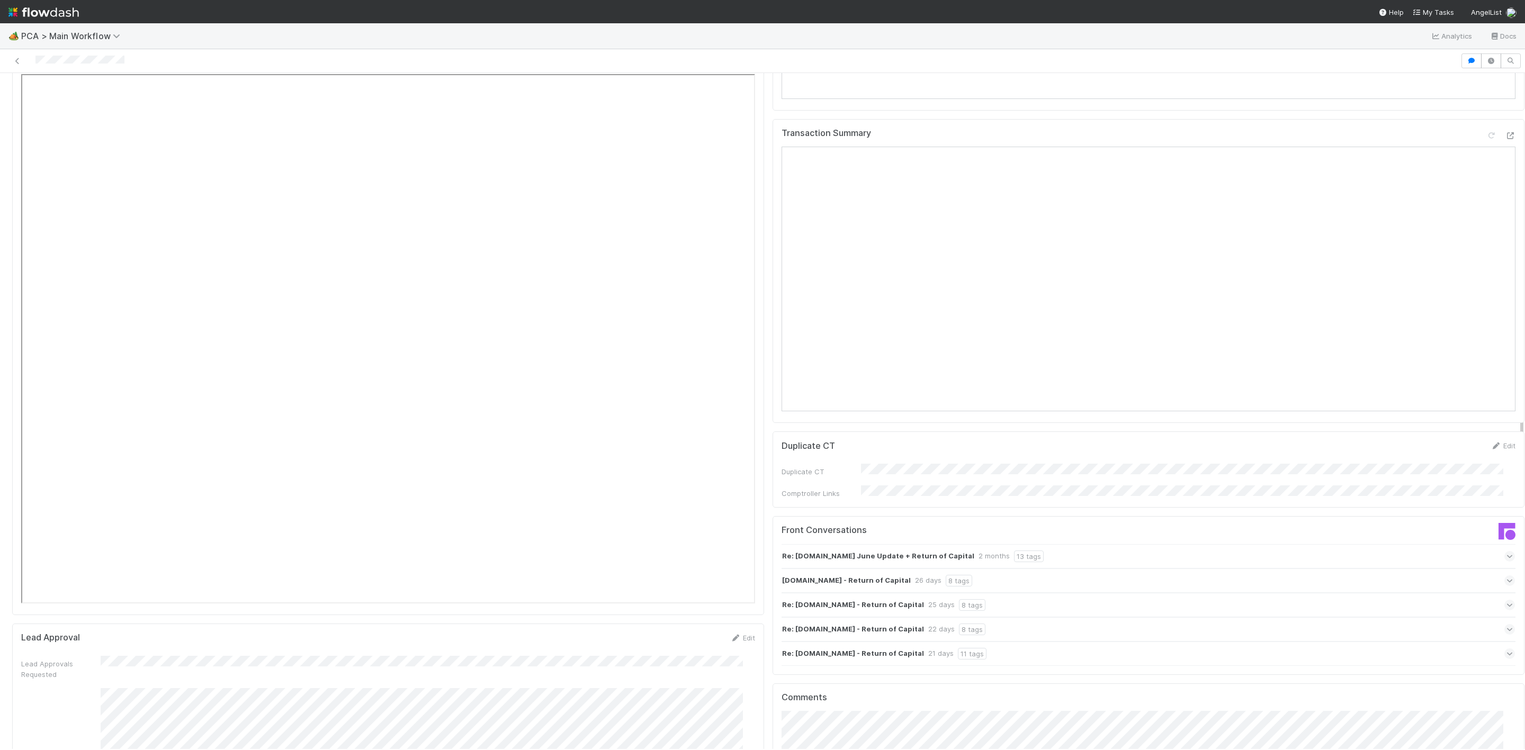
scroll to position [1271, 0]
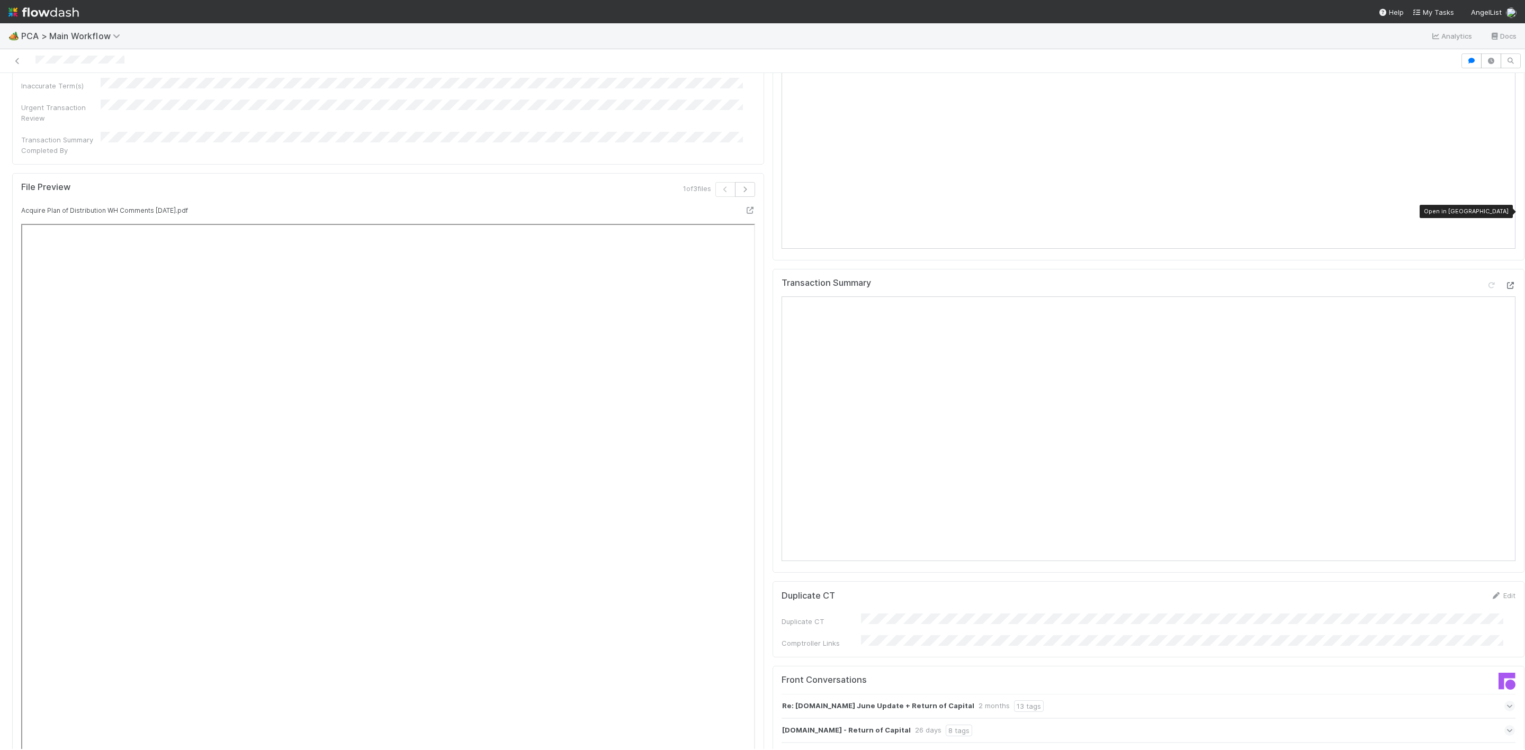
click at [1505, 282] on icon at bounding box center [1510, 285] width 11 height 7
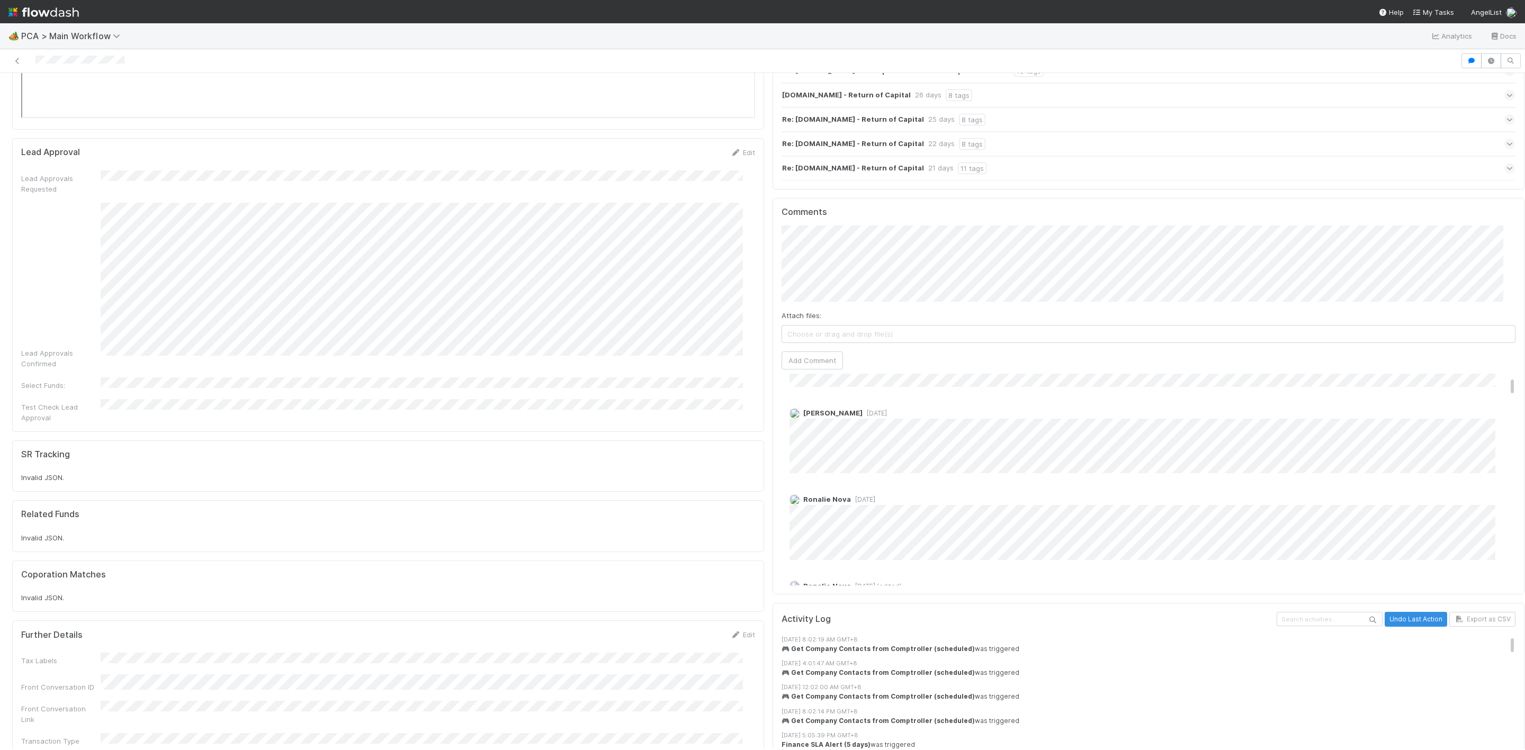
scroll to position [0, 0]
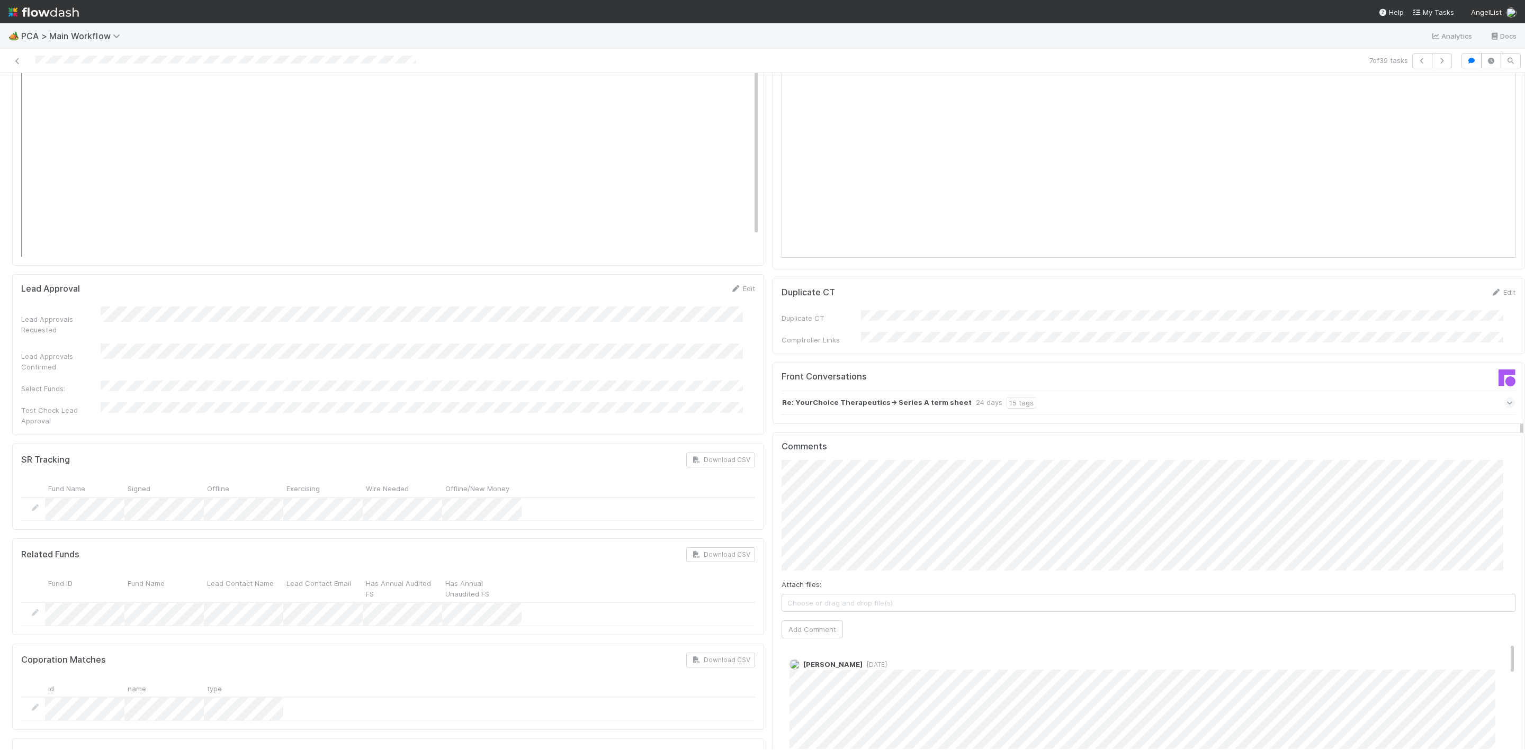
scroll to position [1633, 0]
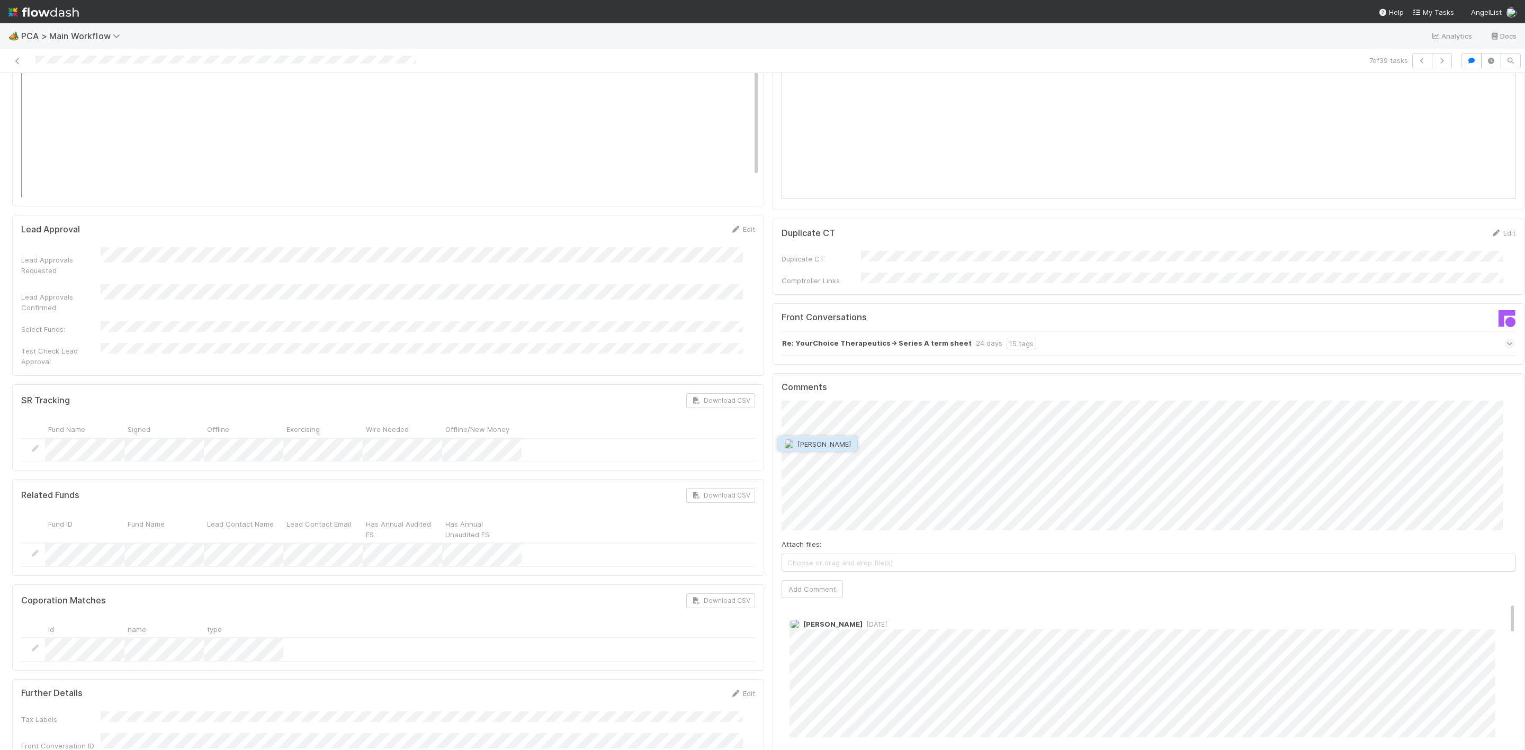
click at [823, 448] on button "Philip Chung" at bounding box center [817, 444] width 80 height 15
click at [901, 457] on div "Attach files: Choose or drag and drop file(s) Add Comment" at bounding box center [1148, 499] width 734 height 197
click at [781, 561] on button "Add Comment" at bounding box center [811, 570] width 61 height 18
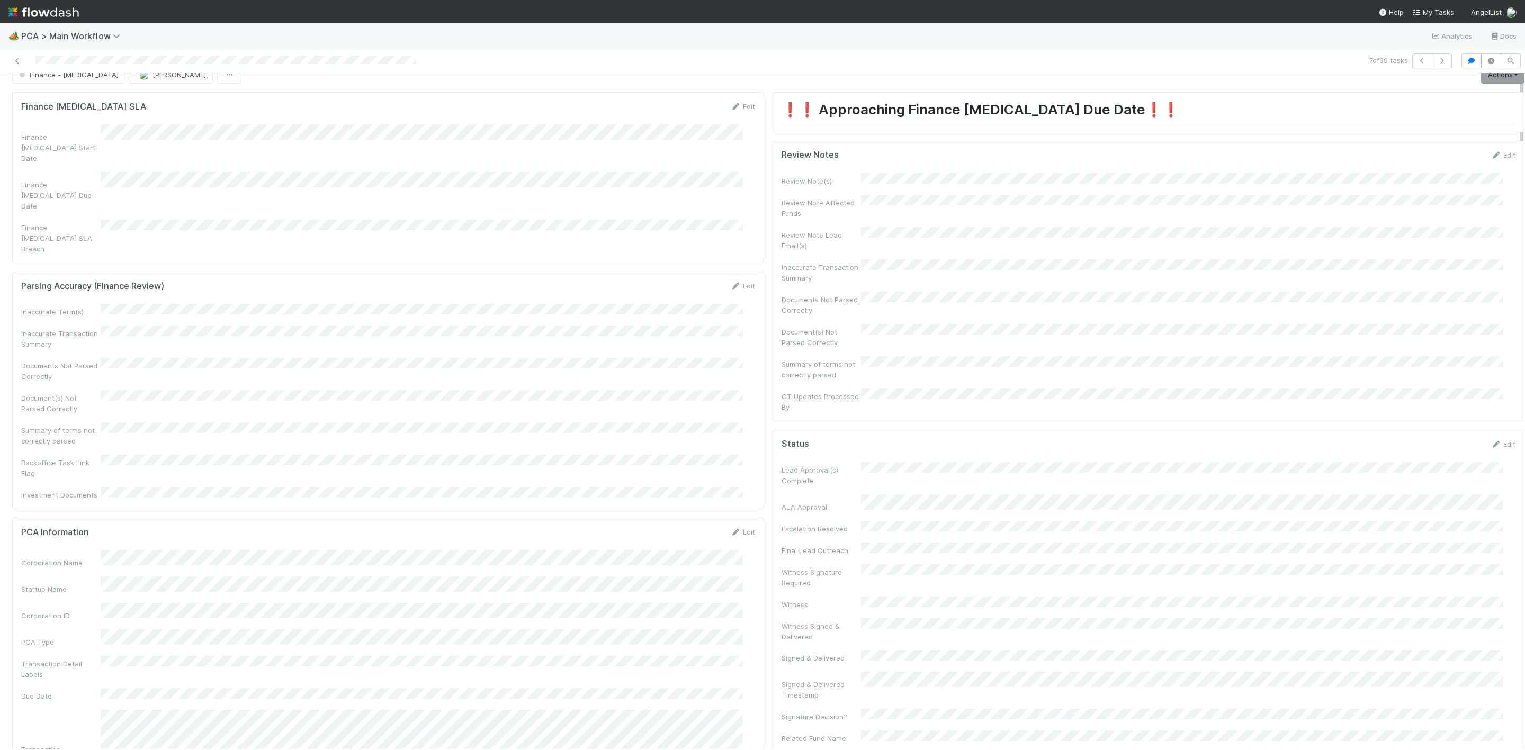
scroll to position [0, 0]
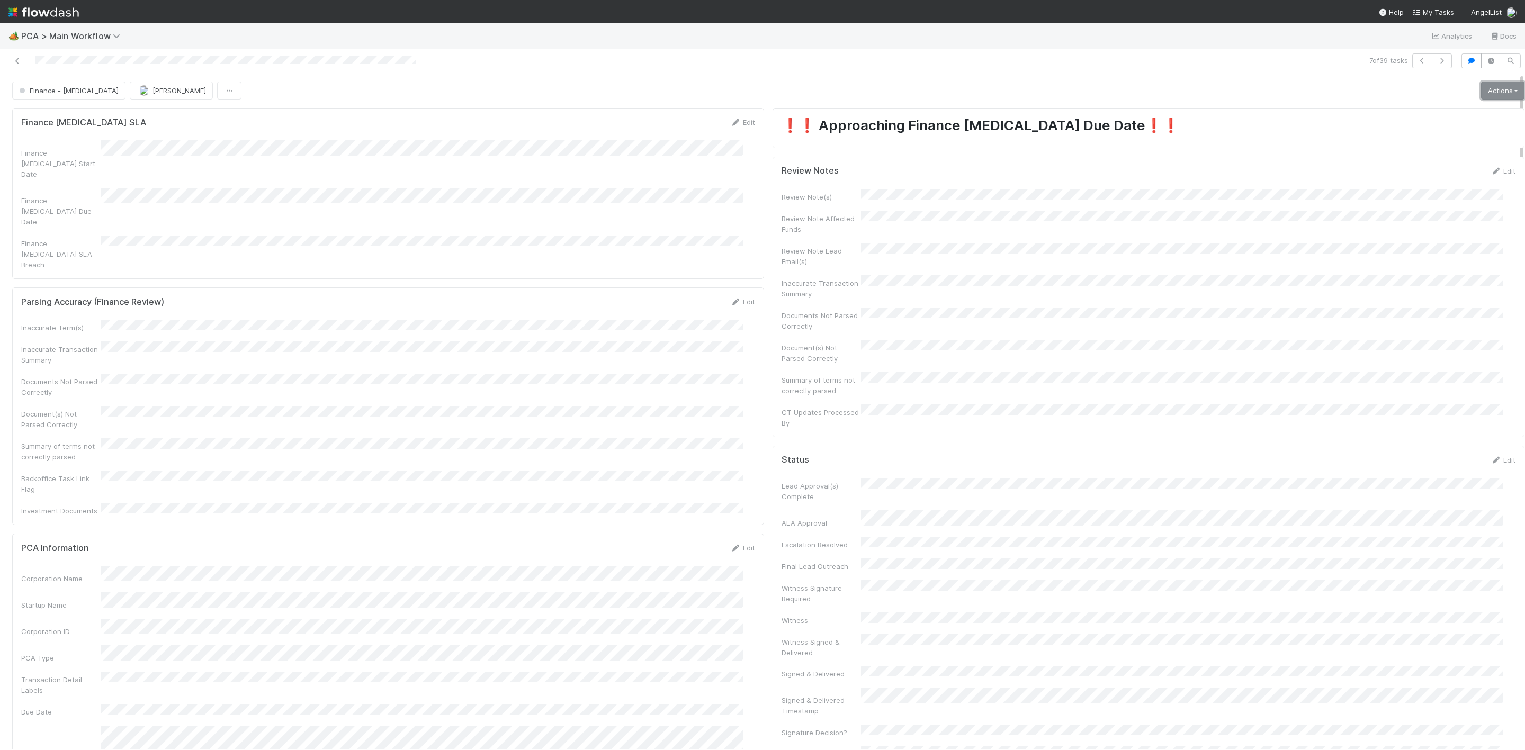
drag, startPoint x: 1476, startPoint y: 86, endPoint x: 1476, endPoint y: 92, distance: 6.4
click at [1481, 86] on link "Actions" at bounding box center [1502, 91] width 43 height 18
click at [1430, 137] on button "Move to Finance Review" at bounding box center [1442, 143] width 172 height 15
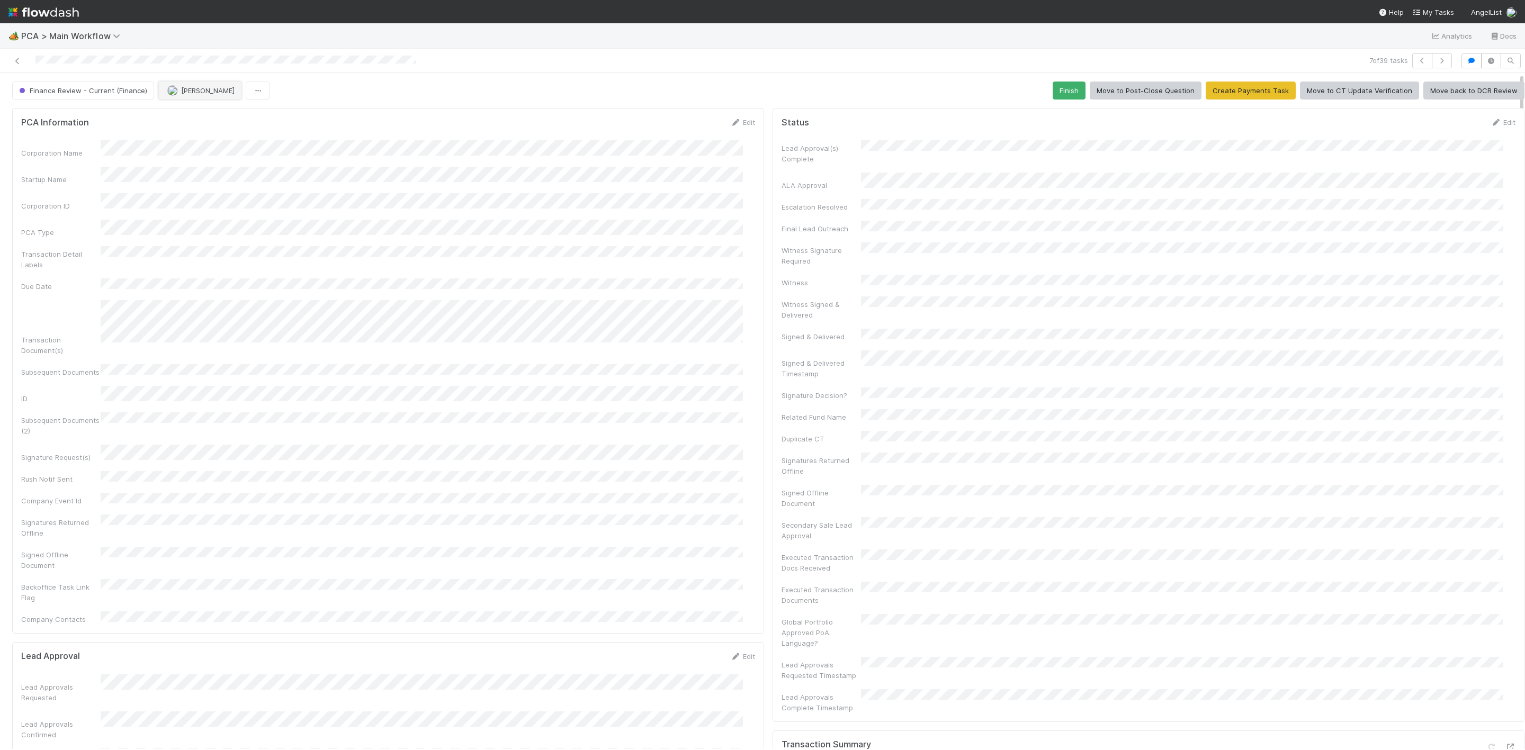
click at [197, 89] on span "[PERSON_NAME]" at bounding box center [207, 90] width 53 height 8
click at [210, 118] on span "Kevin Fawcett" at bounding box center [199, 118] width 53 height 8
click at [17, 60] on icon at bounding box center [17, 61] width 11 height 7
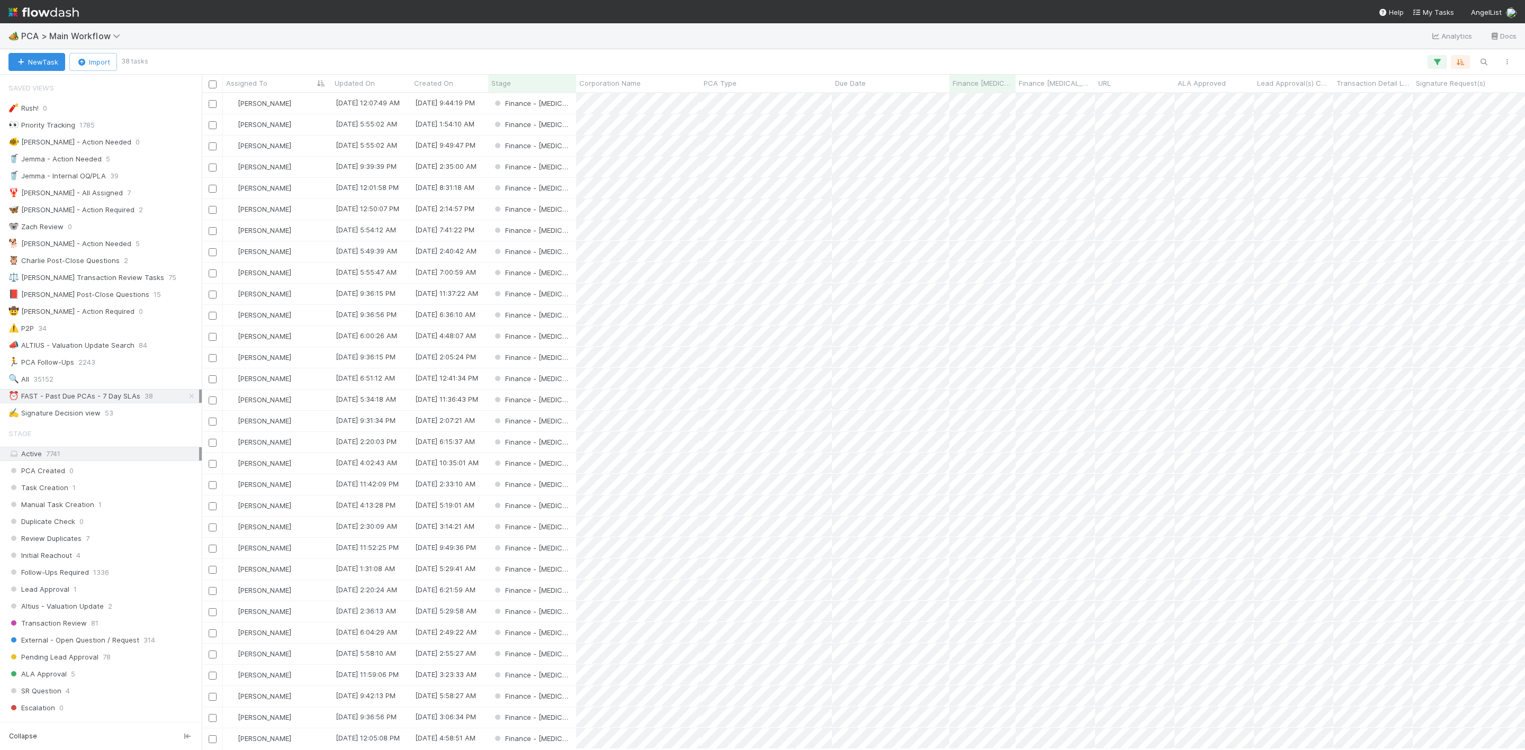
click at [37, 386] on span "35152" at bounding box center [43, 379] width 20 height 13
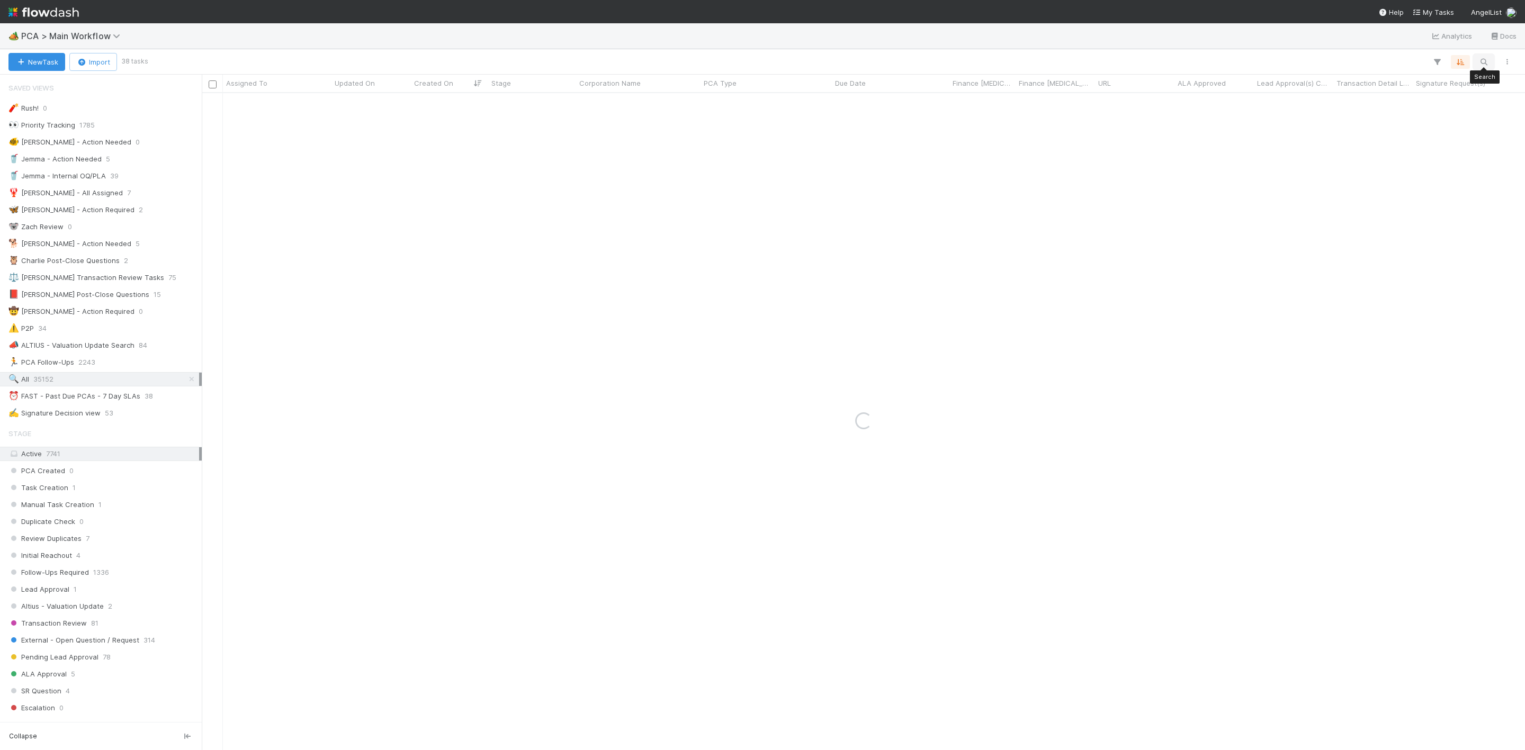
click at [1479, 59] on icon "button" at bounding box center [1483, 62] width 11 height 10
type input "MindMate Inc."
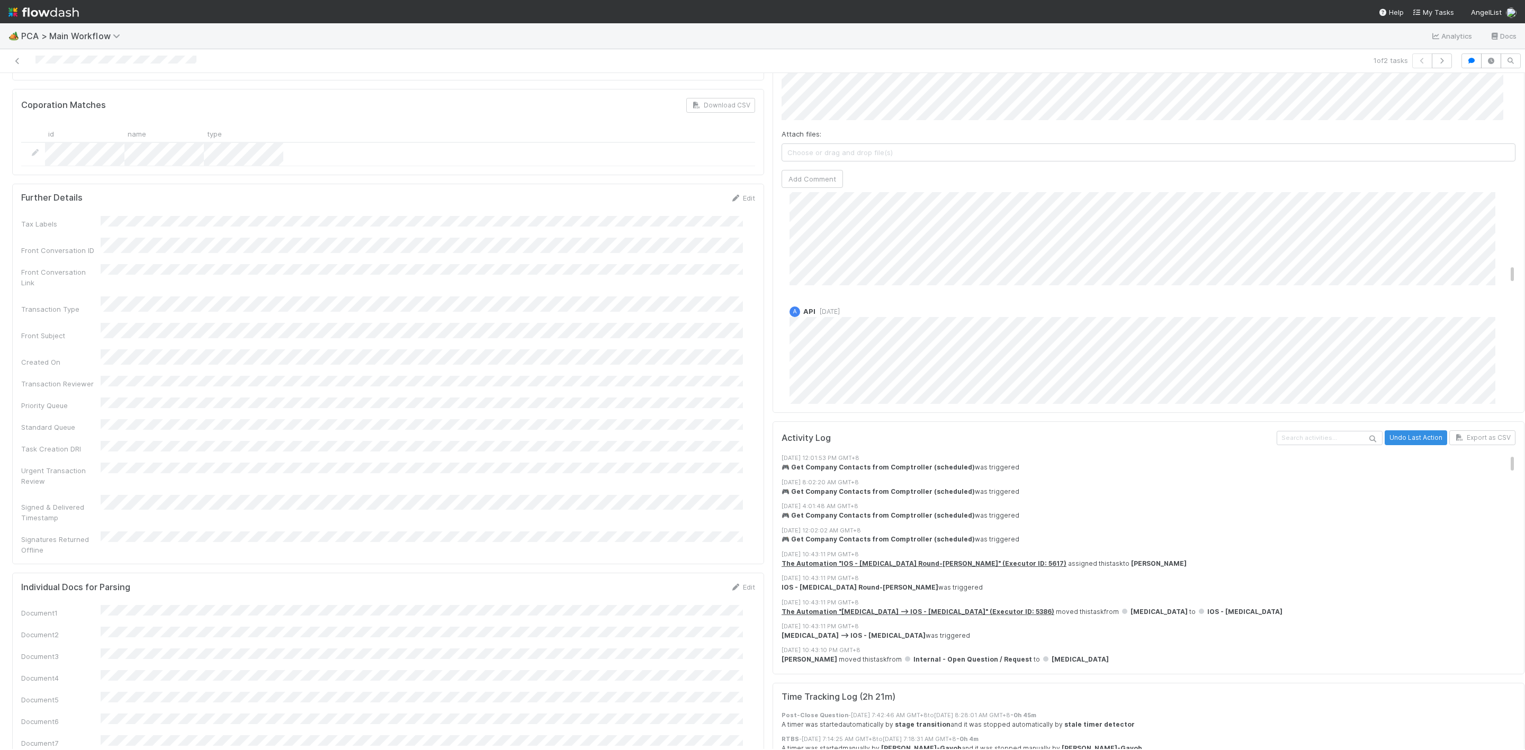
scroll to position [1112, 0]
click at [864, 240] on span "[DATE]" at bounding box center [874, 244] width 24 height 8
click at [867, 240] on span "[DATE]" at bounding box center [874, 244] width 24 height 8
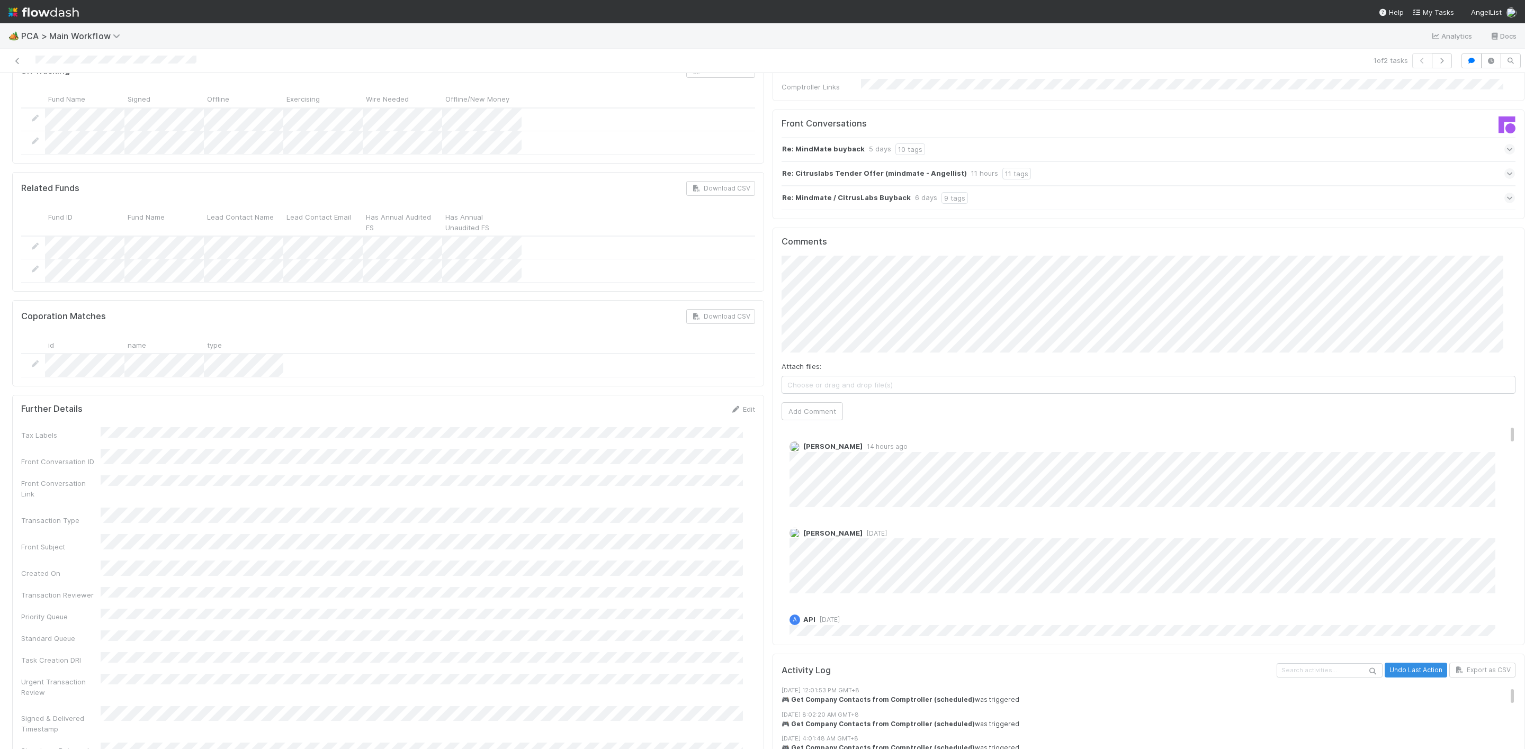
scroll to position [1747, 0]
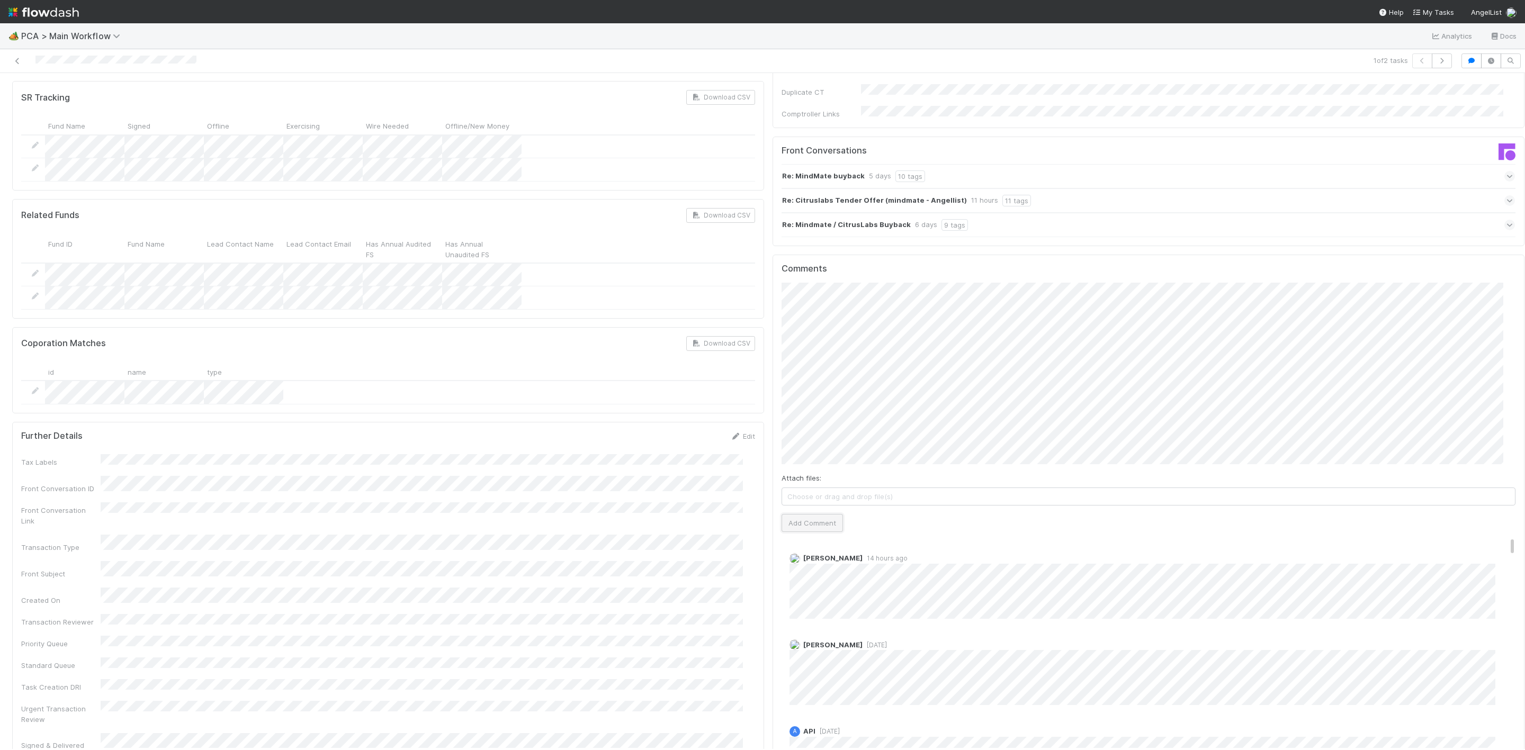
click at [801, 514] on button "Add Comment" at bounding box center [811, 523] width 61 height 18
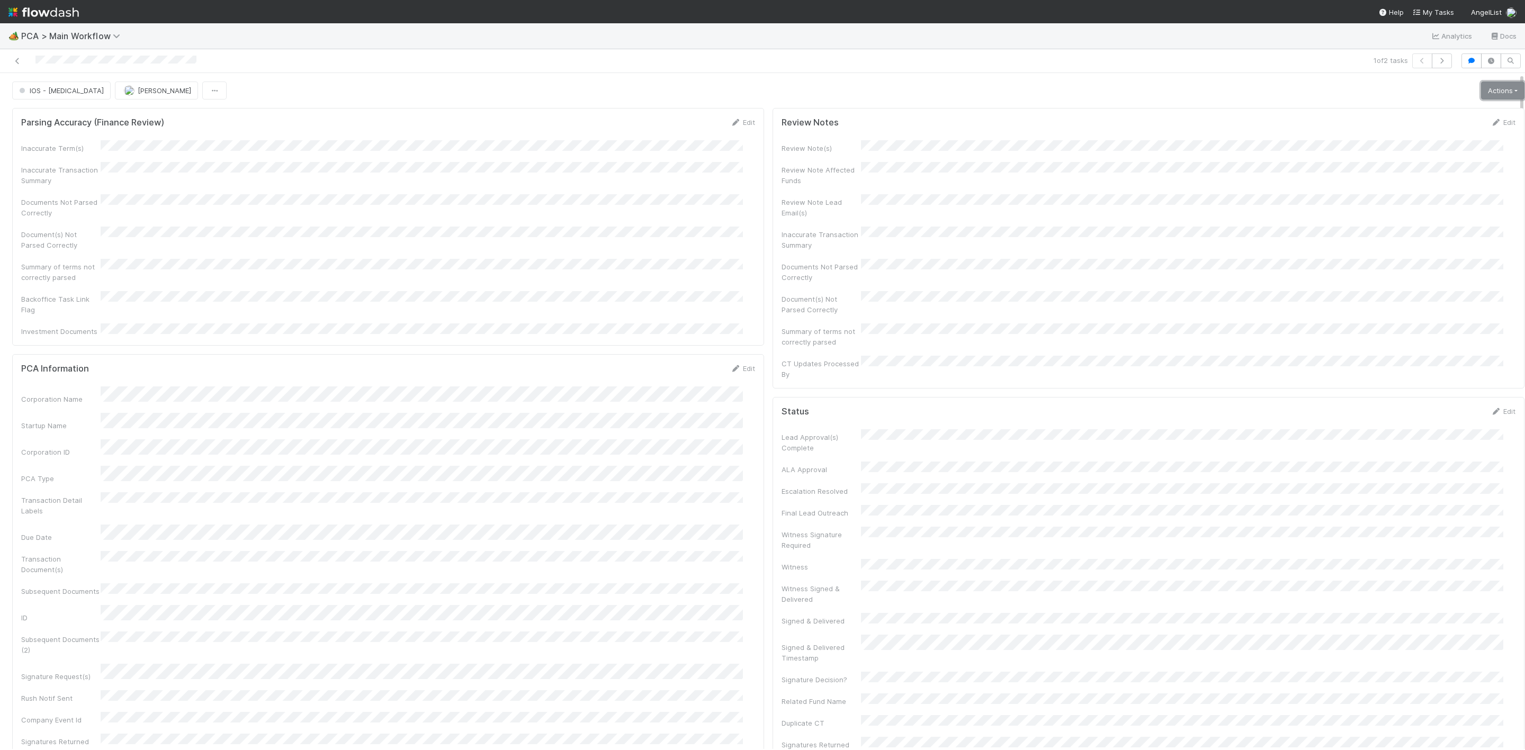
click at [1481, 93] on link "Actions" at bounding box center [1502, 91] width 43 height 18
click at [1415, 142] on button "Move to Finance Review-" at bounding box center [1461, 143] width 131 height 15
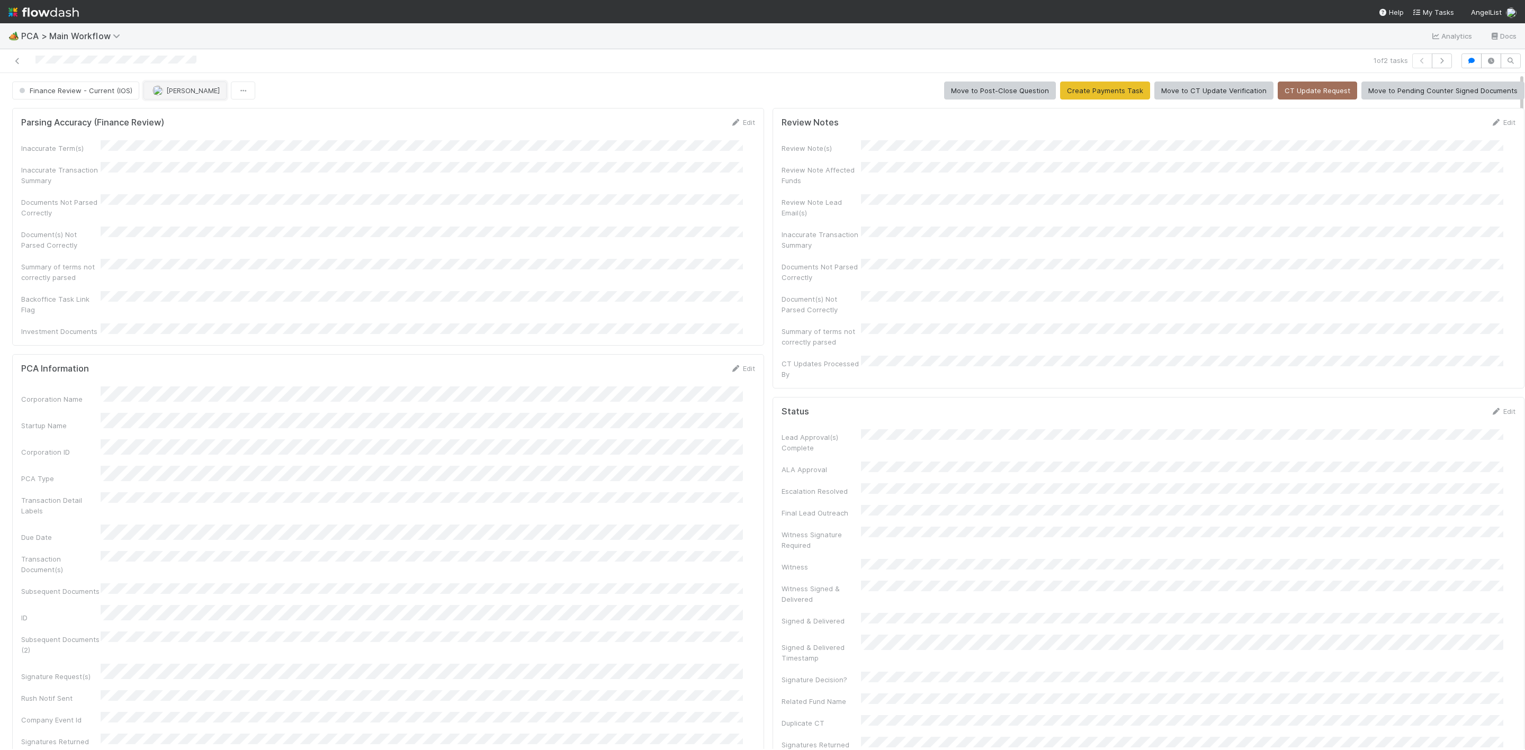
click at [178, 92] on span "Marlon" at bounding box center [192, 90] width 53 height 8
click at [193, 116] on span "Kevin Fawcett" at bounding box center [185, 118] width 53 height 8
click at [1437, 7] on link "My Tasks" at bounding box center [1433, 12] width 42 height 11
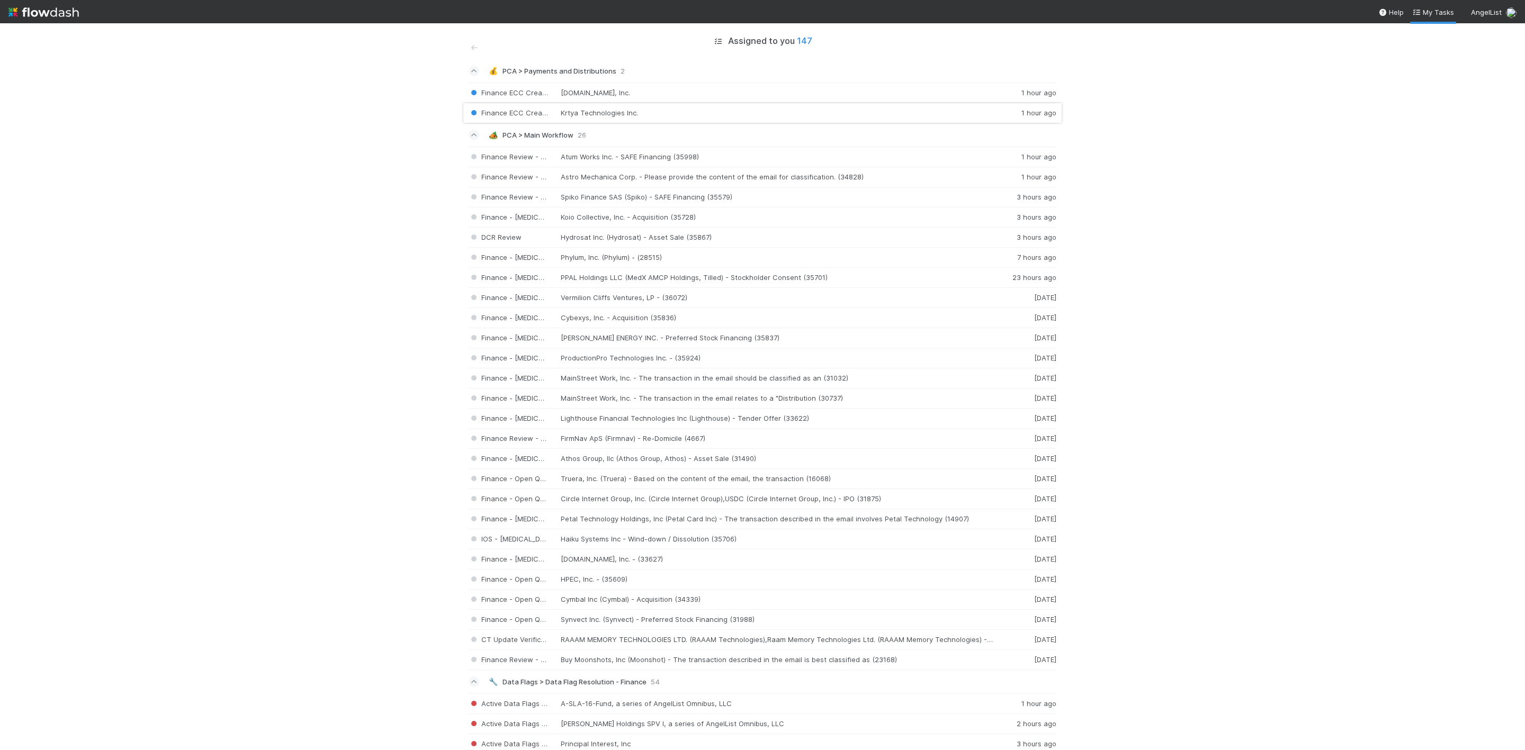
click at [643, 115] on div "Finance ECC Creation Krtya Technologies Inc. 1 hour ago" at bounding box center [763, 113] width 588 height 20
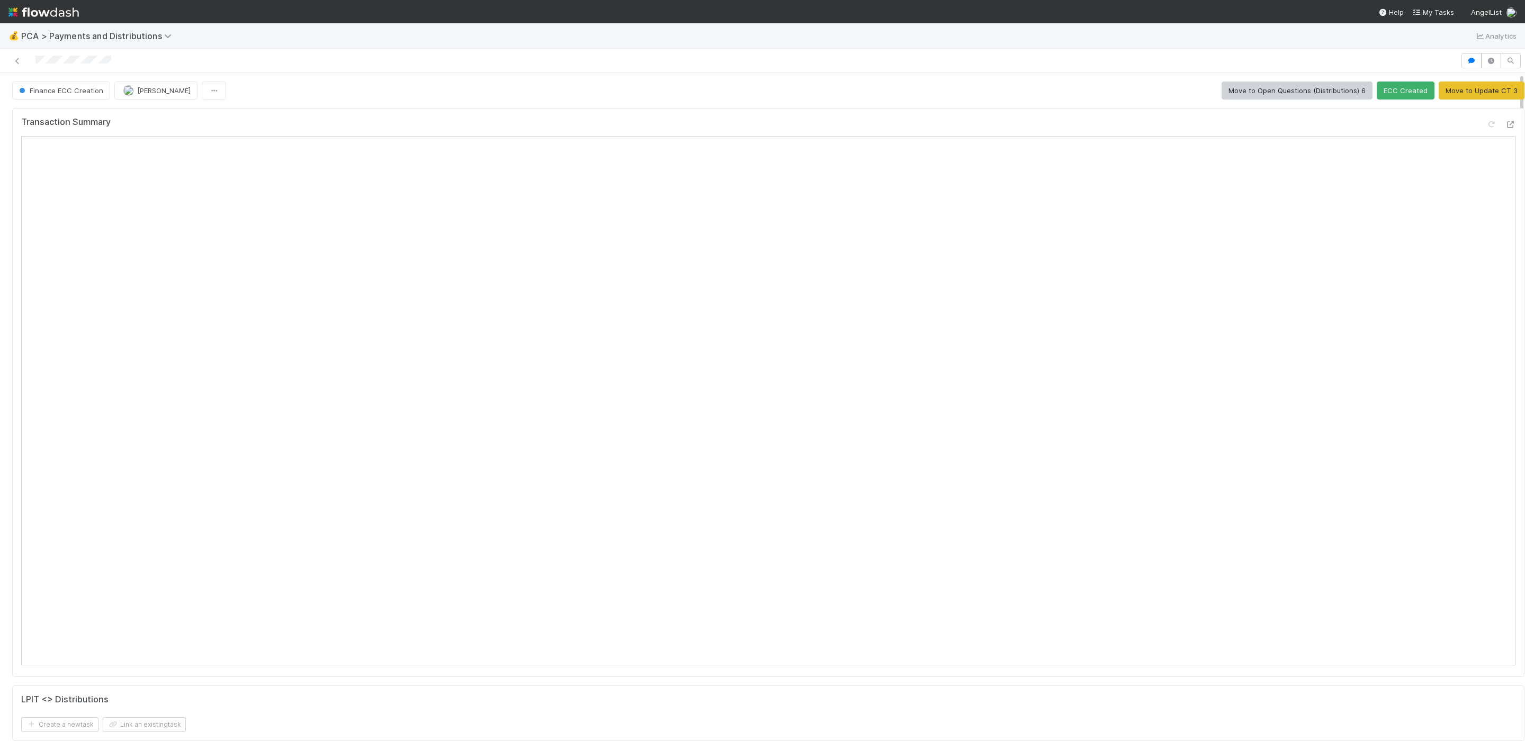
click at [1486, 124] on div at bounding box center [1501, 126] width 30 height 15
click at [1505, 125] on icon at bounding box center [1510, 124] width 11 height 7
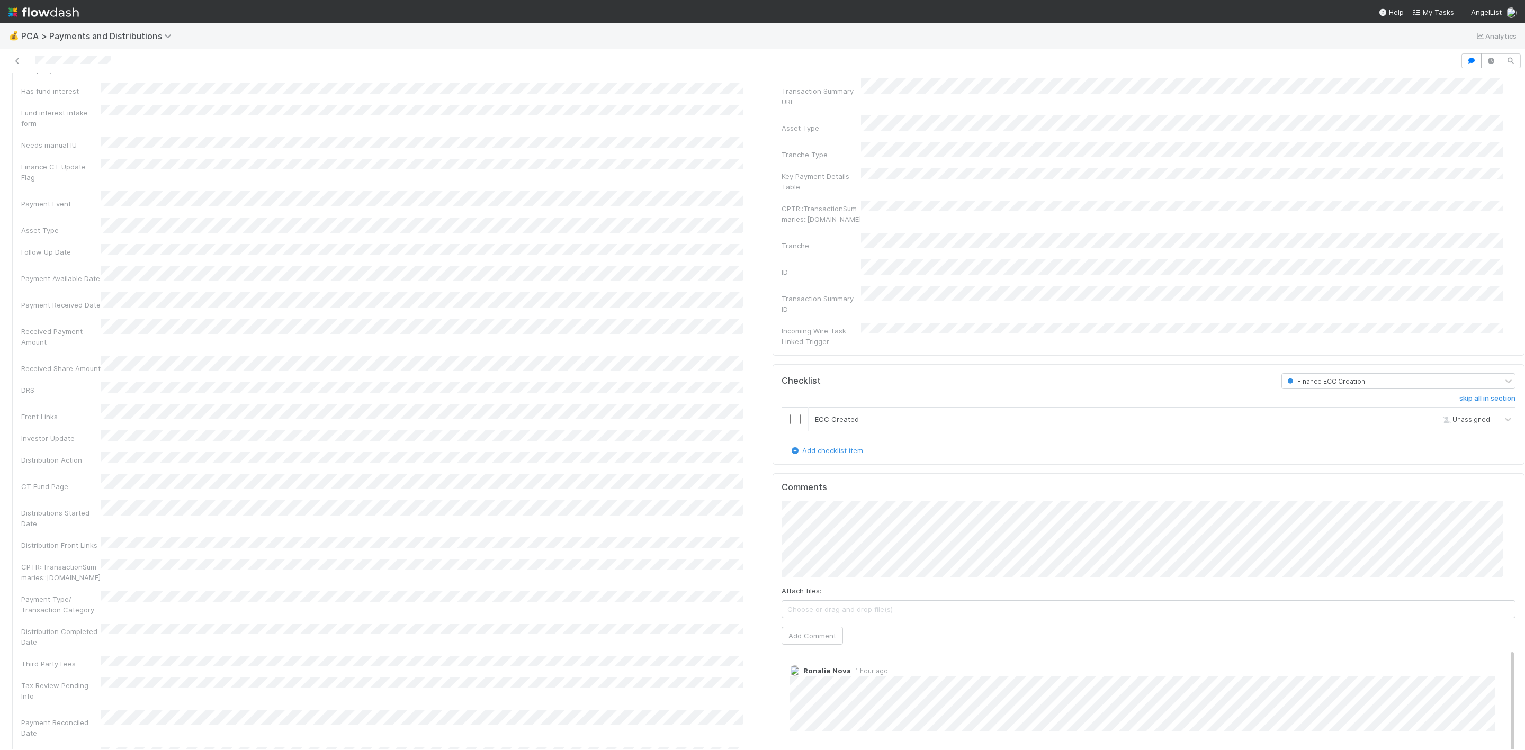
scroll to position [874, 0]
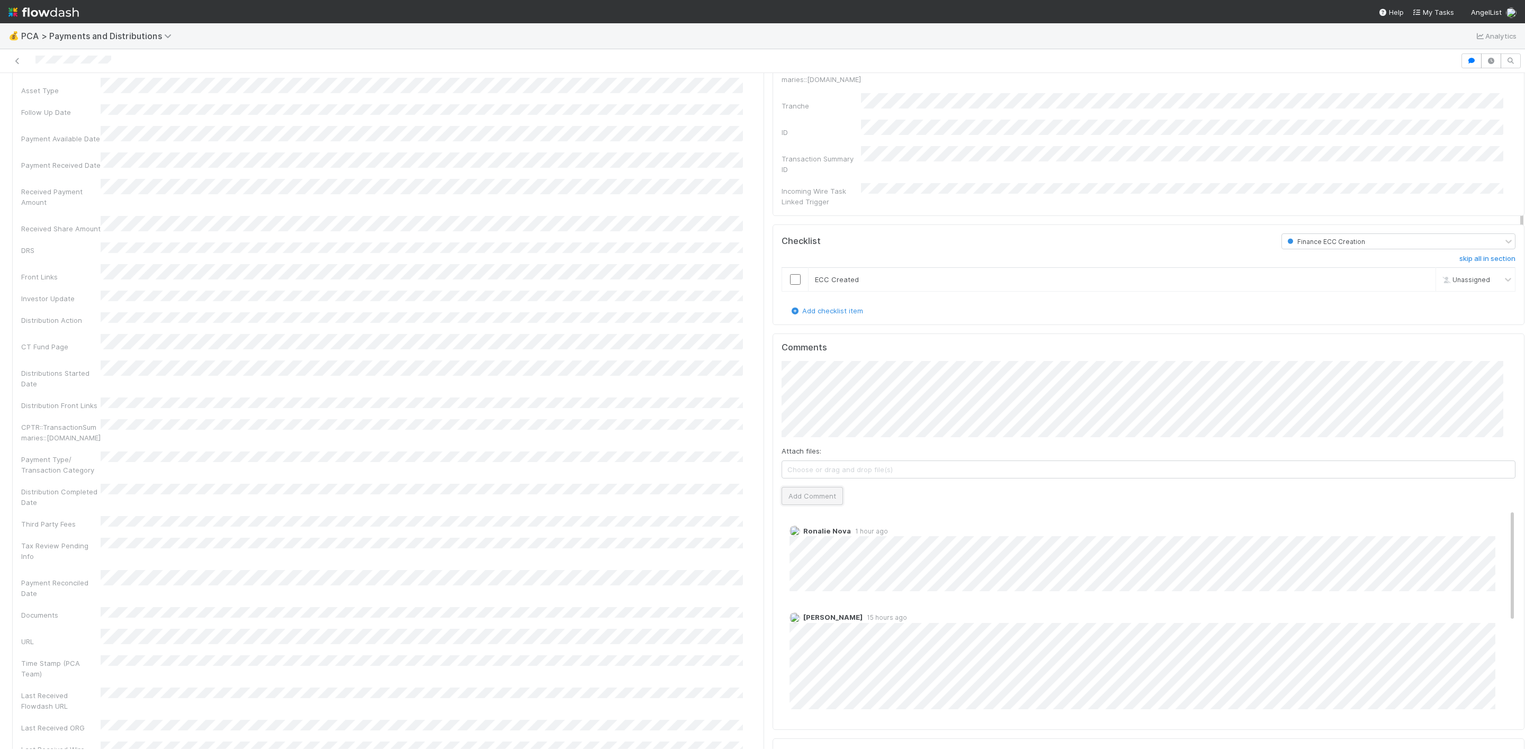
click at [812, 487] on button "Add Comment" at bounding box center [811, 496] width 61 height 18
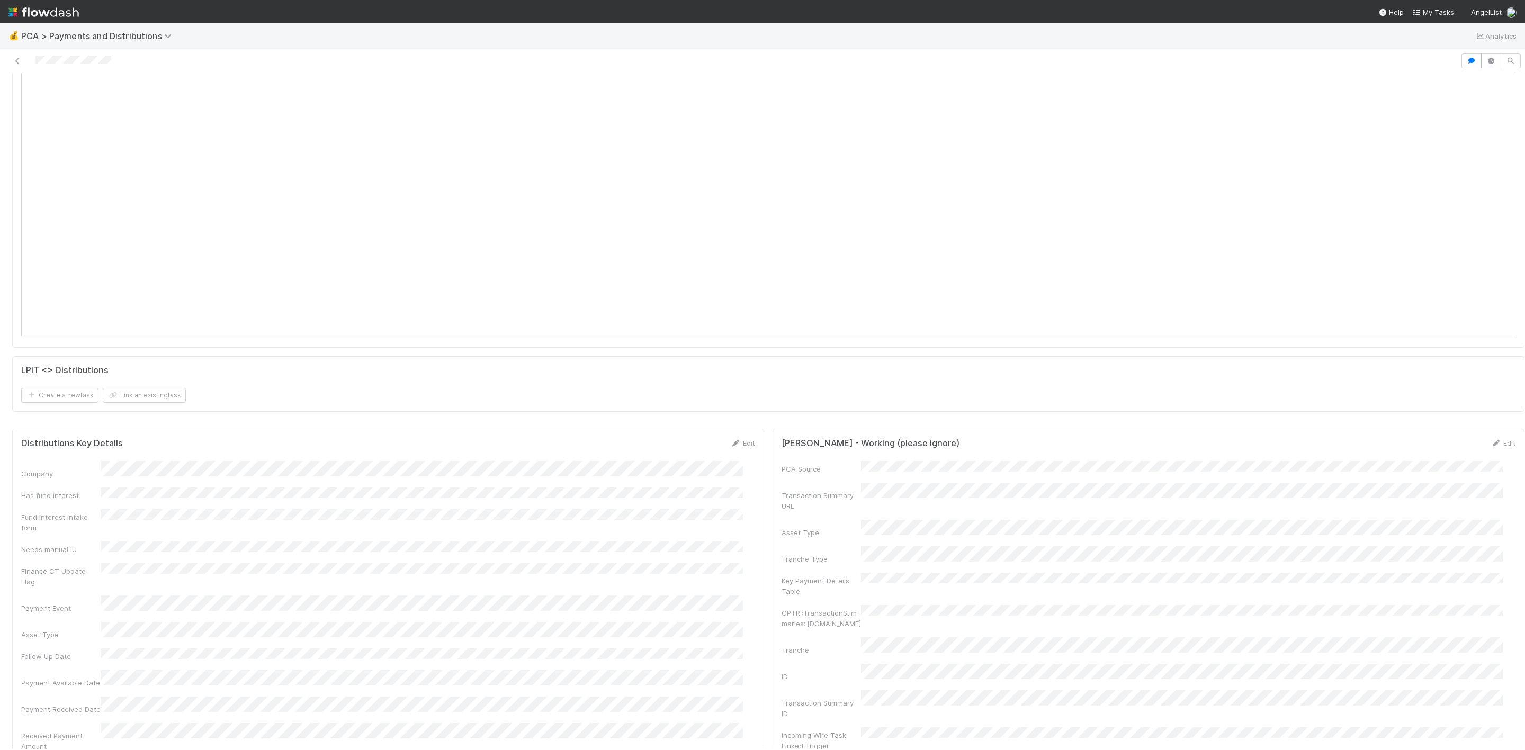
scroll to position [556, 0]
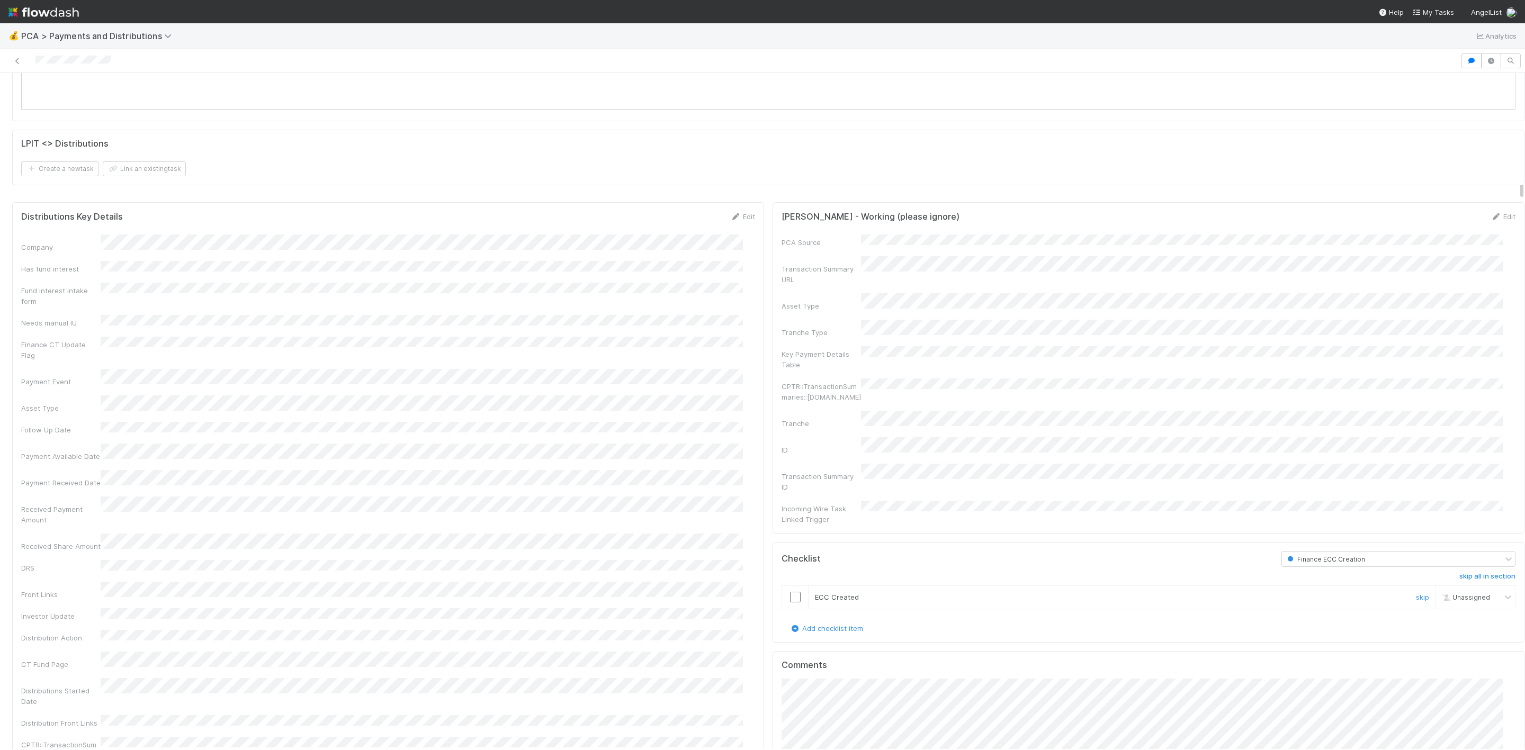
click at [790, 592] on input "checkbox" at bounding box center [795, 597] width 11 height 11
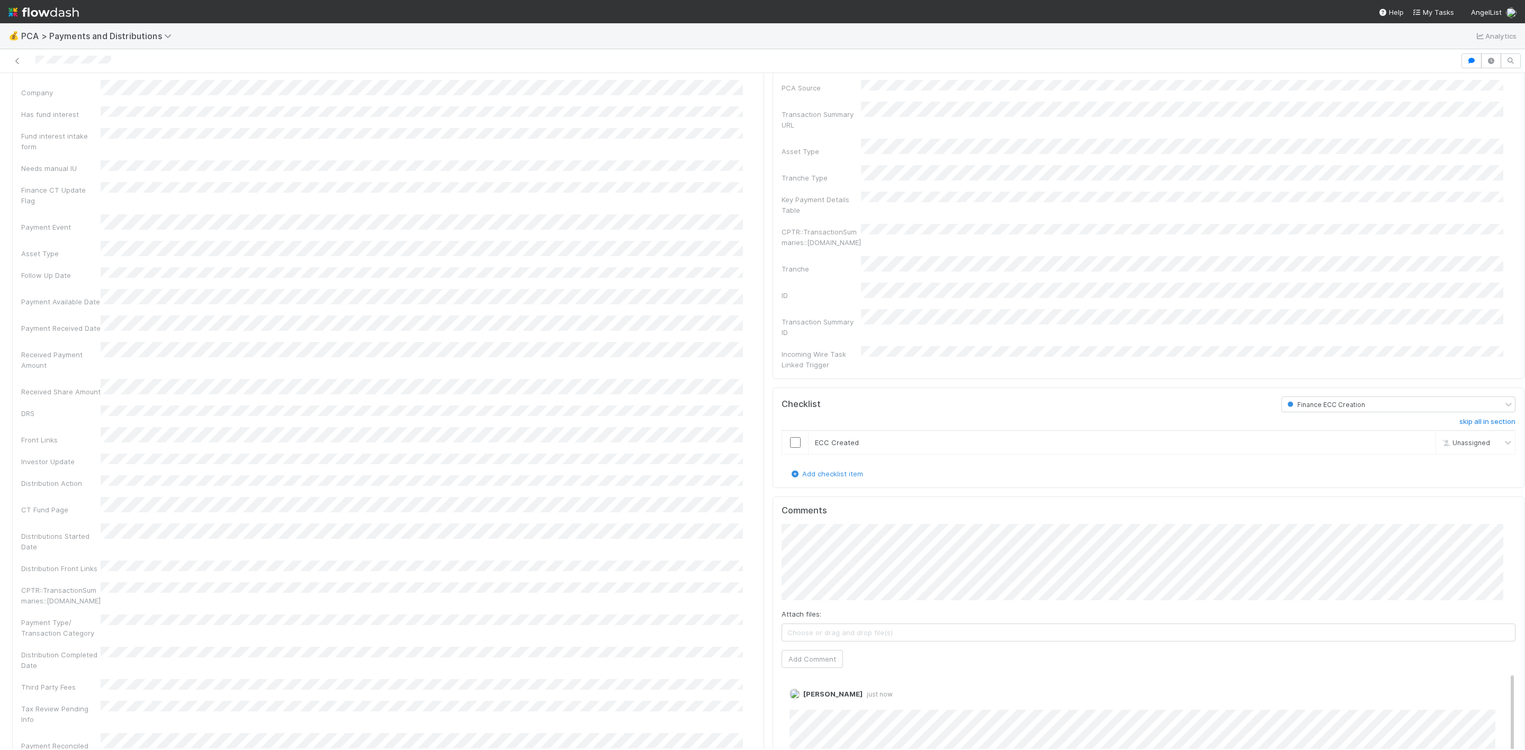
scroll to position [715, 0]
checkbox input "true"
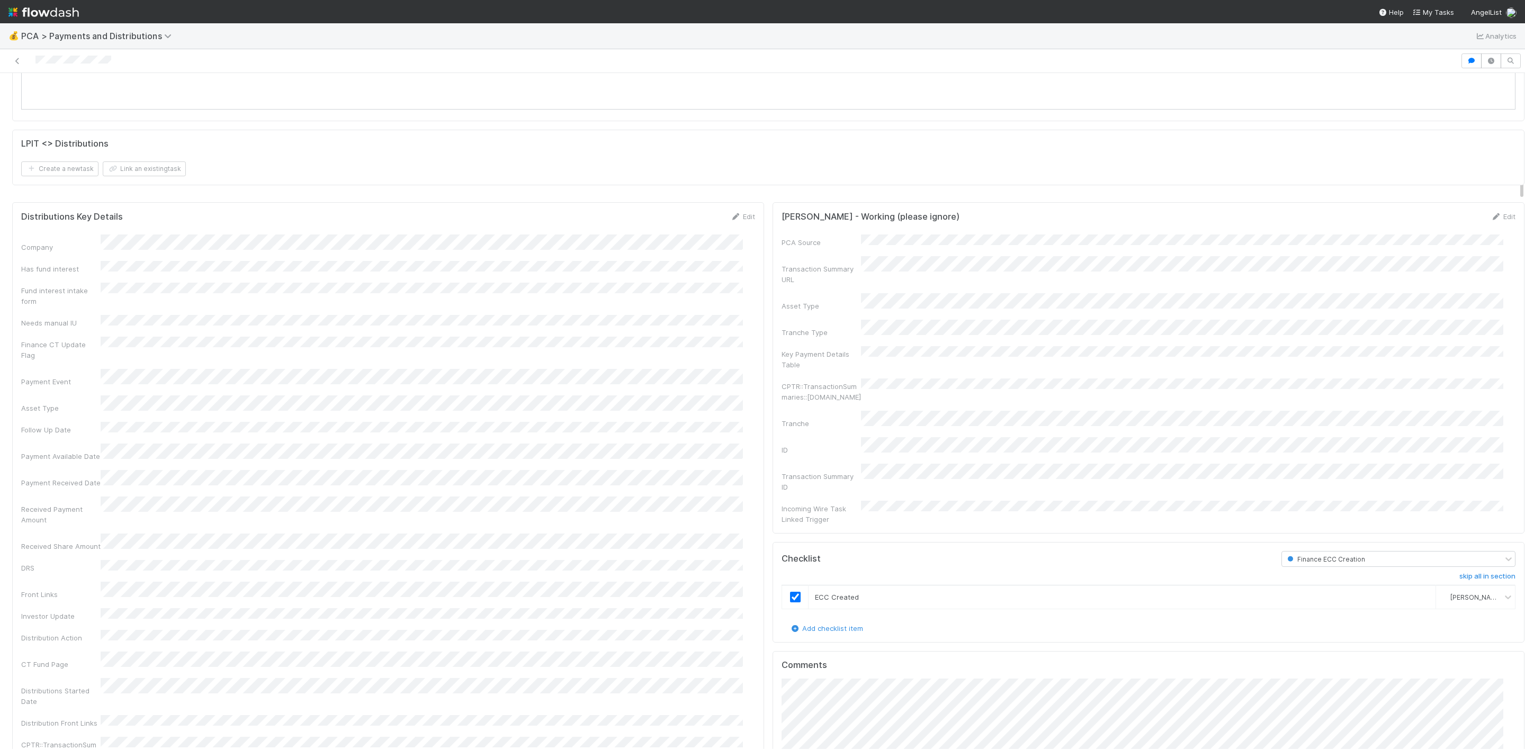
drag, startPoint x: 735, startPoint y: 220, endPoint x: 615, endPoint y: 270, distance: 130.8
click at [734, 221] on link "Edit" at bounding box center [742, 216] width 25 height 8
click at [699, 226] on button "Save" at bounding box center [699, 220] width 30 height 18
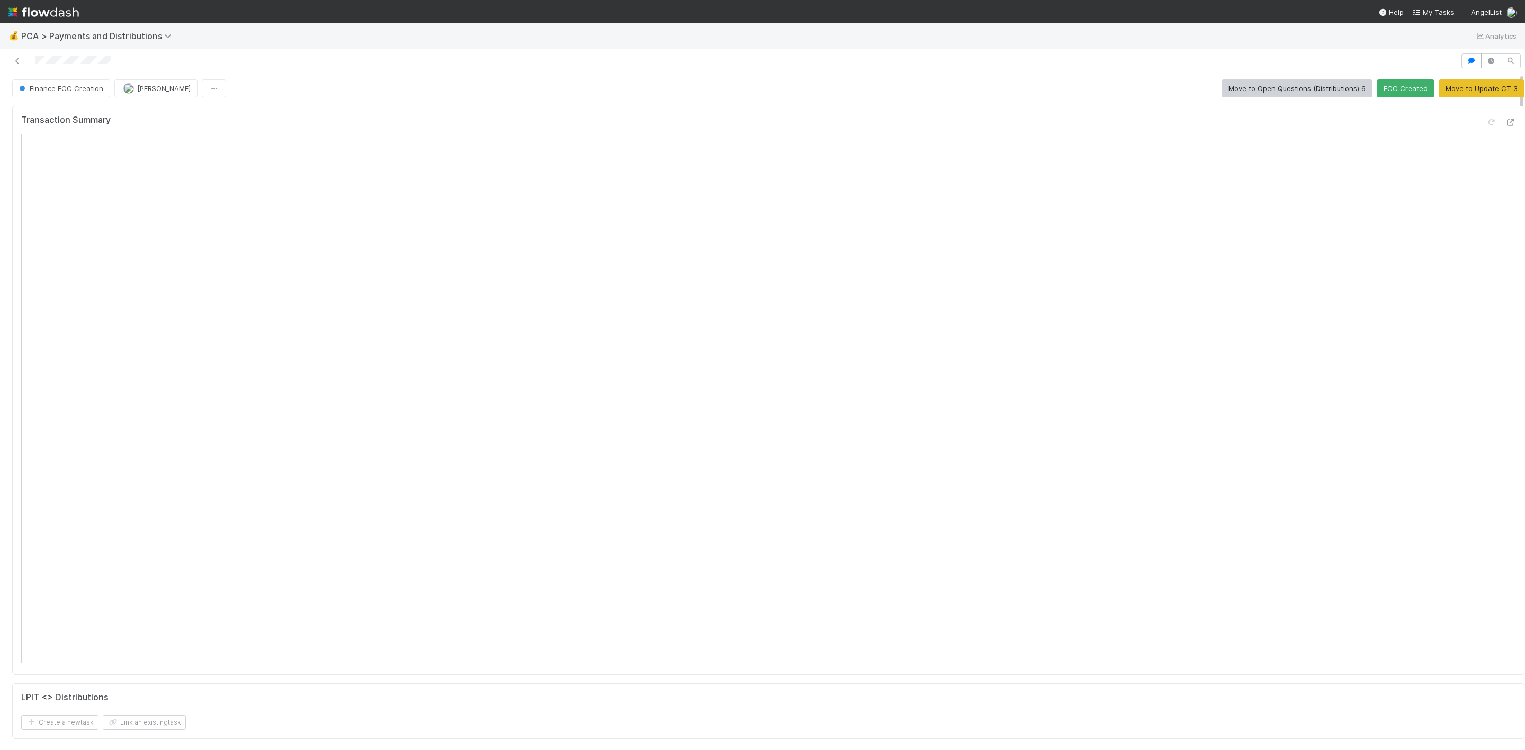
scroll to position [0, 0]
click at [1381, 94] on button "ECC Created" at bounding box center [1406, 91] width 58 height 18
click at [14, 59] on icon at bounding box center [17, 61] width 11 height 7
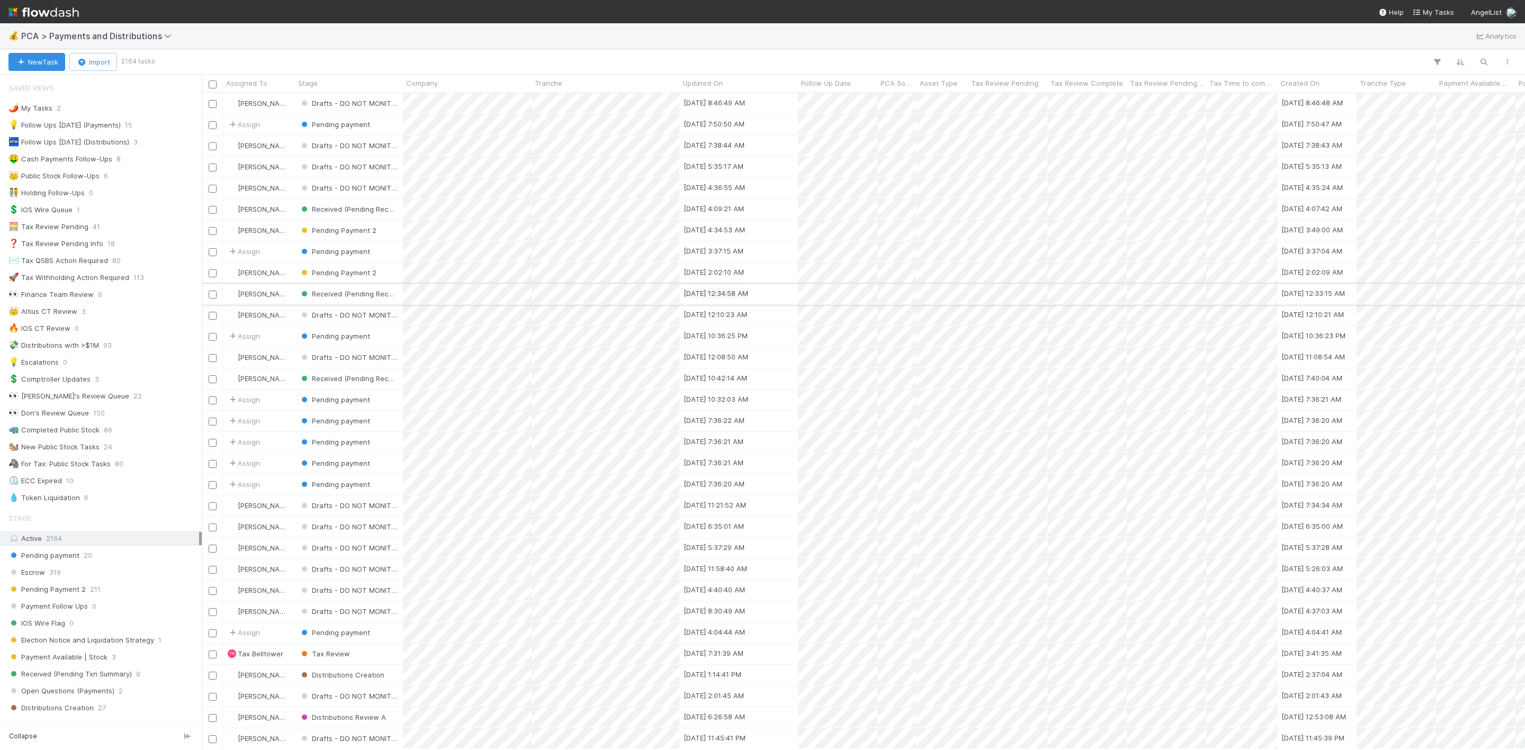
scroll to position [644, 1311]
drag, startPoint x: 1428, startPoint y: 15, endPoint x: 1349, endPoint y: 49, distance: 86.6
click at [1428, 15] on link "My Tasks" at bounding box center [1433, 12] width 42 height 11
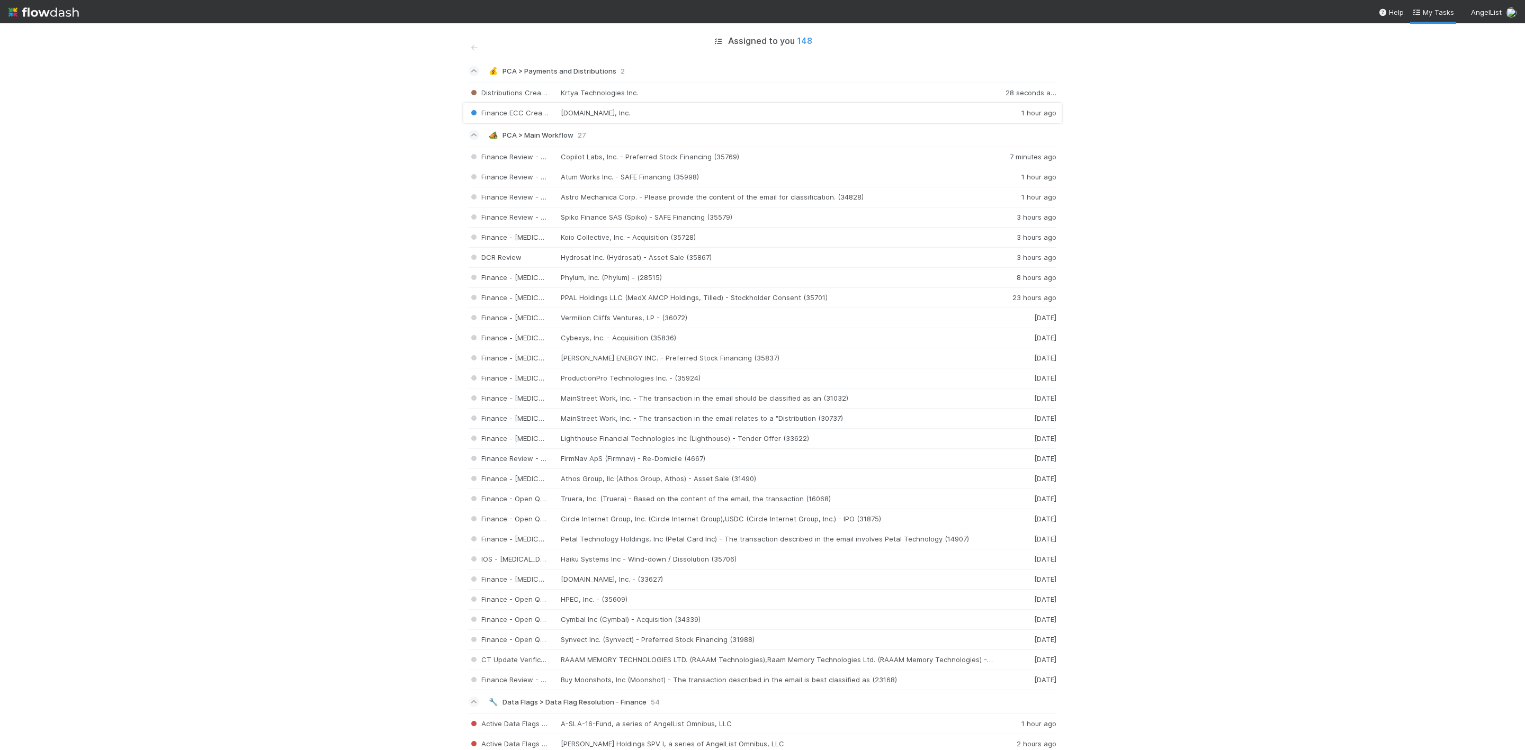
click at [699, 111] on div "Finance ECC Creation Acquire.com, Inc. 1 hour ago" at bounding box center [763, 113] width 588 height 20
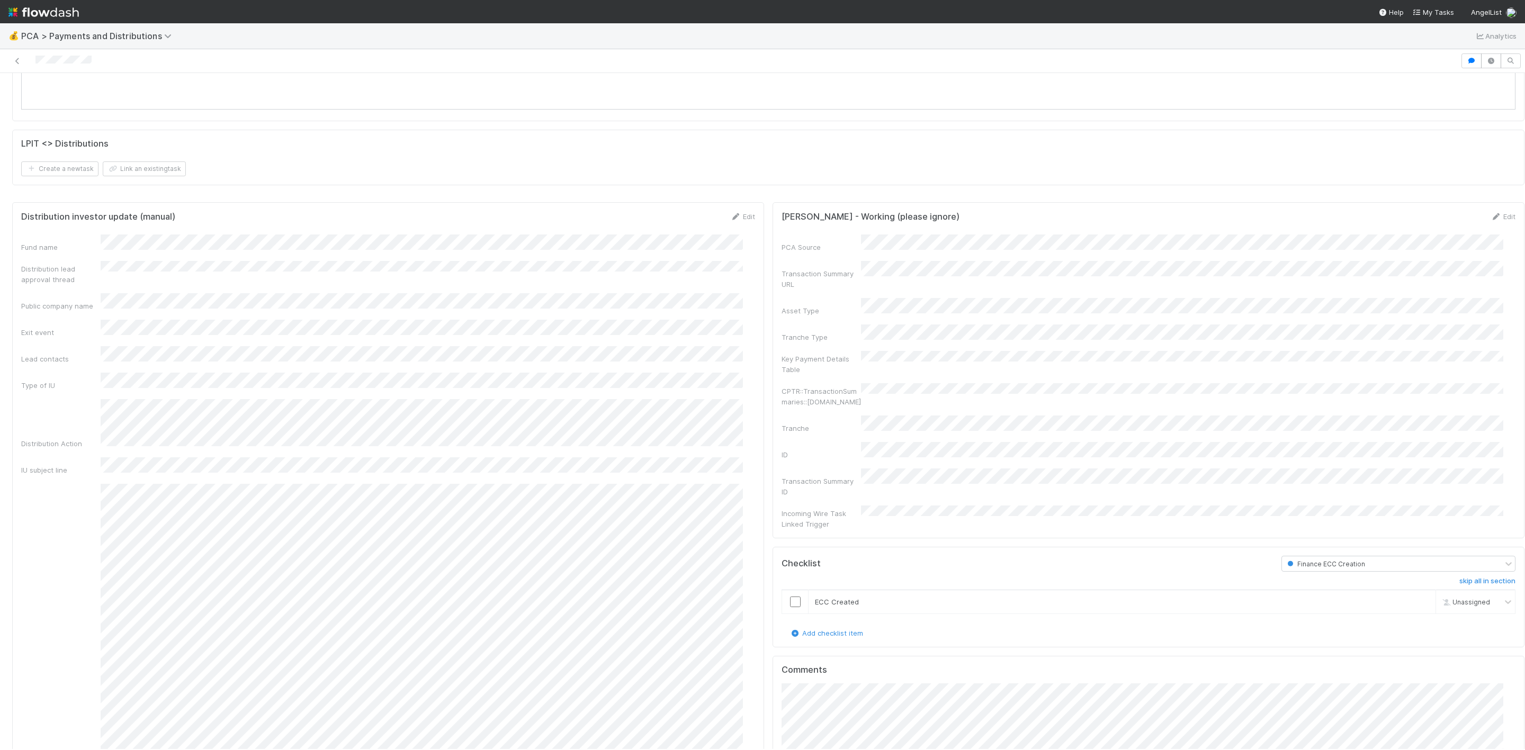
scroll to position [874, 0]
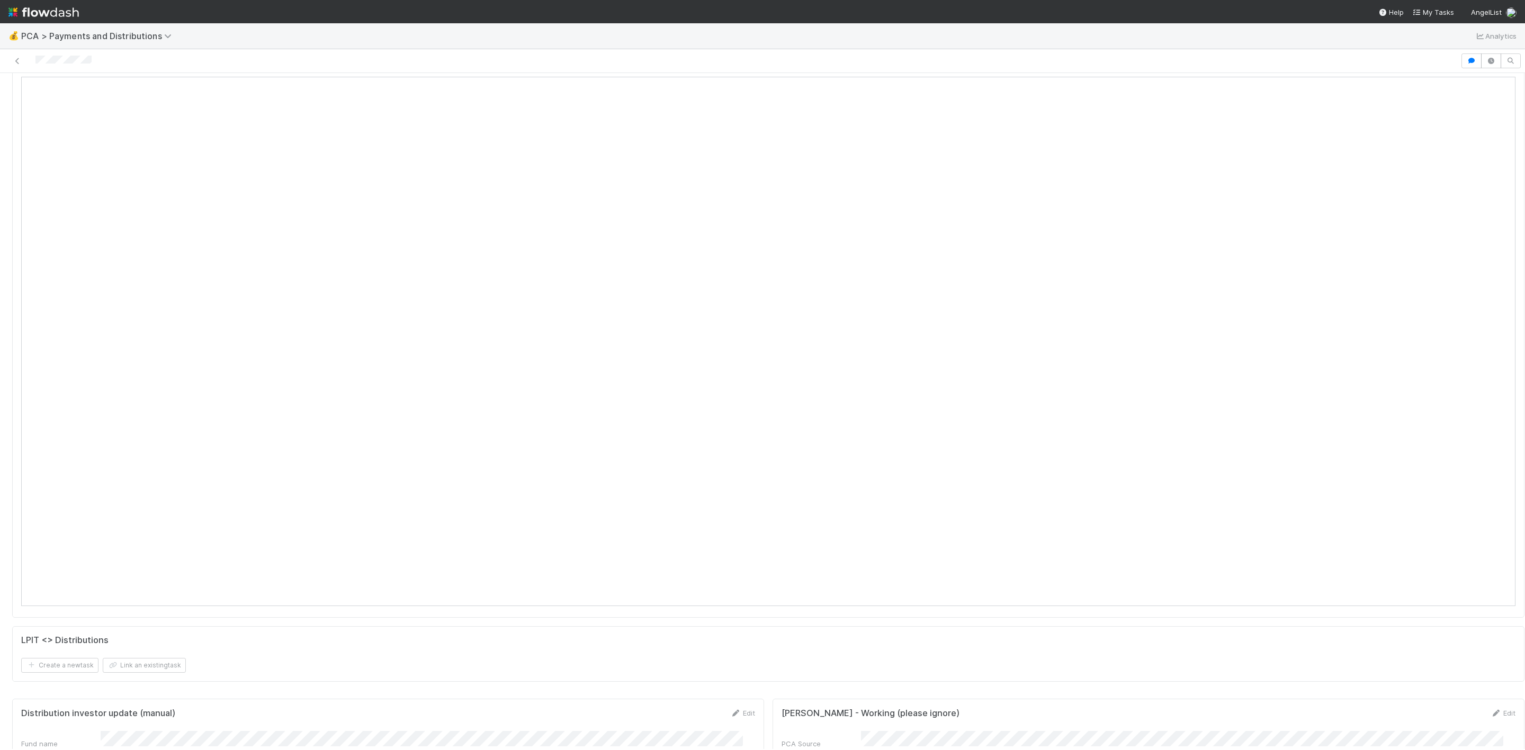
scroll to position [0, 0]
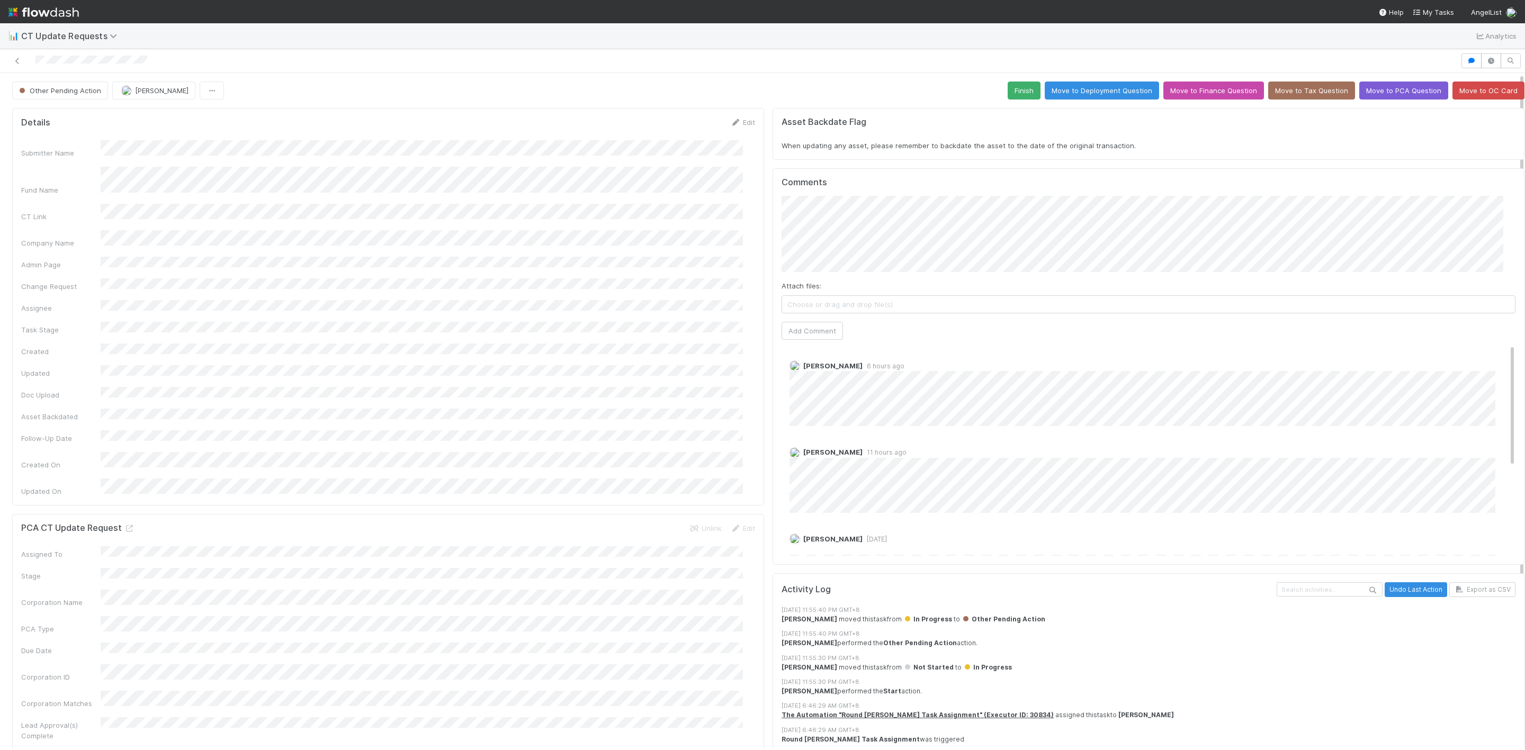
click at [1193, 433] on div "[PERSON_NAME] 6 hours ago [PERSON_NAME] 11 hours ago [PERSON_NAME] [DATE] Edit …" at bounding box center [1154, 526] width 746 height 365
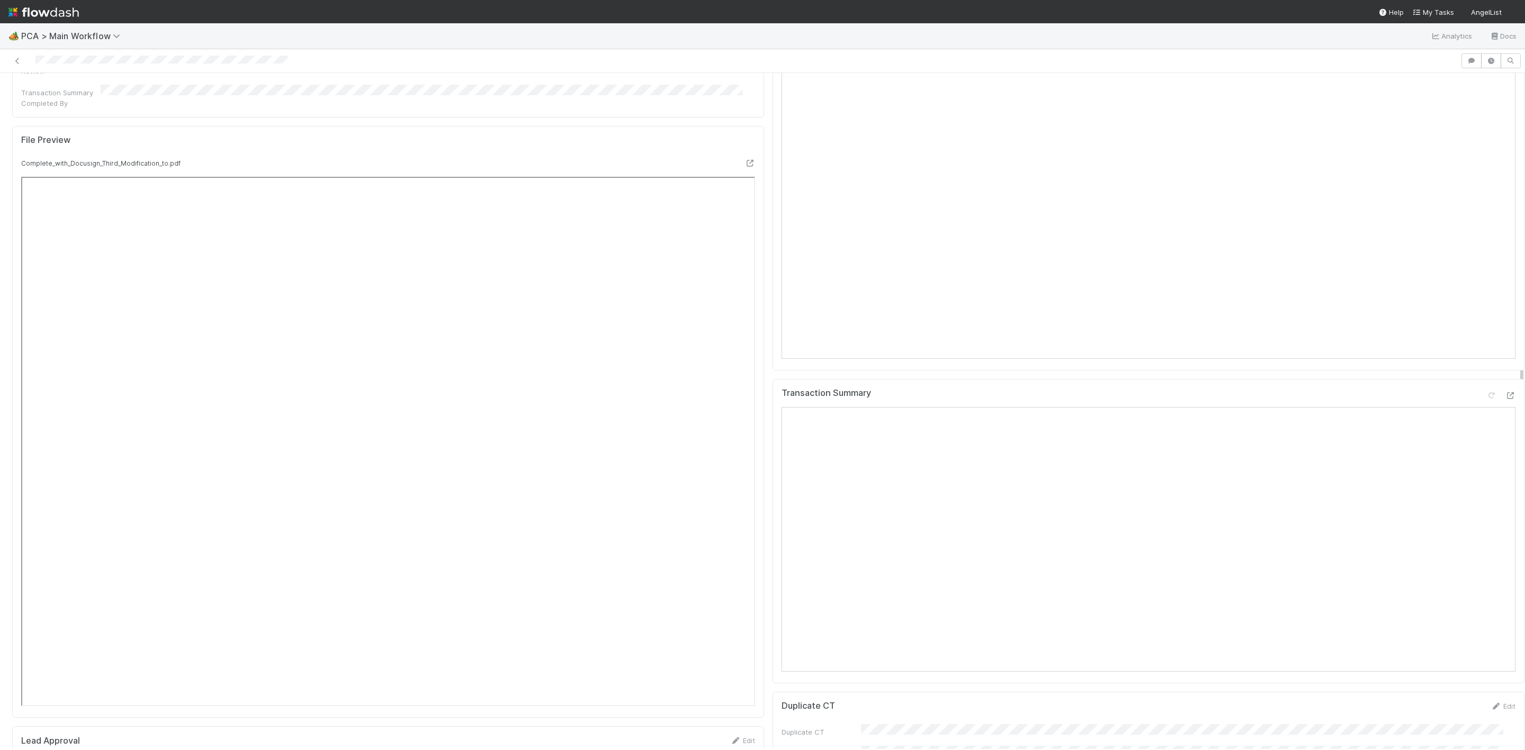
scroll to position [1588, 0]
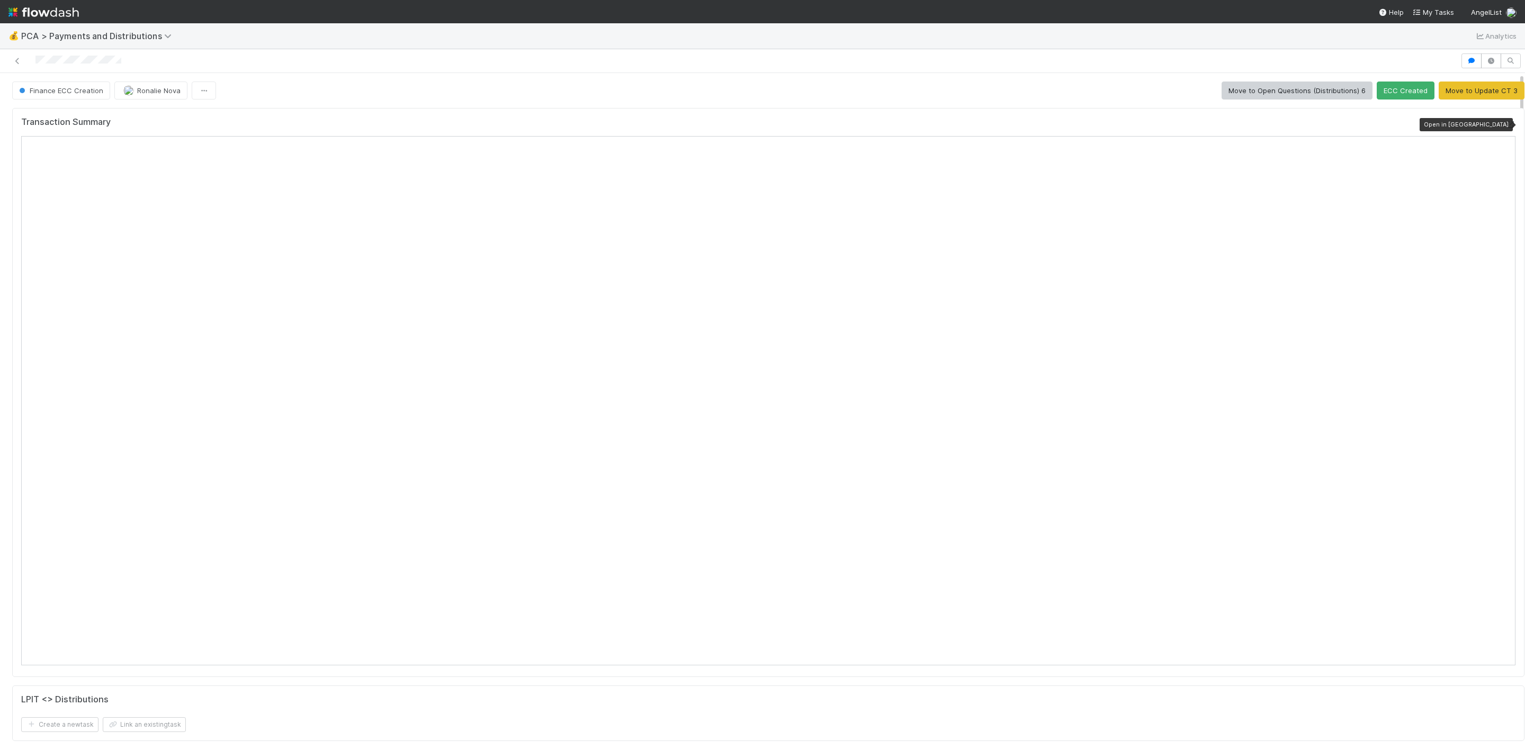
click at [1505, 128] on icon at bounding box center [1510, 124] width 11 height 7
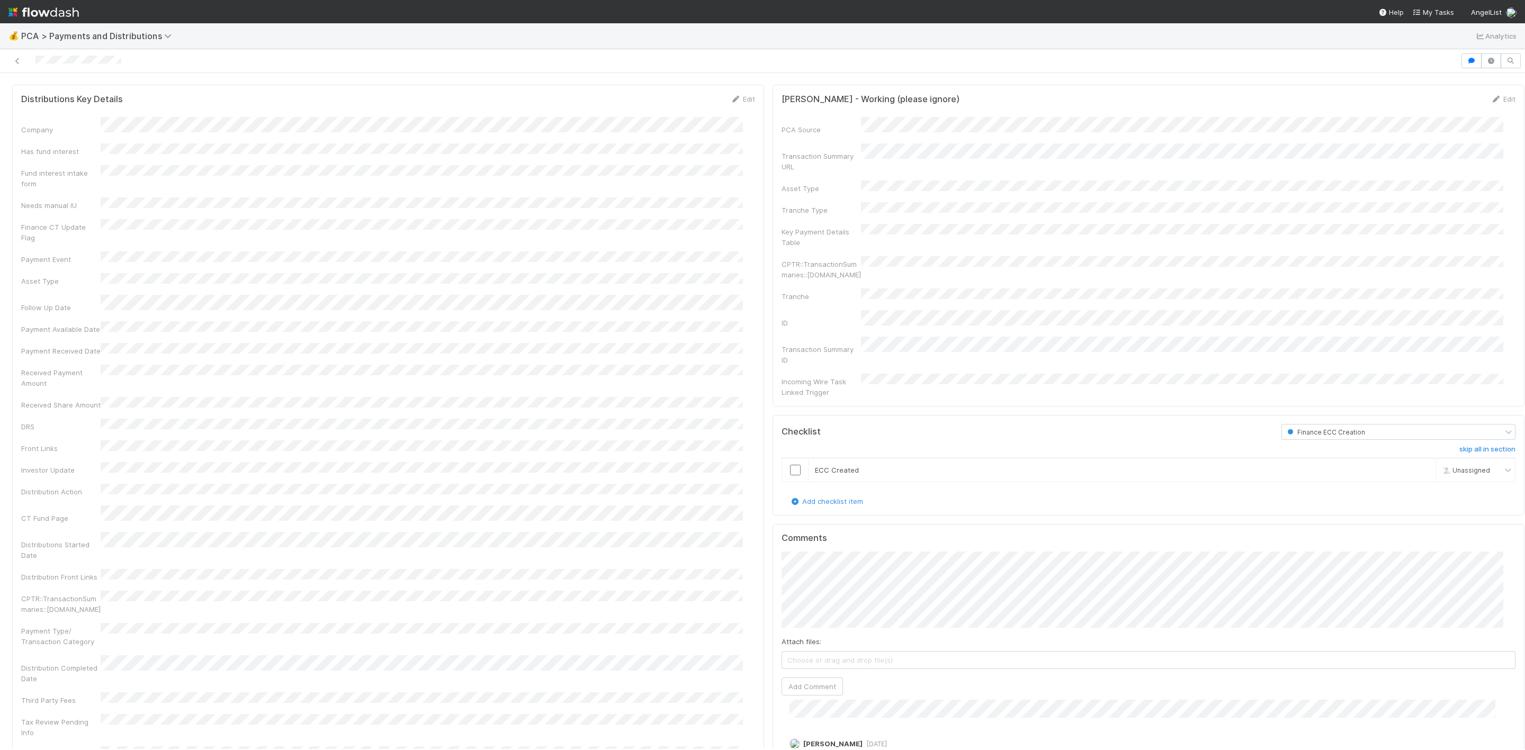
scroll to position [794, 0]
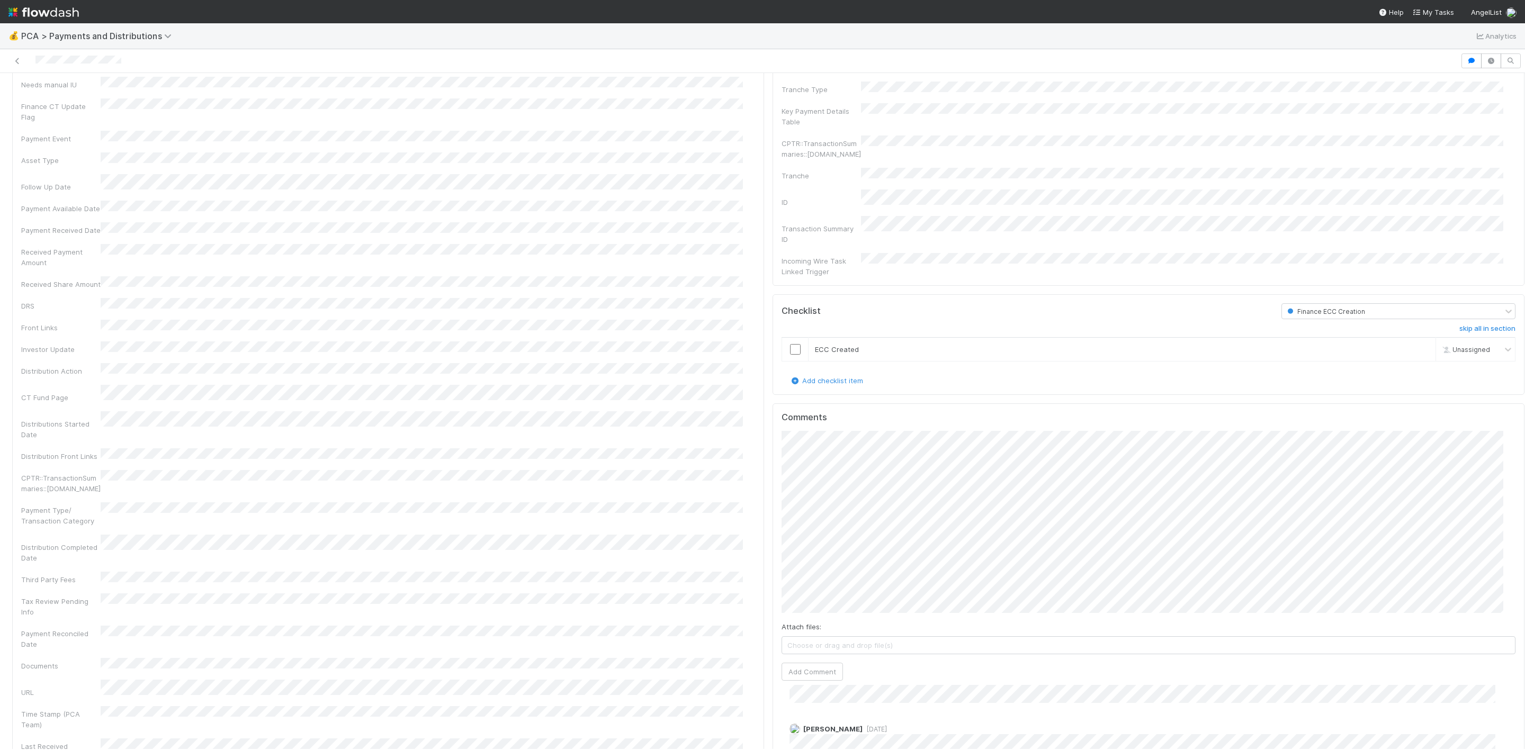
click at [772, 458] on div "Comments Attach files: Choose or drag and drop file(s) Add Comment Ronalie Nova…" at bounding box center [1148, 654] width 752 height 502
click at [784, 583] on button "Add Comment" at bounding box center [811, 592] width 61 height 18
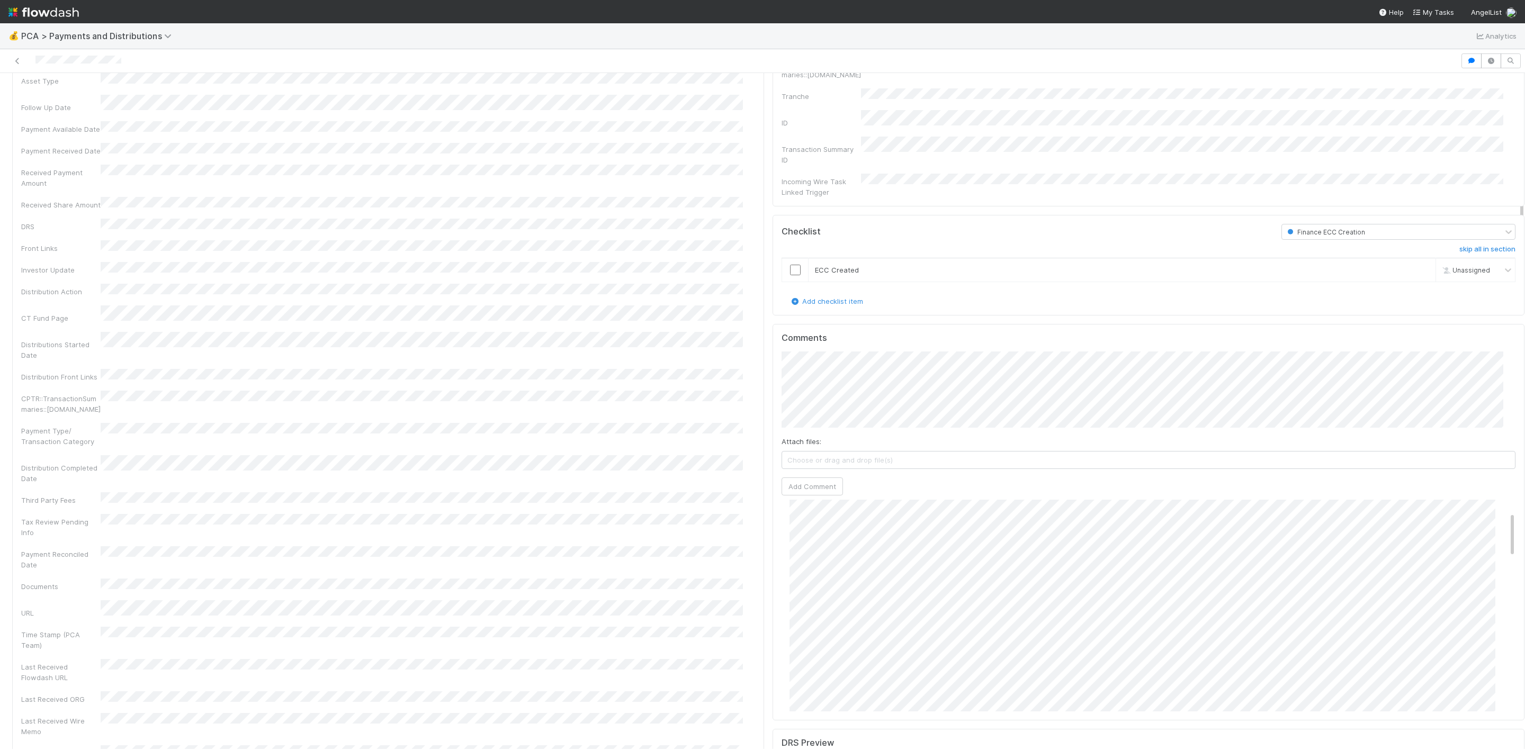
scroll to position [216, 0]
click at [790, 265] on input "checkbox" at bounding box center [795, 270] width 11 height 11
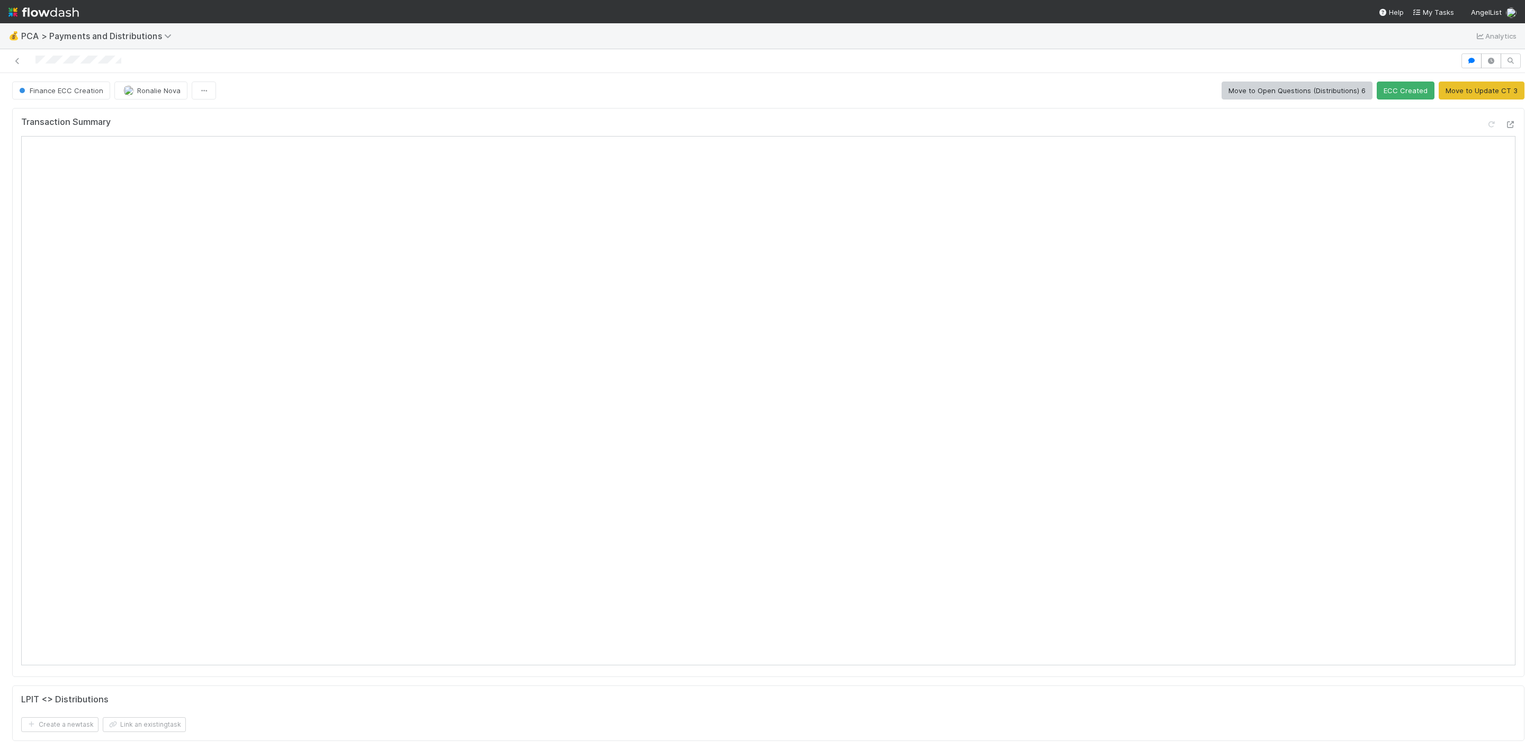
scroll to position [479, 0]
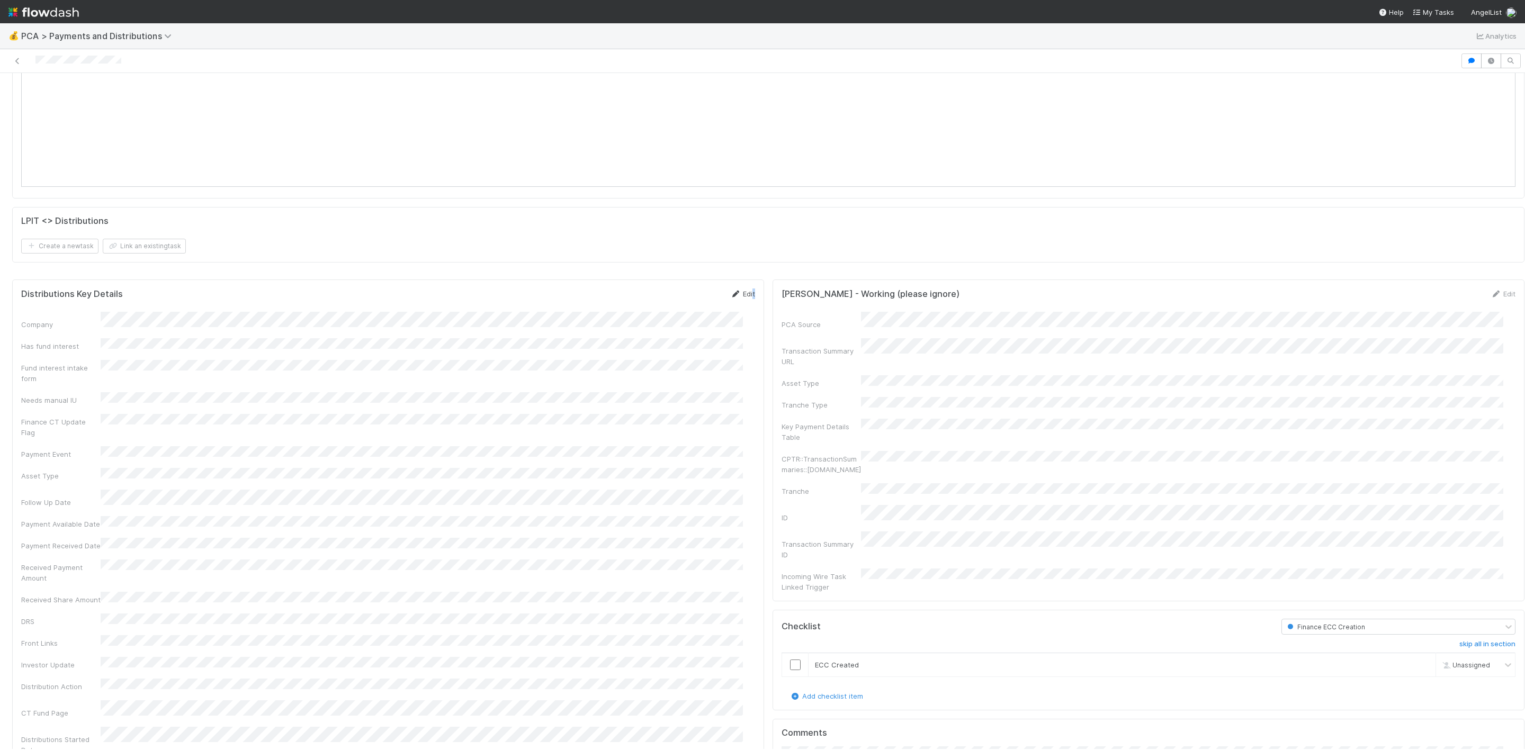
drag, startPoint x: 742, startPoint y: 295, endPoint x: 735, endPoint y: 300, distance: 8.4
click at [739, 298] on div "Distributions Key Details Edit" at bounding box center [388, 294] width 750 height 11
click at [734, 298] on link "Edit" at bounding box center [742, 294] width 25 height 8
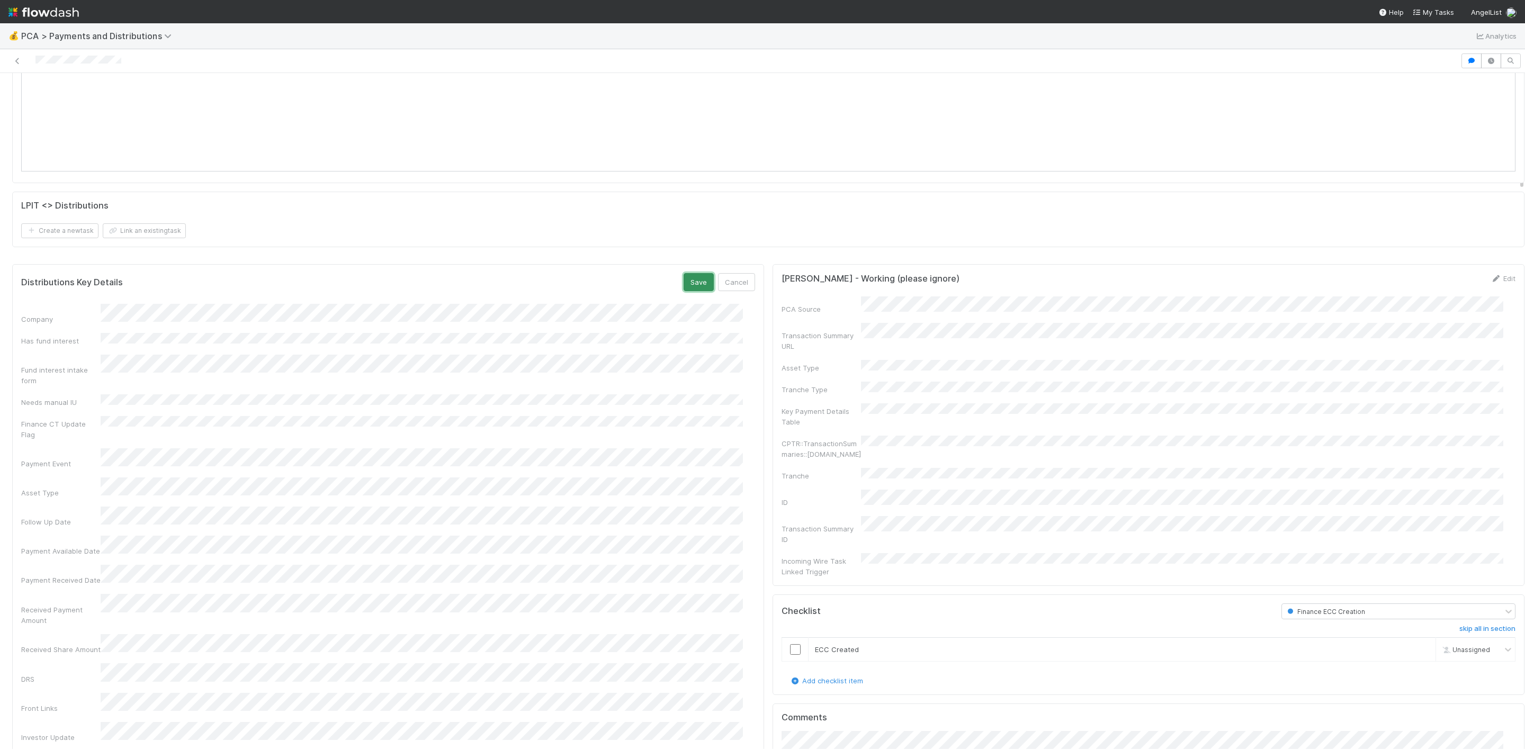
click at [685, 291] on button "Save" at bounding box center [699, 282] width 30 height 18
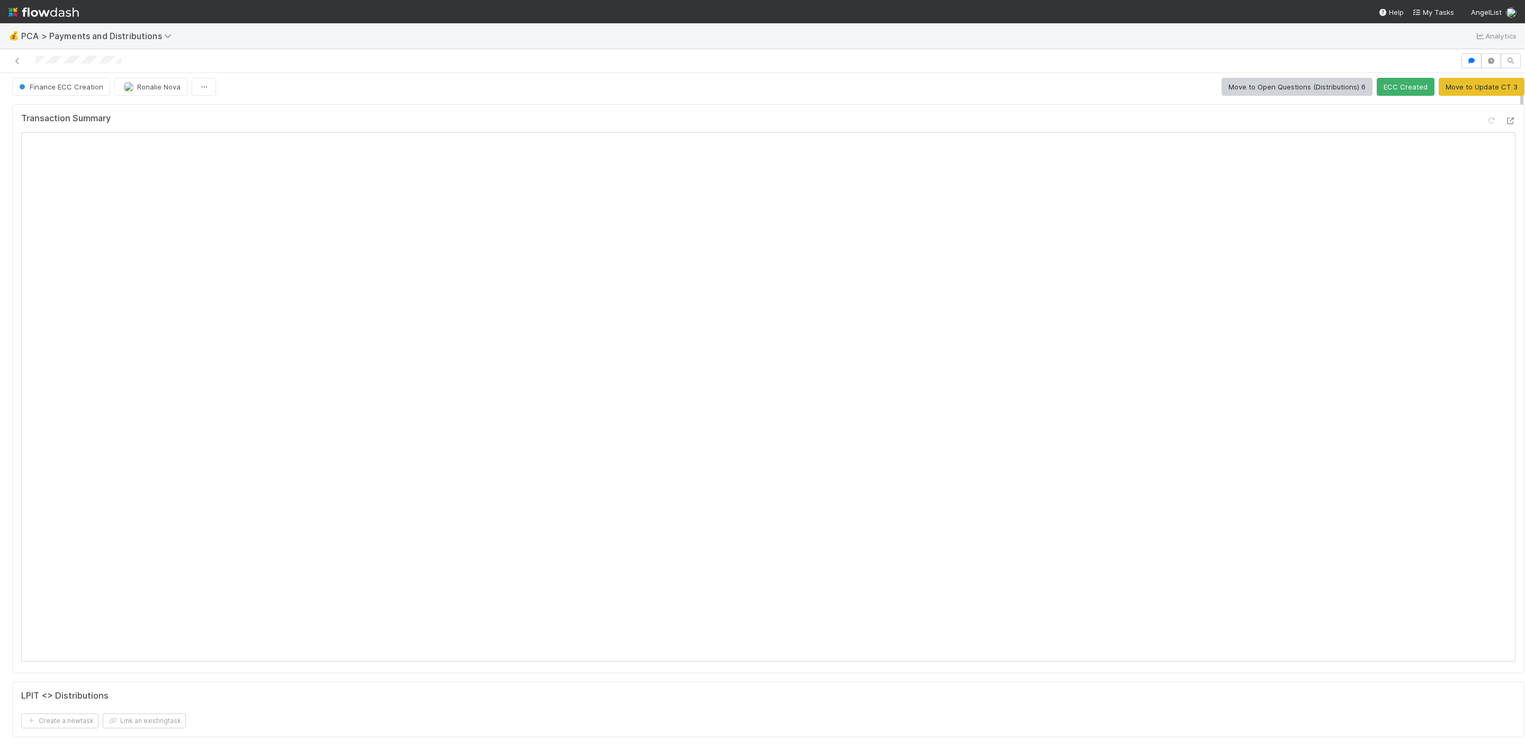
scroll to position [0, 0]
click at [1392, 88] on button "ECC Created" at bounding box center [1406, 91] width 58 height 18
checkbox input "true"
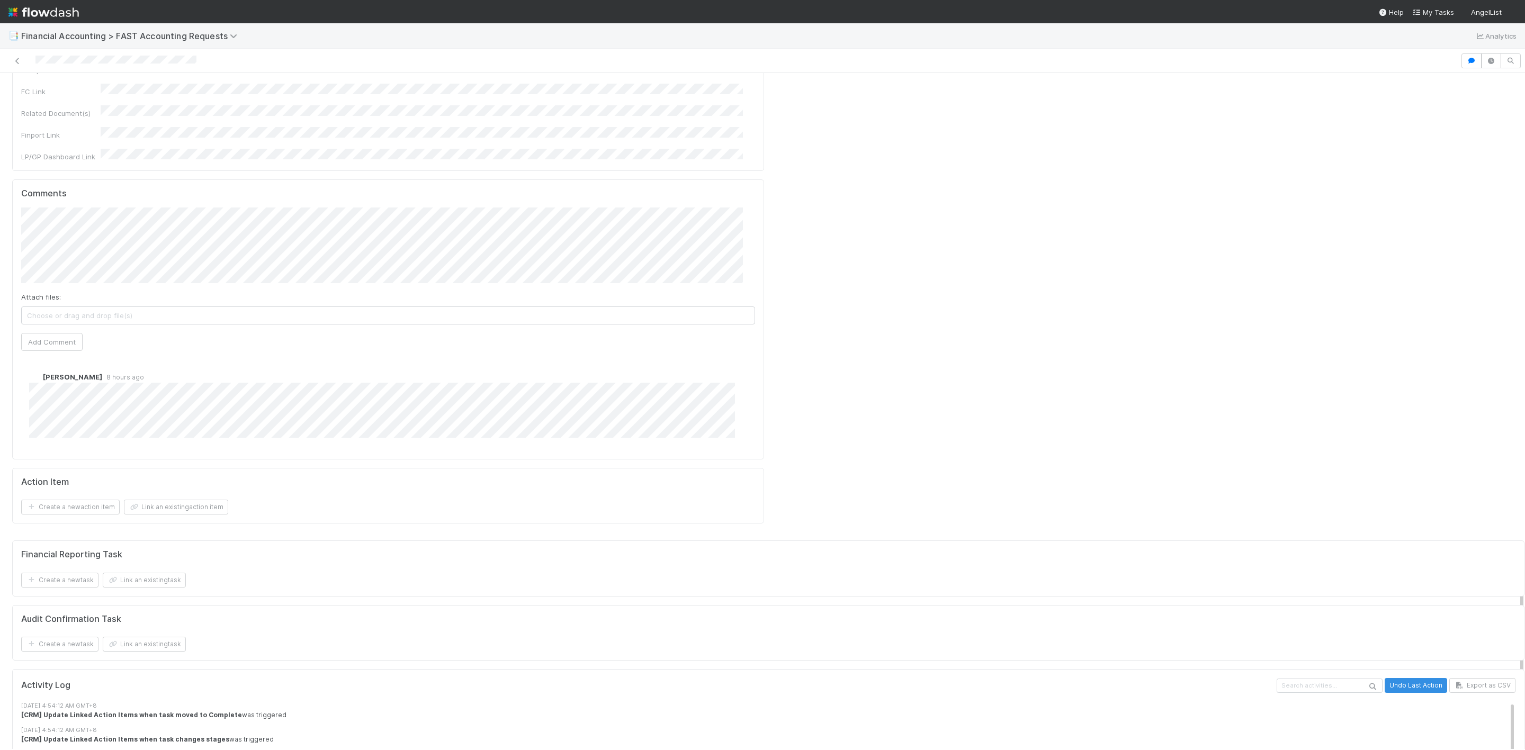
scroll to position [1509, 0]
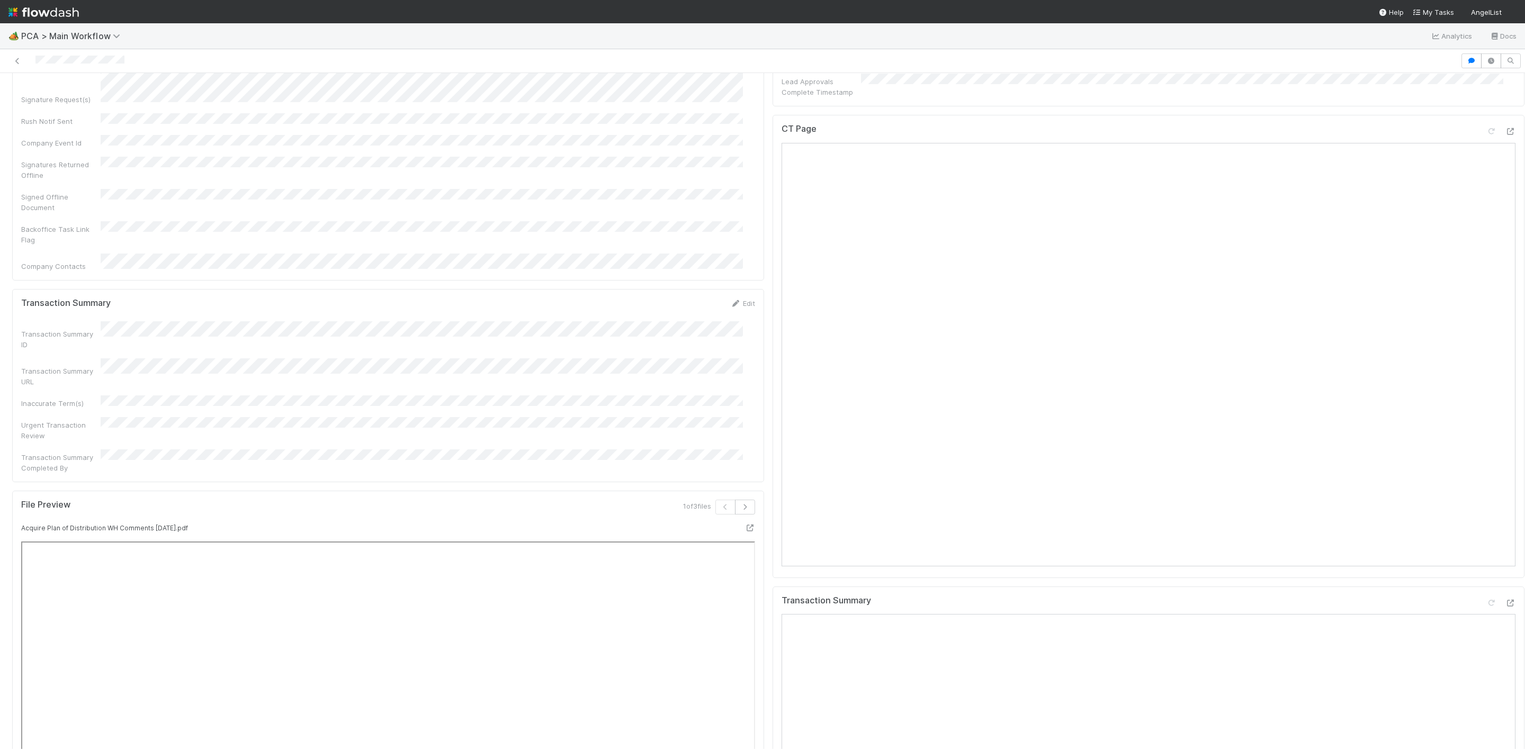
scroll to position [874, 0]
click at [1505, 208] on icon at bounding box center [1510, 211] width 11 height 7
click at [1505, 679] on icon at bounding box center [1510, 682] width 11 height 7
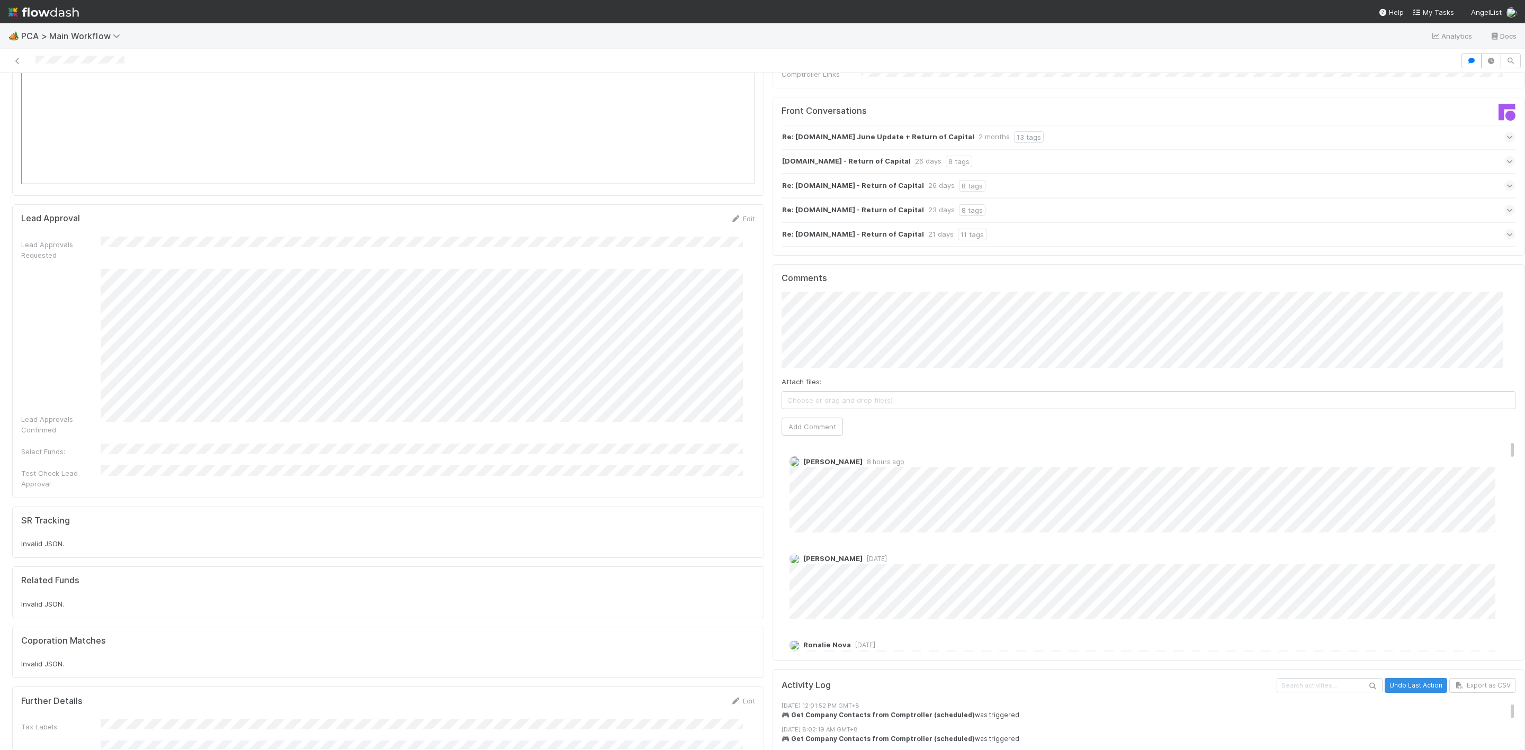
scroll to position [1827, 0]
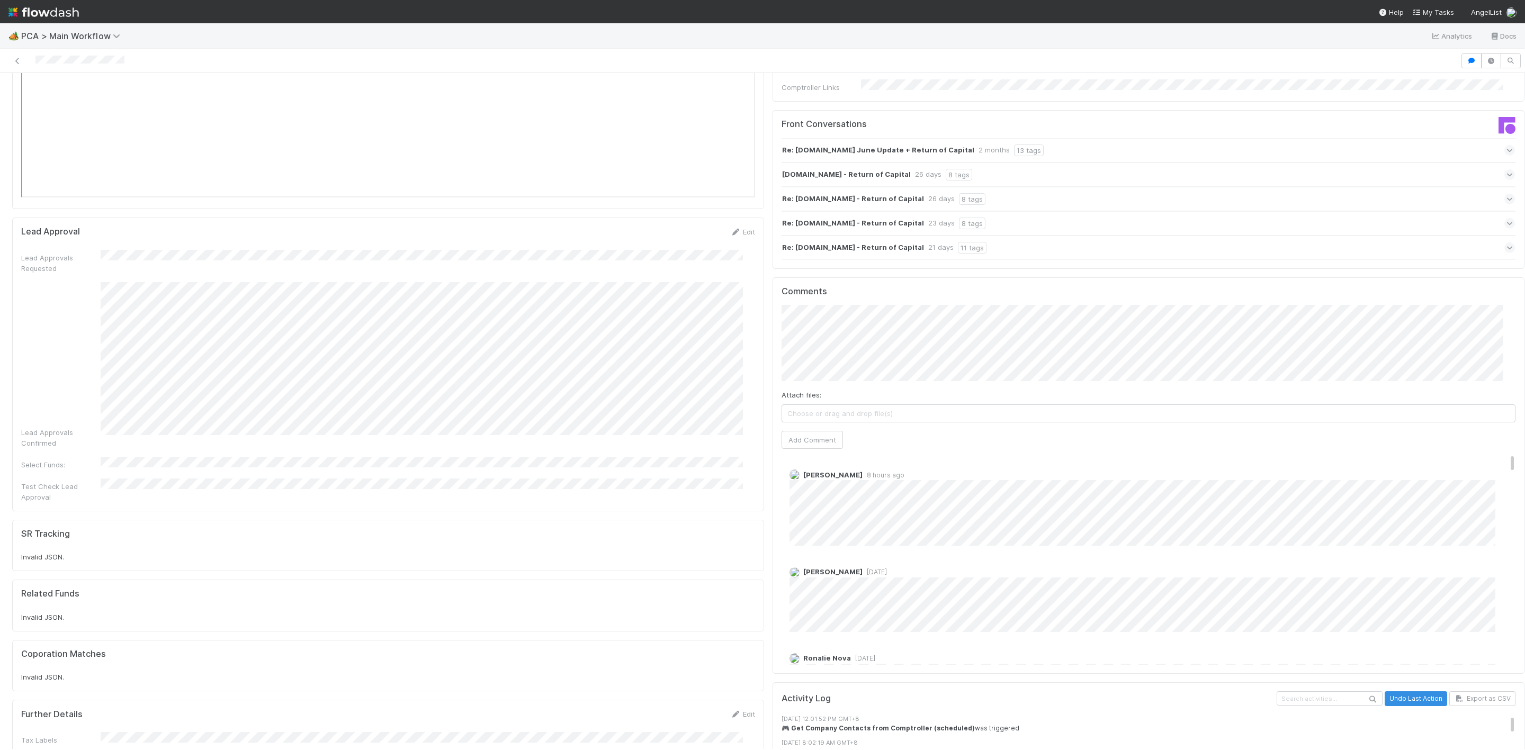
click at [1020, 559] on div "[PERSON_NAME] [DATE]" at bounding box center [1154, 596] width 746 height 74
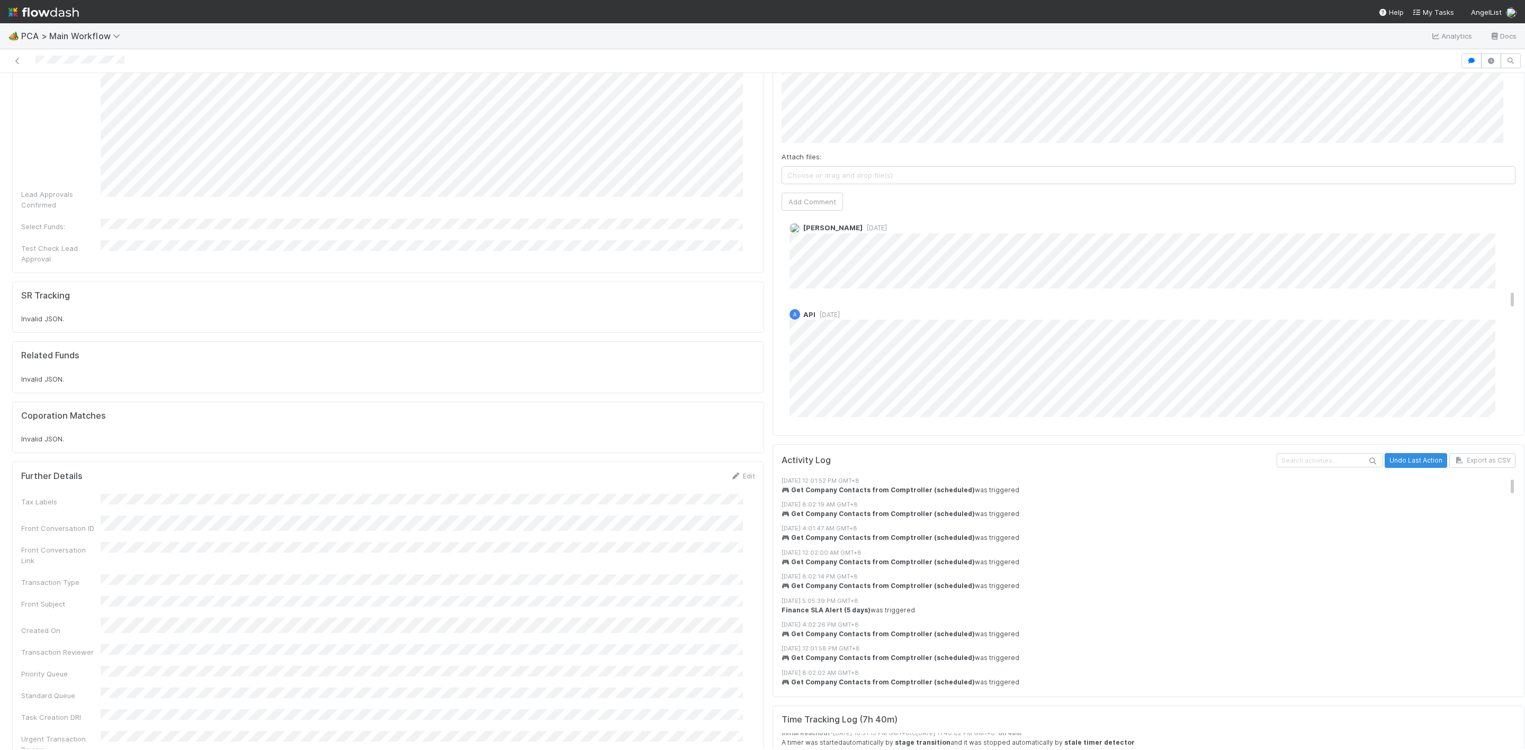
scroll to position [1345, 0]
click at [963, 294] on div "[PERSON_NAME] [DATE]" at bounding box center [1154, 331] width 746 height 74
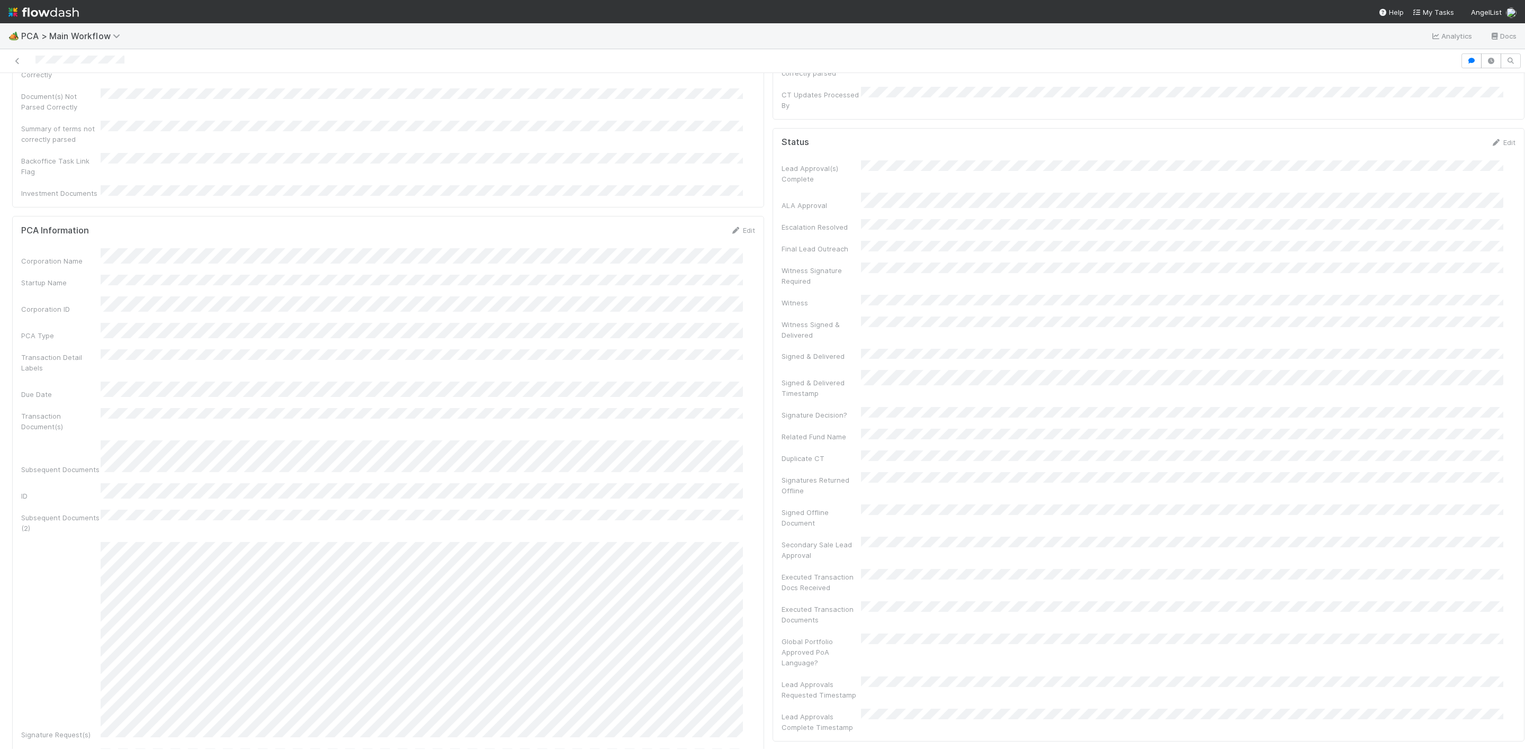
scroll to position [0, 0]
